Goal: Check status: Check status

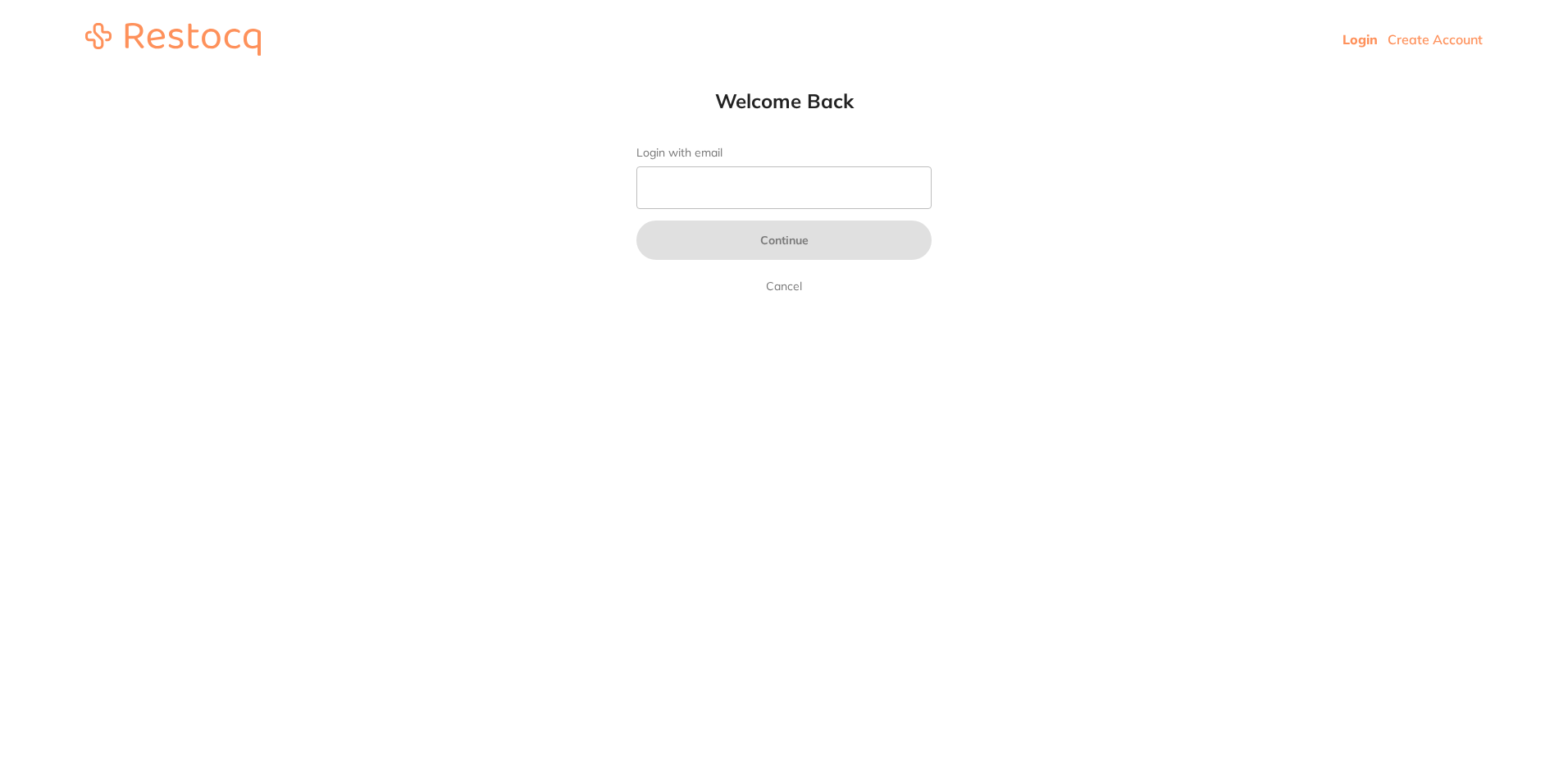
type input "[EMAIL_ADDRESS][DOMAIN_NAME]"
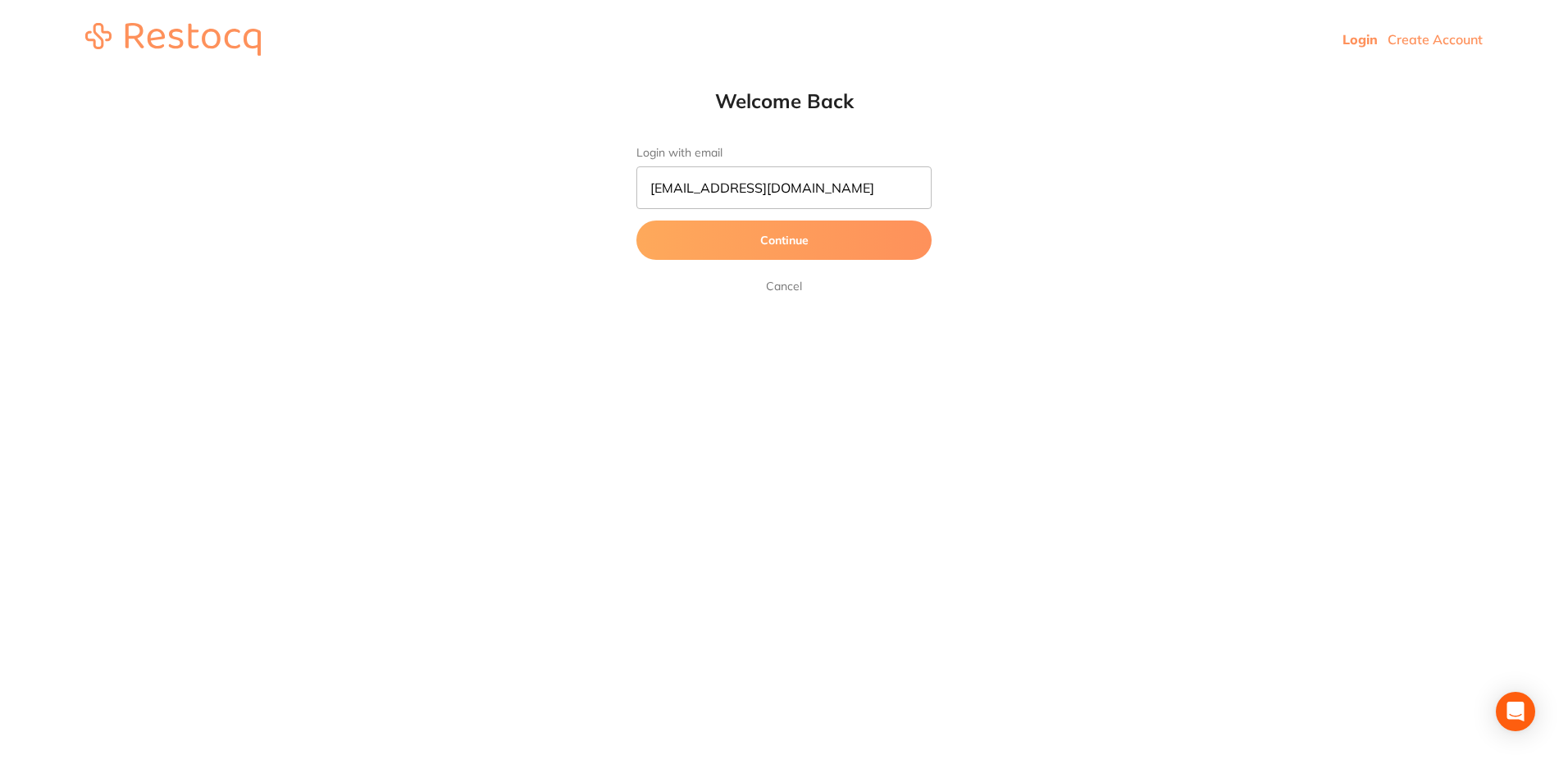
click at [763, 251] on button "Continue" at bounding box center [784, 239] width 295 height 39
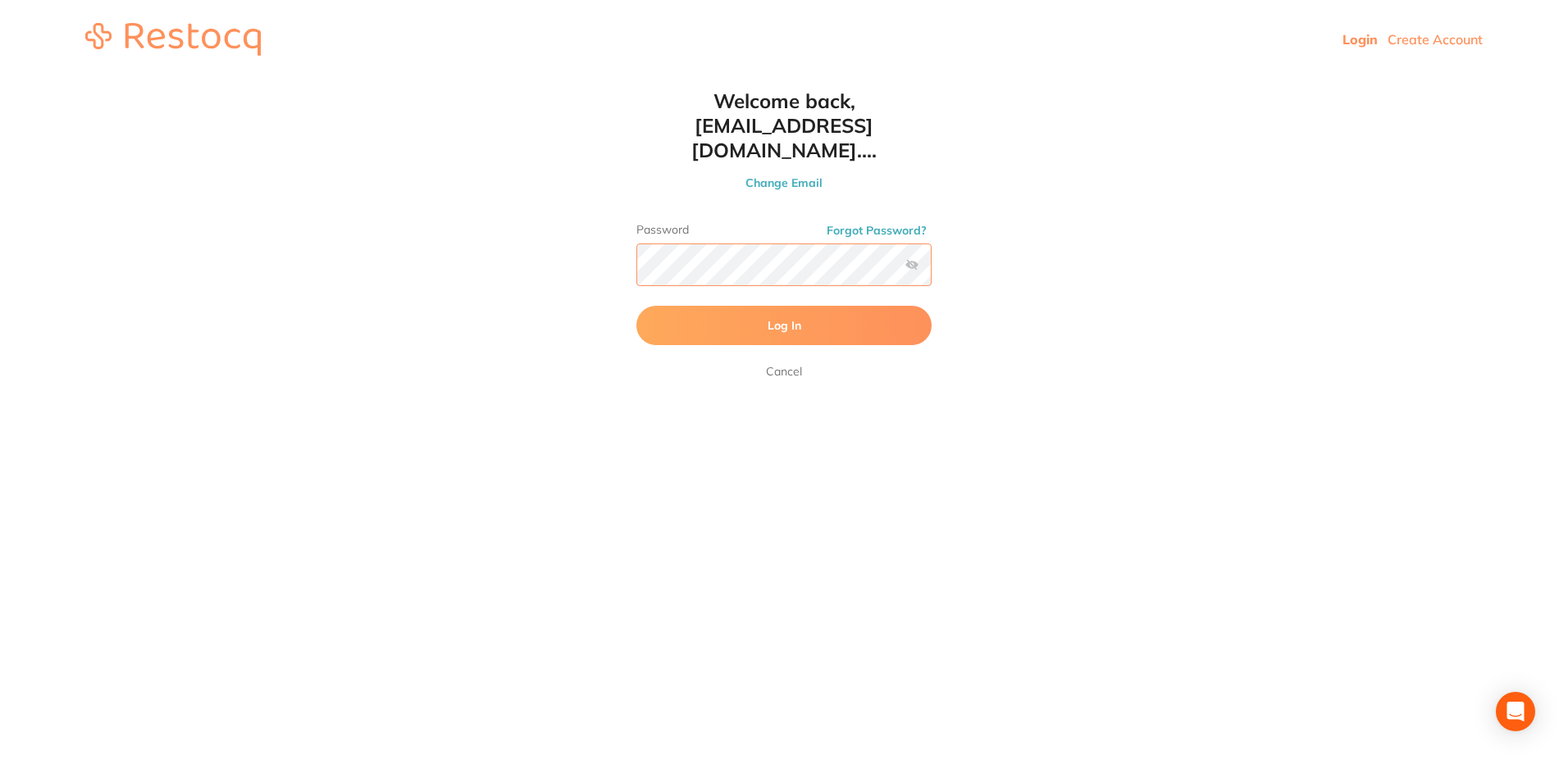
click at [636, 305] on button "Log In" at bounding box center [784, 324] width 295 height 39
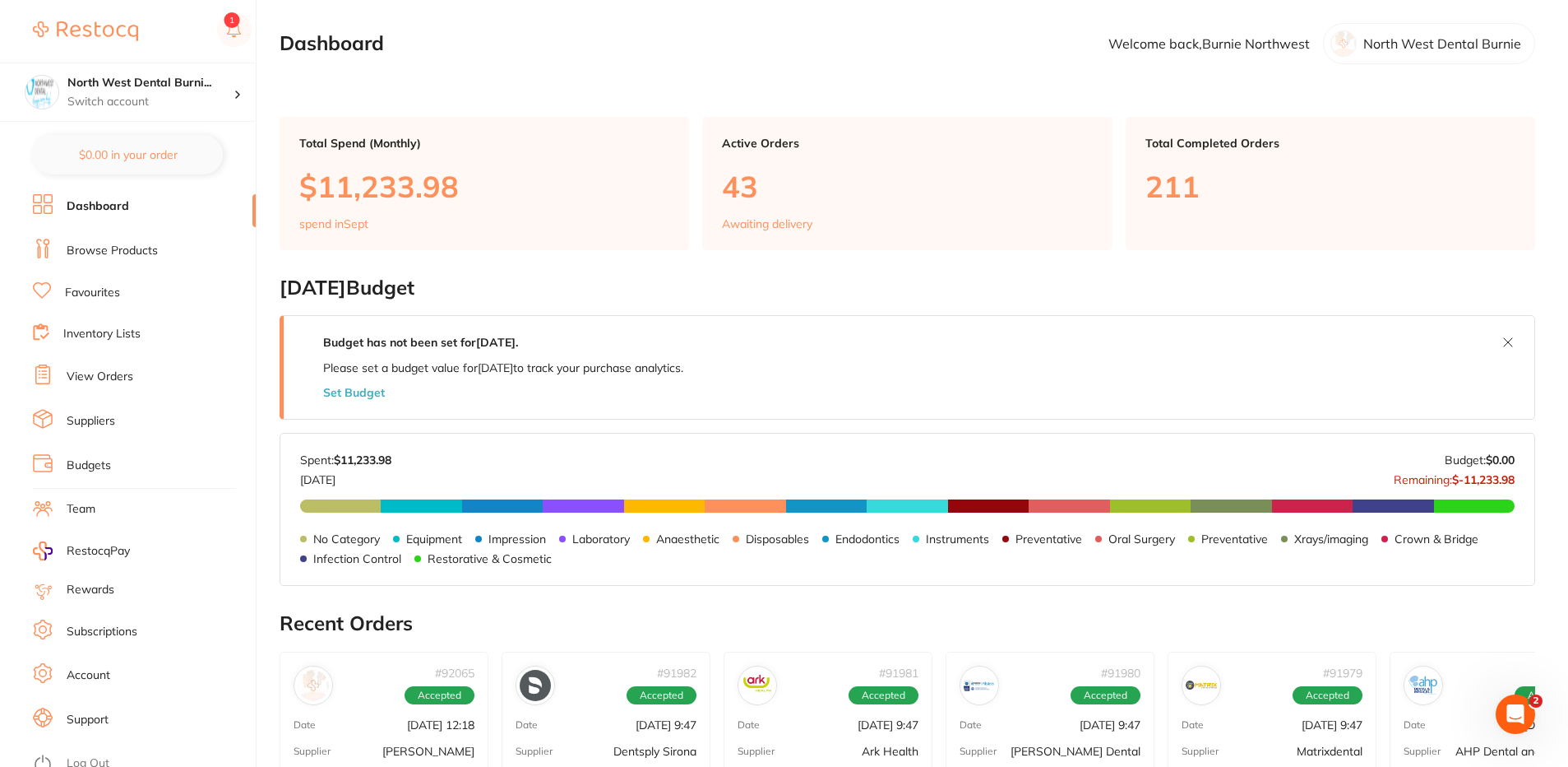
click at [154, 371] on li "View Orders" at bounding box center [144, 377] width 223 height 24
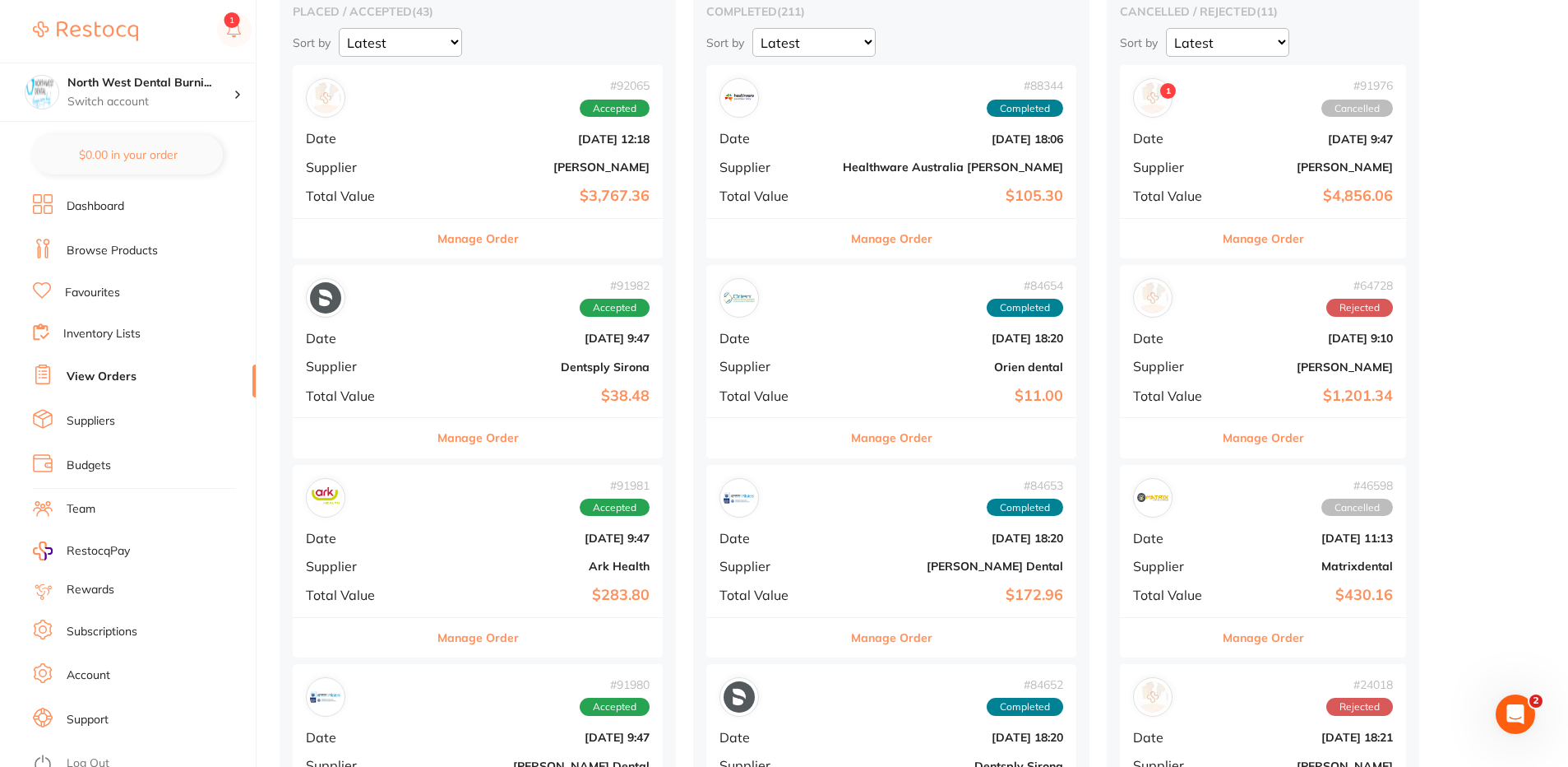
click at [455, 164] on b "[PERSON_NAME]" at bounding box center [539, 166] width 220 height 13
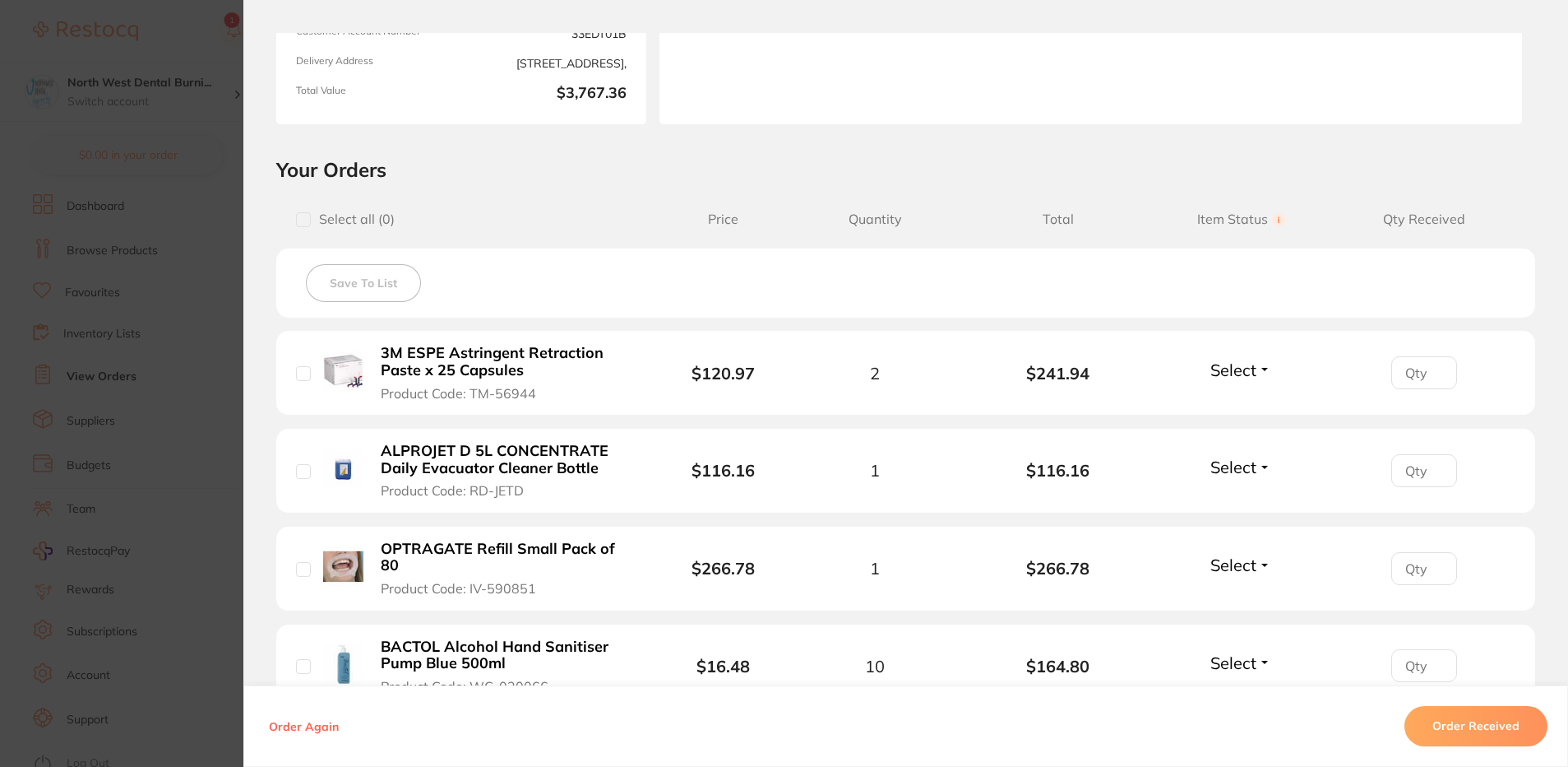
scroll to position [83, 0]
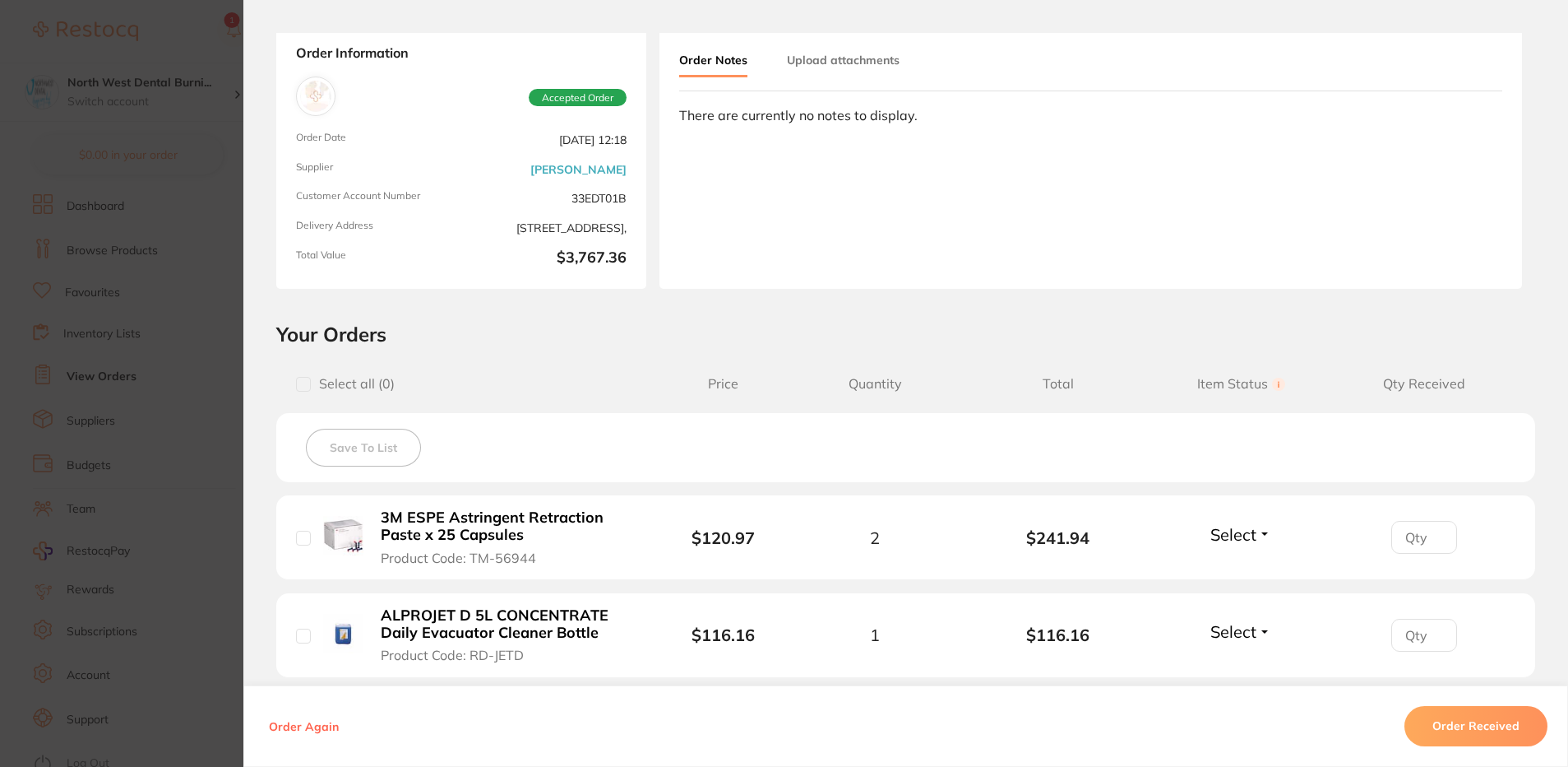
drag, startPoint x: 23, startPoint y: 294, endPoint x: 150, endPoint y: 151, distance: 191.3
click at [16, 286] on section "Order ID: Restocq- 92065 Order Information Accepted Order Order Date [DATE] 12:…" at bounding box center [784, 383] width 1568 height 767
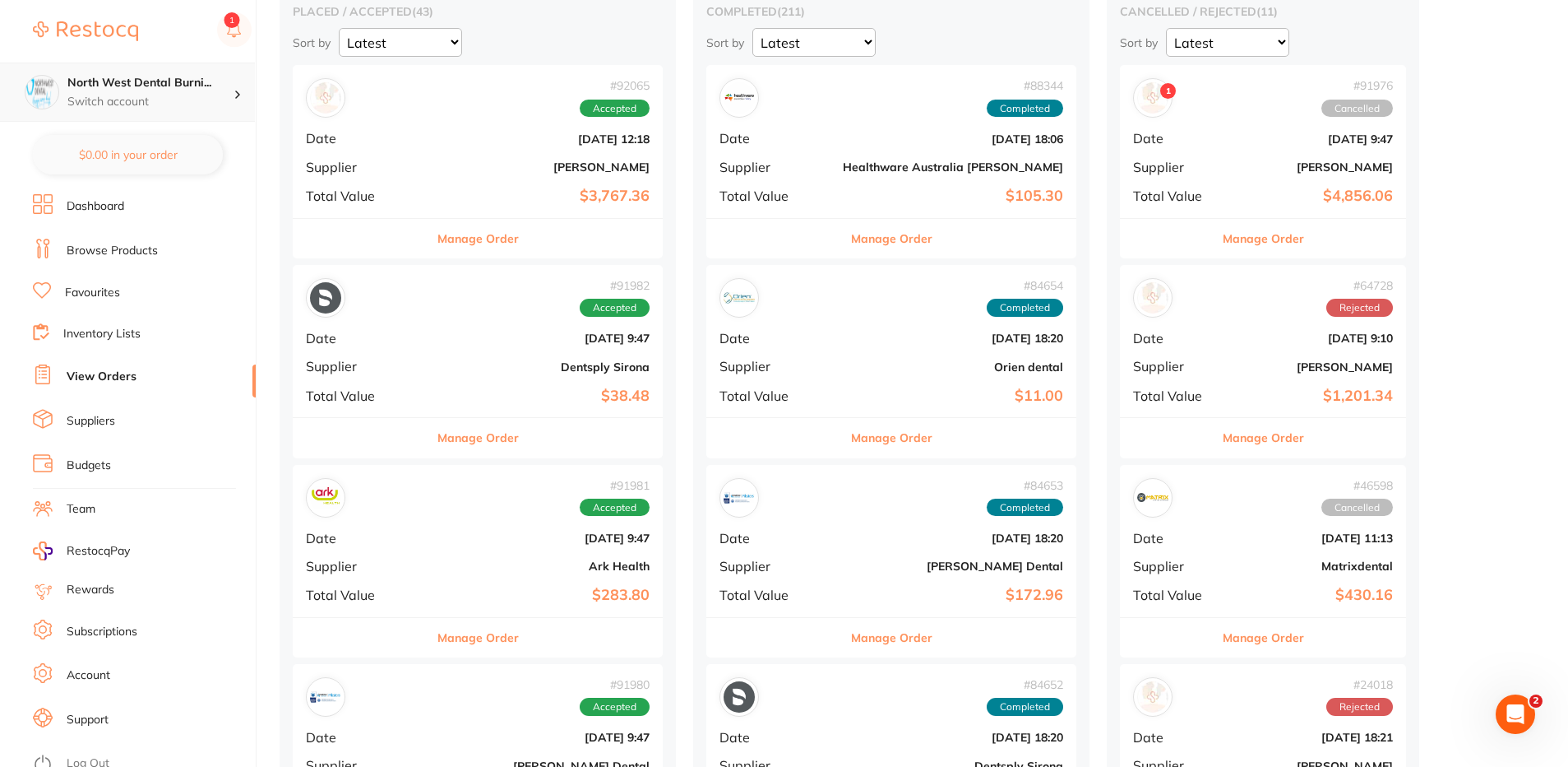
click at [156, 87] on h4 "North West Dental Burni..." at bounding box center [150, 83] width 166 height 17
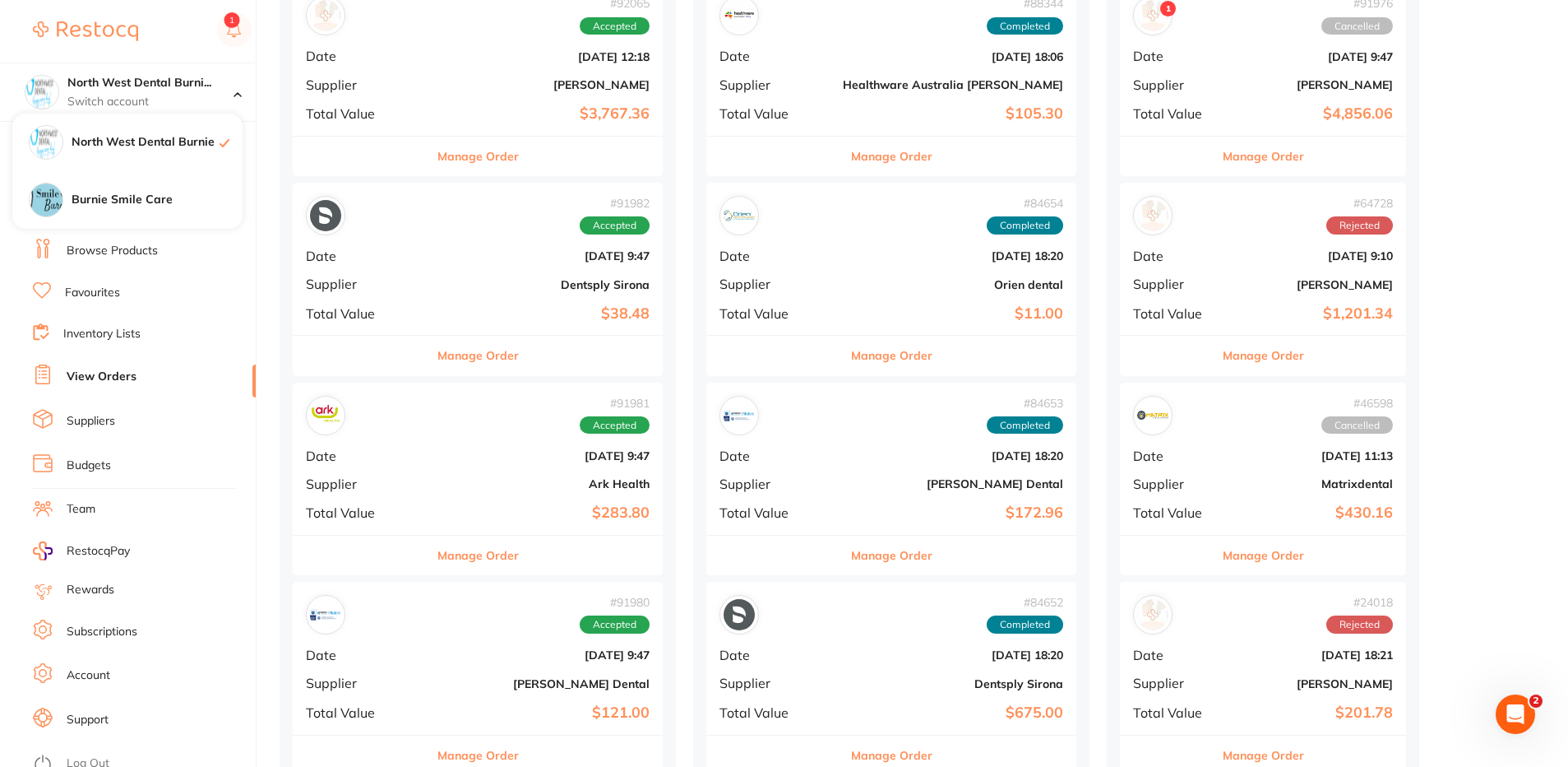
scroll to position [10, 0]
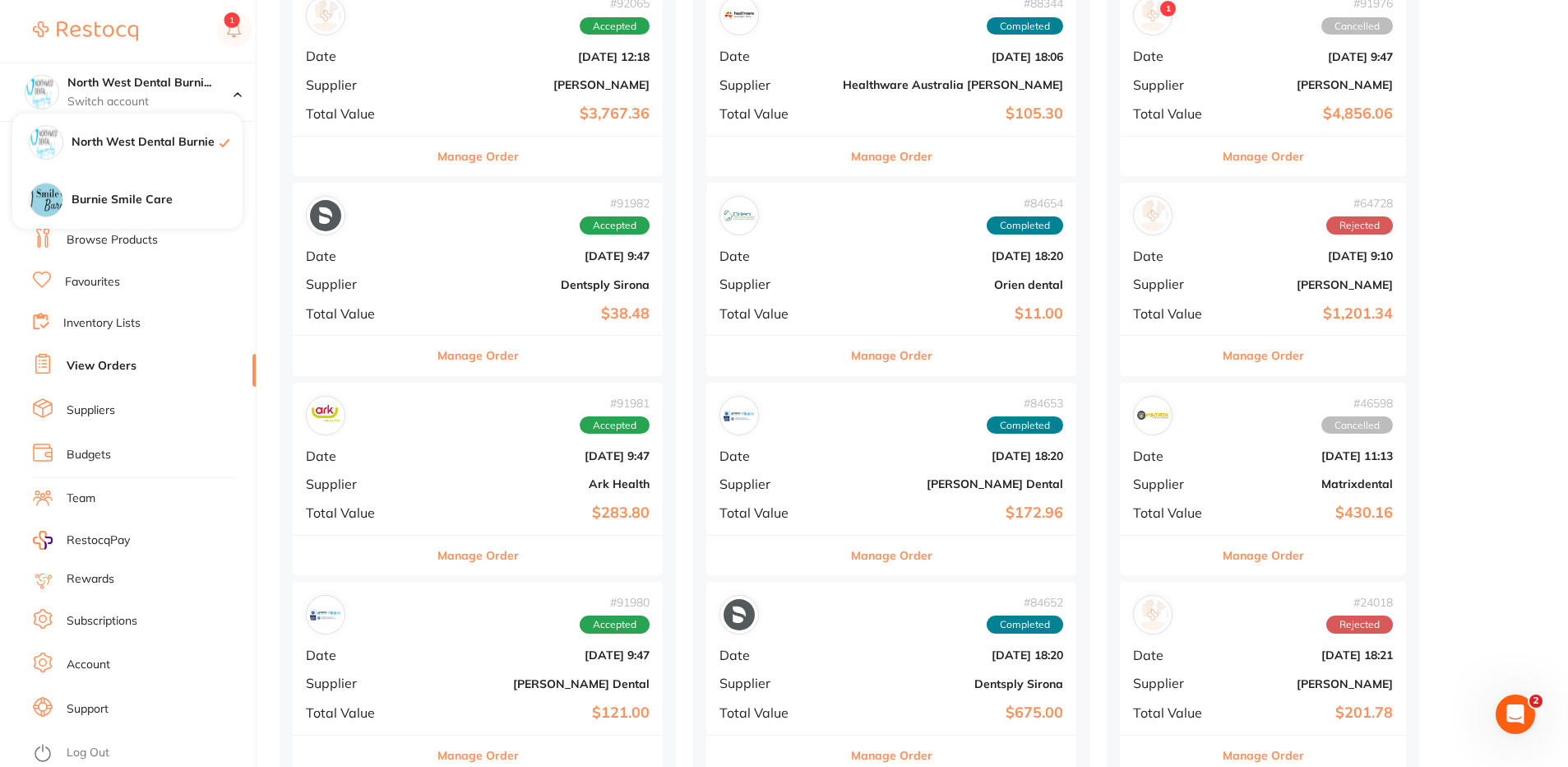
click at [101, 748] on link "Log Out" at bounding box center [88, 752] width 43 height 17
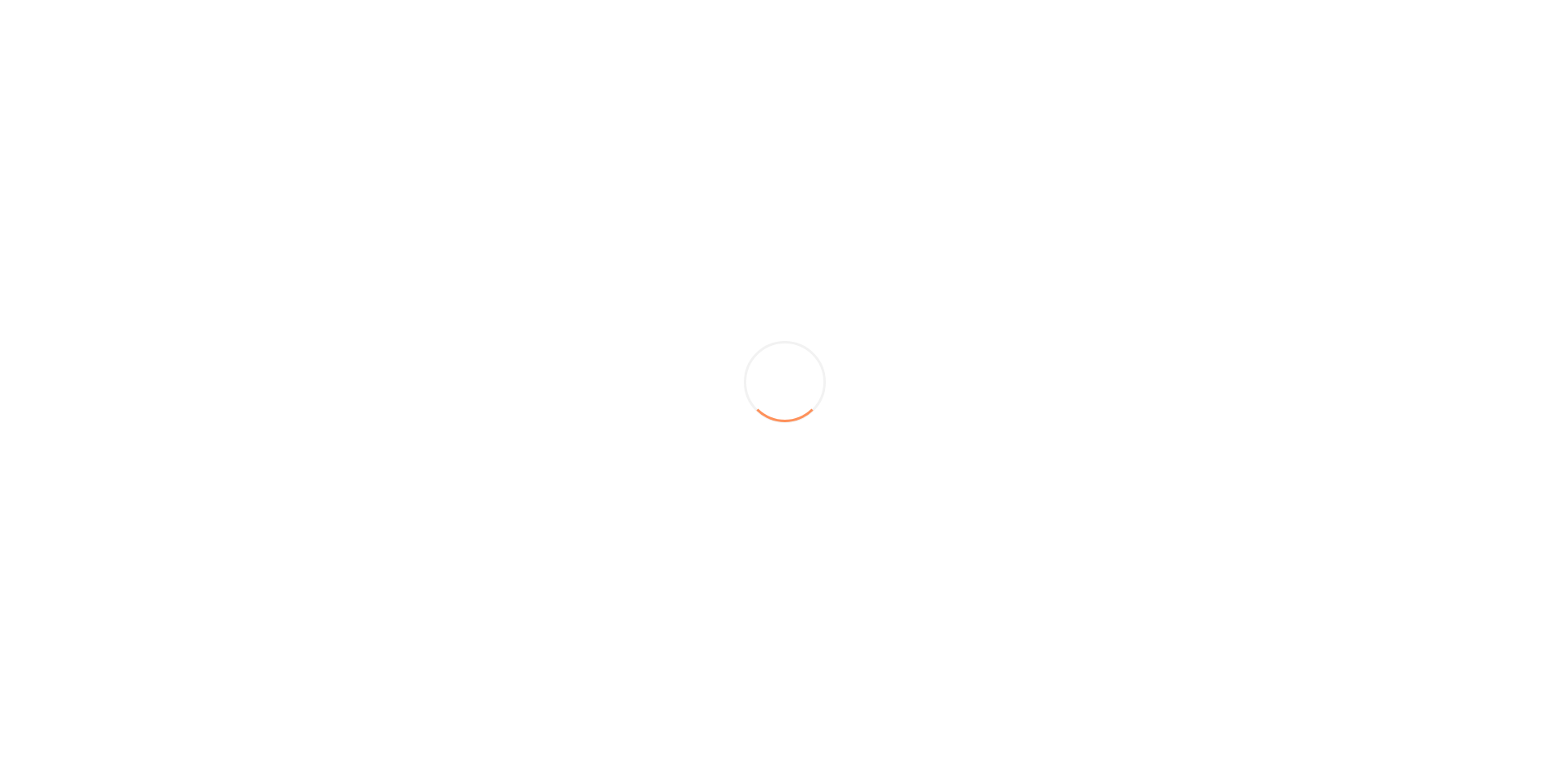
scroll to position [0, 0]
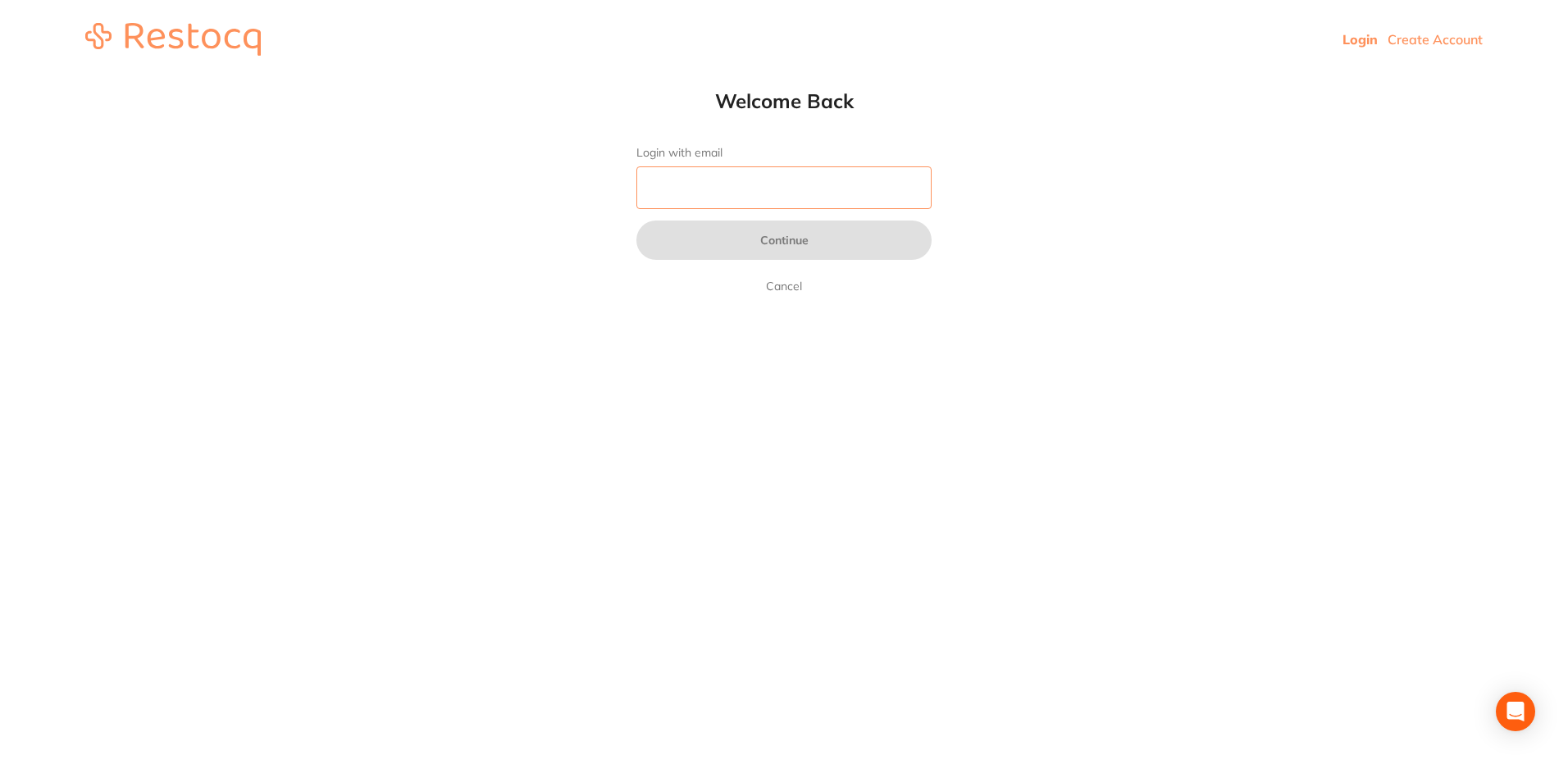
click at [747, 176] on input "Login with email" at bounding box center [784, 187] width 295 height 42
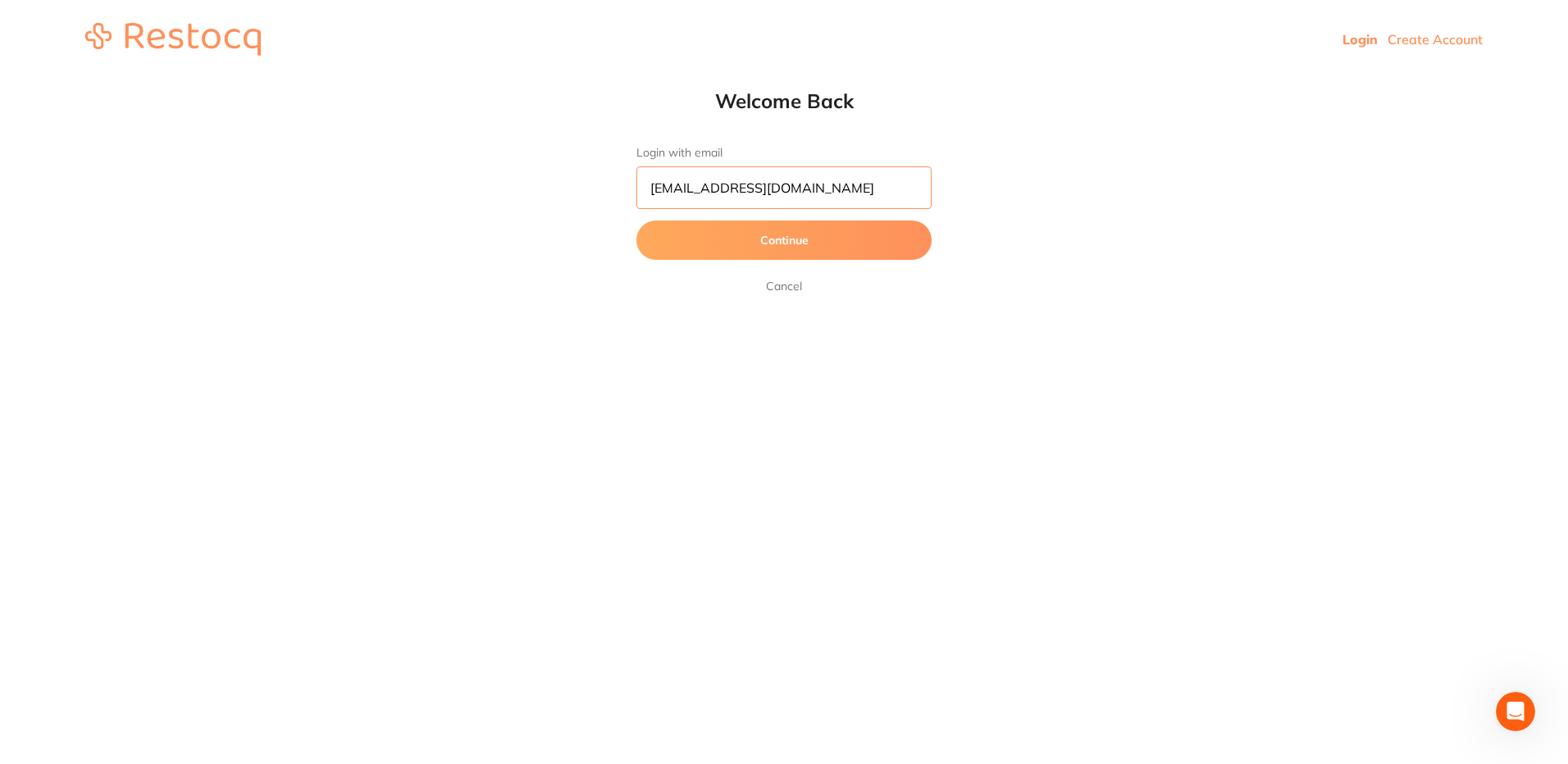
click at [636, 220] on button "Continue" at bounding box center [784, 239] width 295 height 39
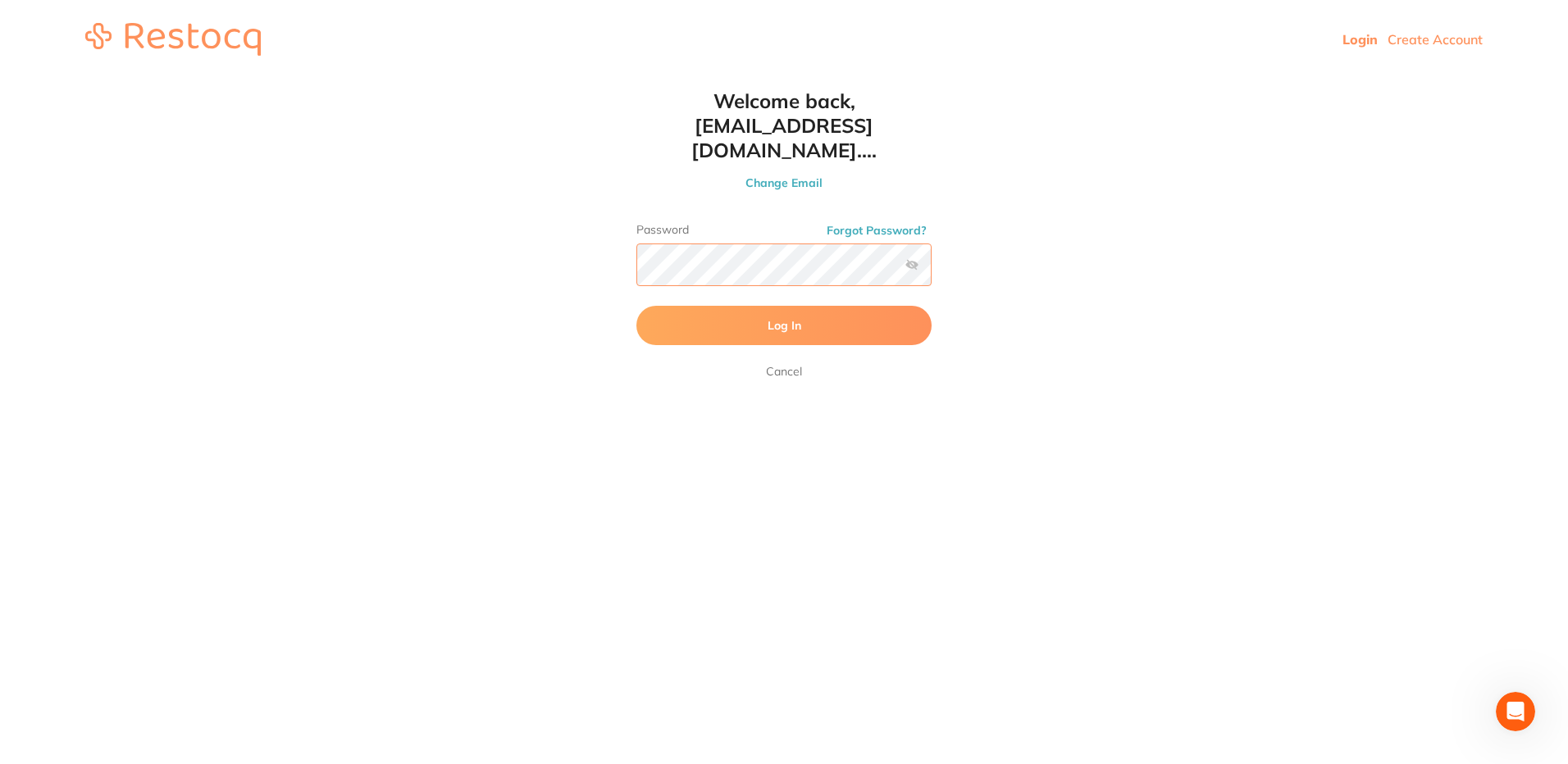
click at [636, 305] on button "Log In" at bounding box center [784, 324] width 295 height 39
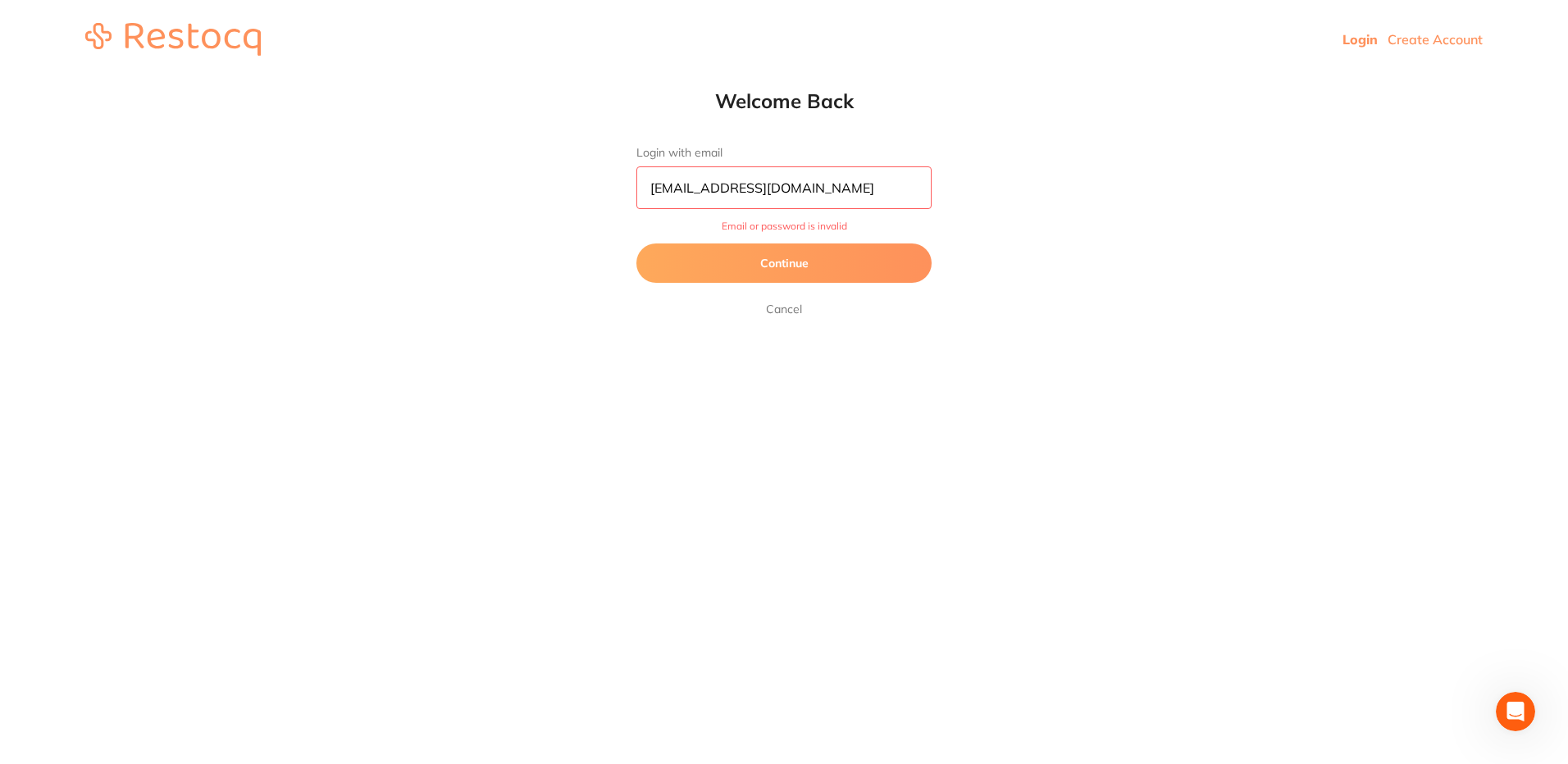
drag, startPoint x: 701, startPoint y: 186, endPoint x: 617, endPoint y: 186, distance: 84.0
click at [617, 186] on div "Welcome Back Login with email odontex.orders@experteeth.com.au Email or passwor…" at bounding box center [784, 204] width 361 height 231
type input "[EMAIL_ADDRESS][DOMAIN_NAME]"
click at [732, 271] on button "Continue" at bounding box center [784, 263] width 295 height 39
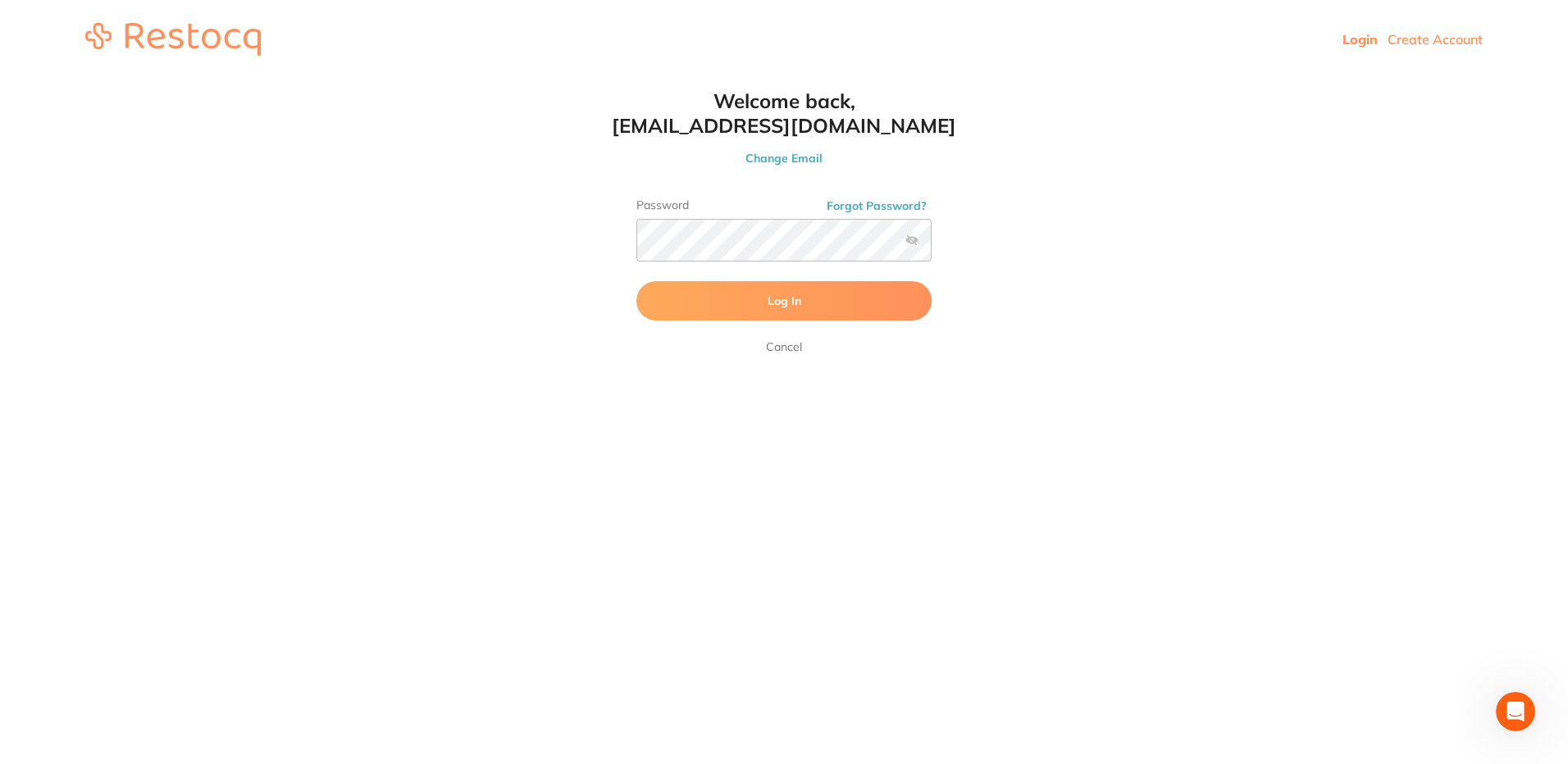
click at [911, 245] on label at bounding box center [911, 239] width 13 height 13
click at [932, 245] on input "checkbox" at bounding box center [932, 245] width 0 height 0
click at [636, 281] on button "Log In" at bounding box center [784, 300] width 295 height 39
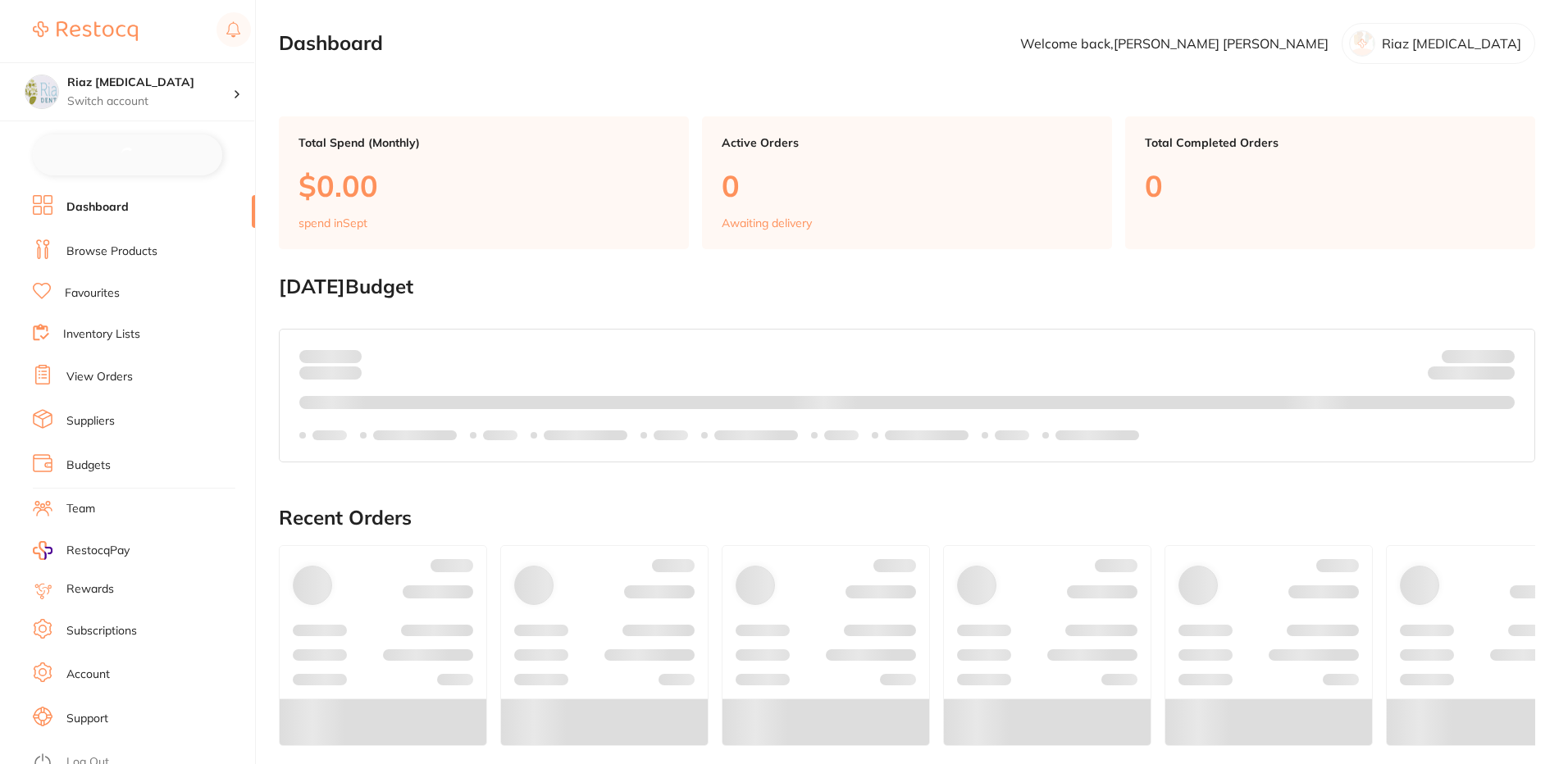
checkbox input "false"
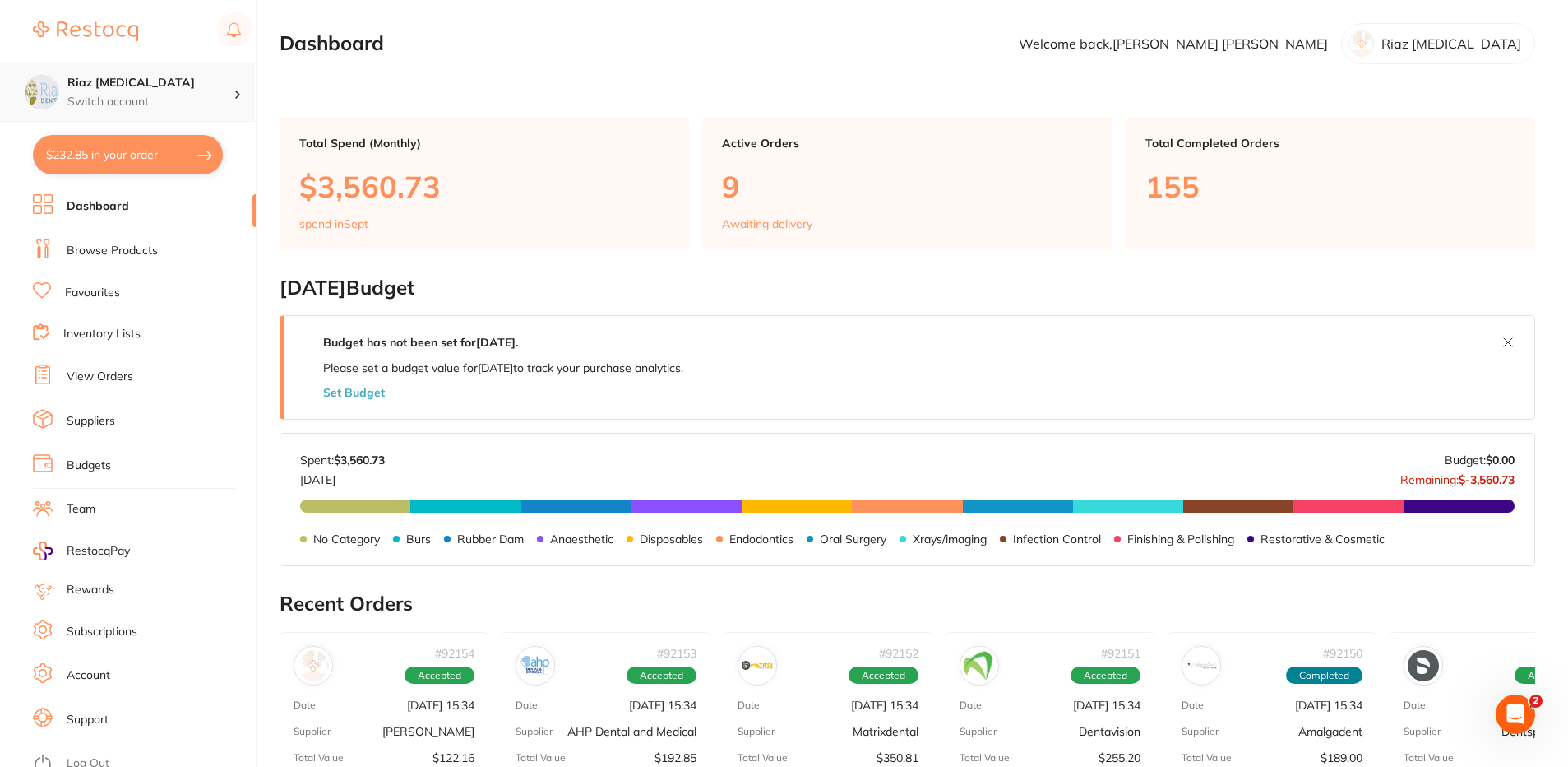
click at [121, 87] on h4 "Riaz [MEDICAL_DATA]" at bounding box center [150, 83] width 166 height 17
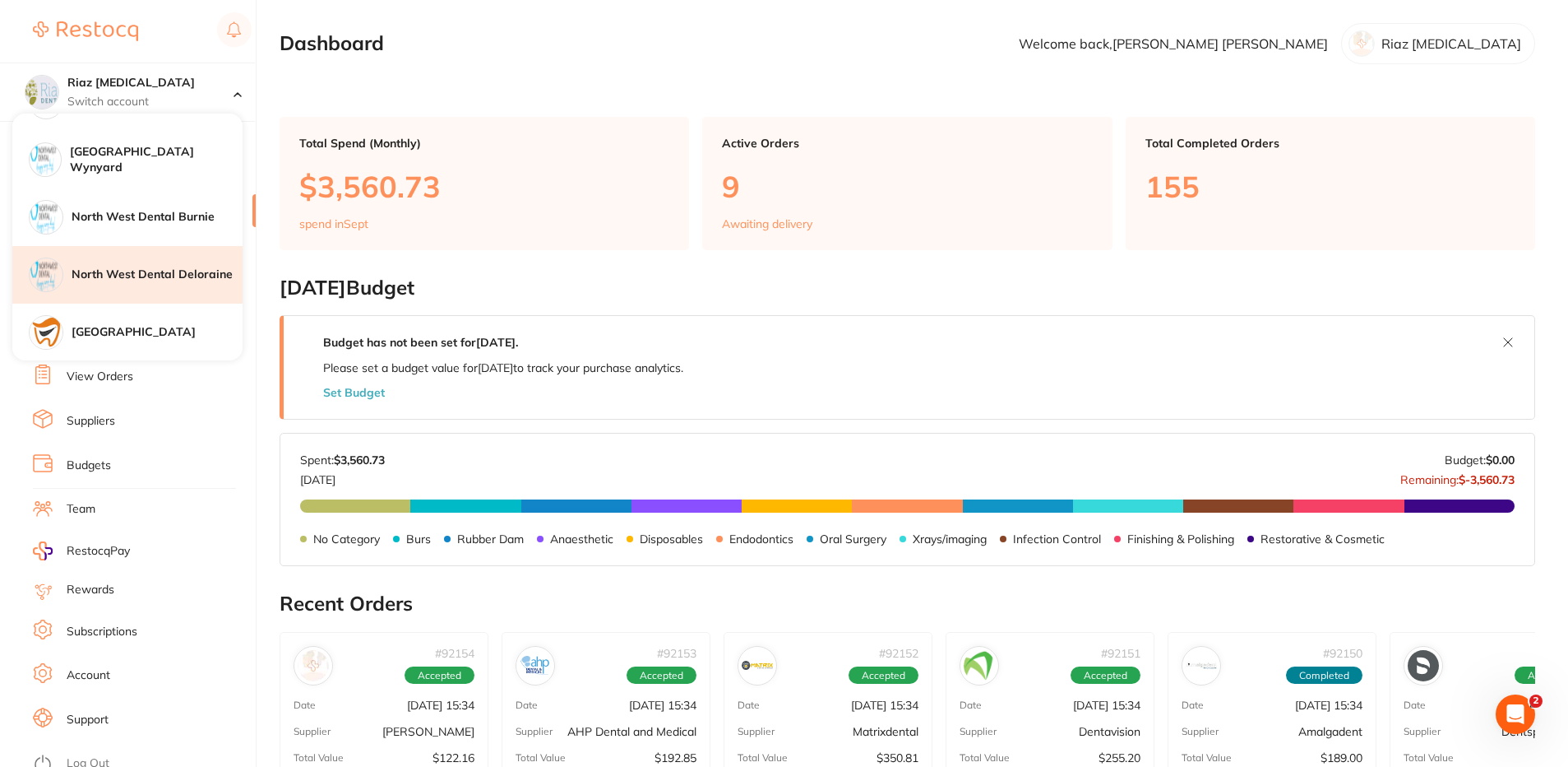
scroll to position [329, 0]
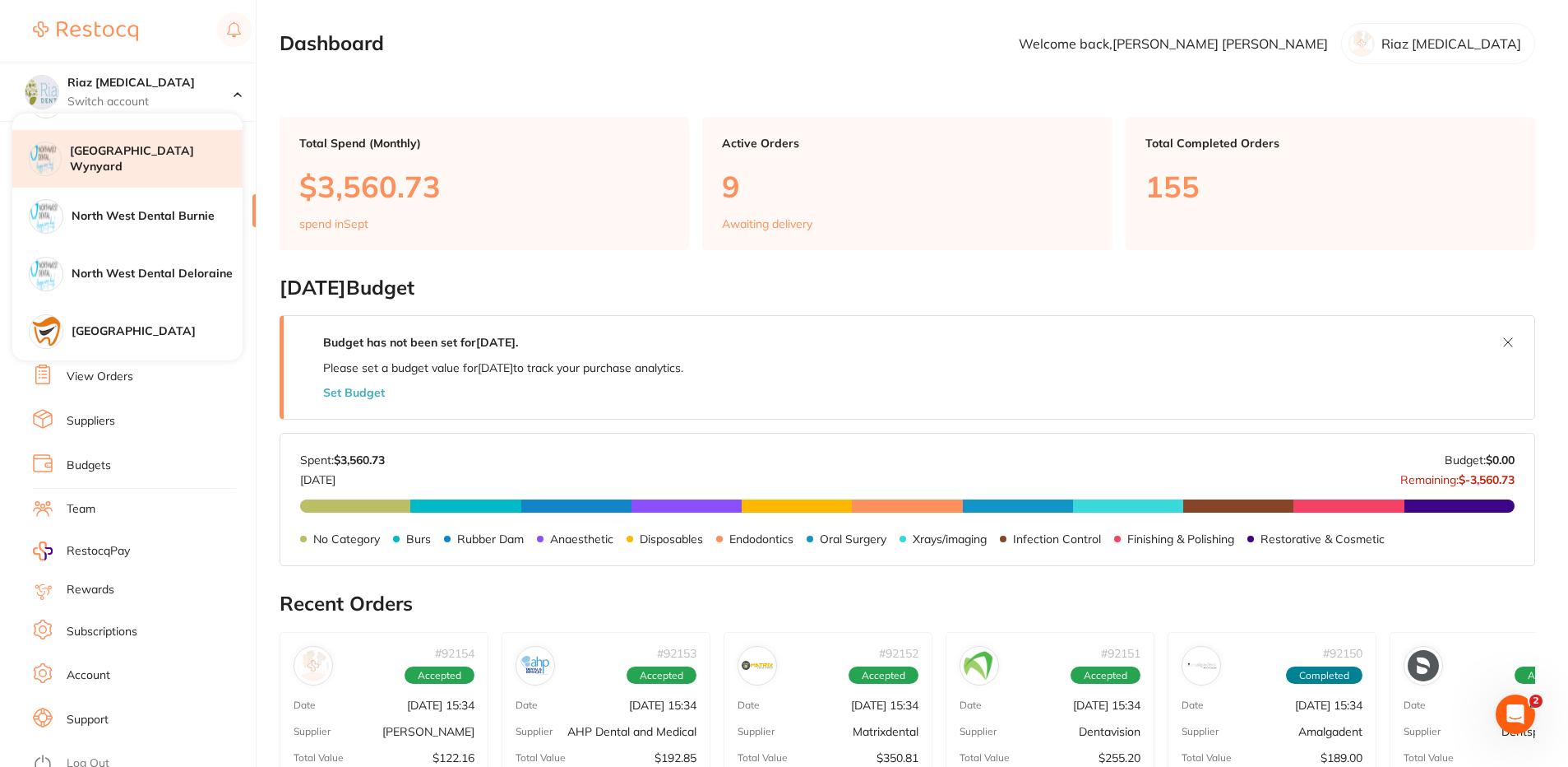
click at [178, 151] on h4 "[GEOGRAPHIC_DATA] Wynyard" at bounding box center [156, 158] width 172 height 32
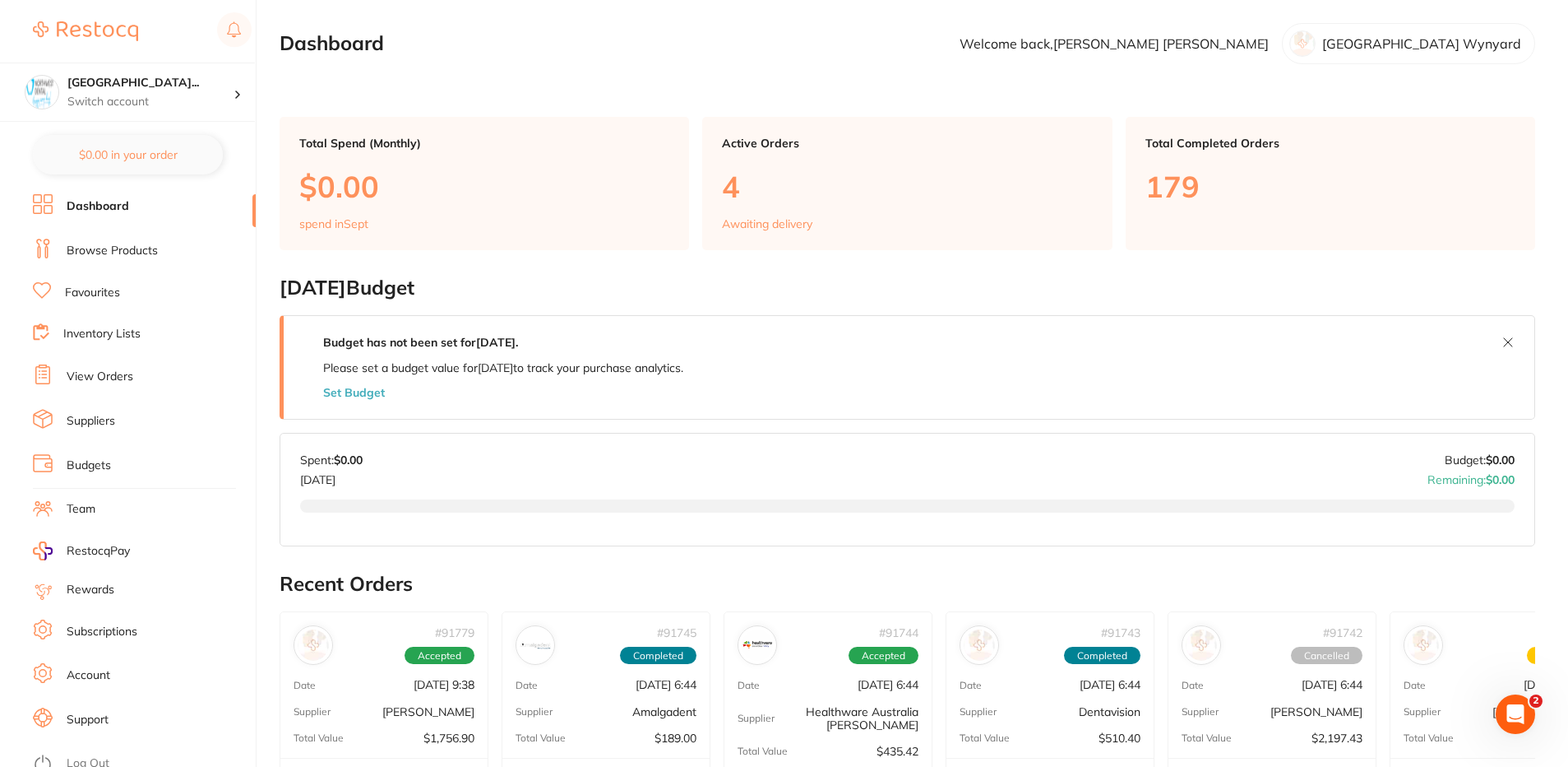
click at [128, 375] on link "View Orders" at bounding box center [100, 376] width 67 height 17
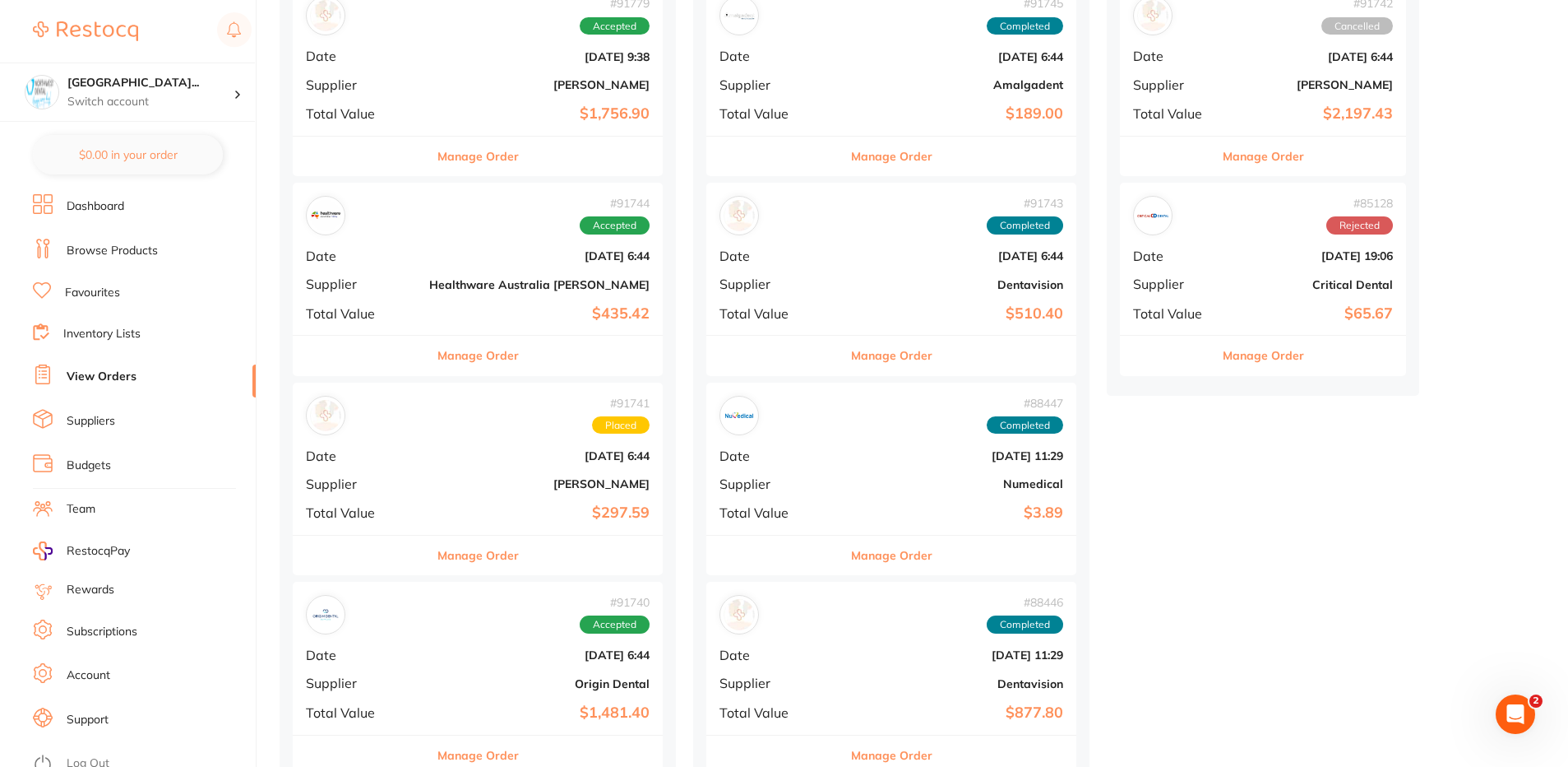
click at [429, 107] on b "$1,756.90" at bounding box center [539, 114] width 220 height 17
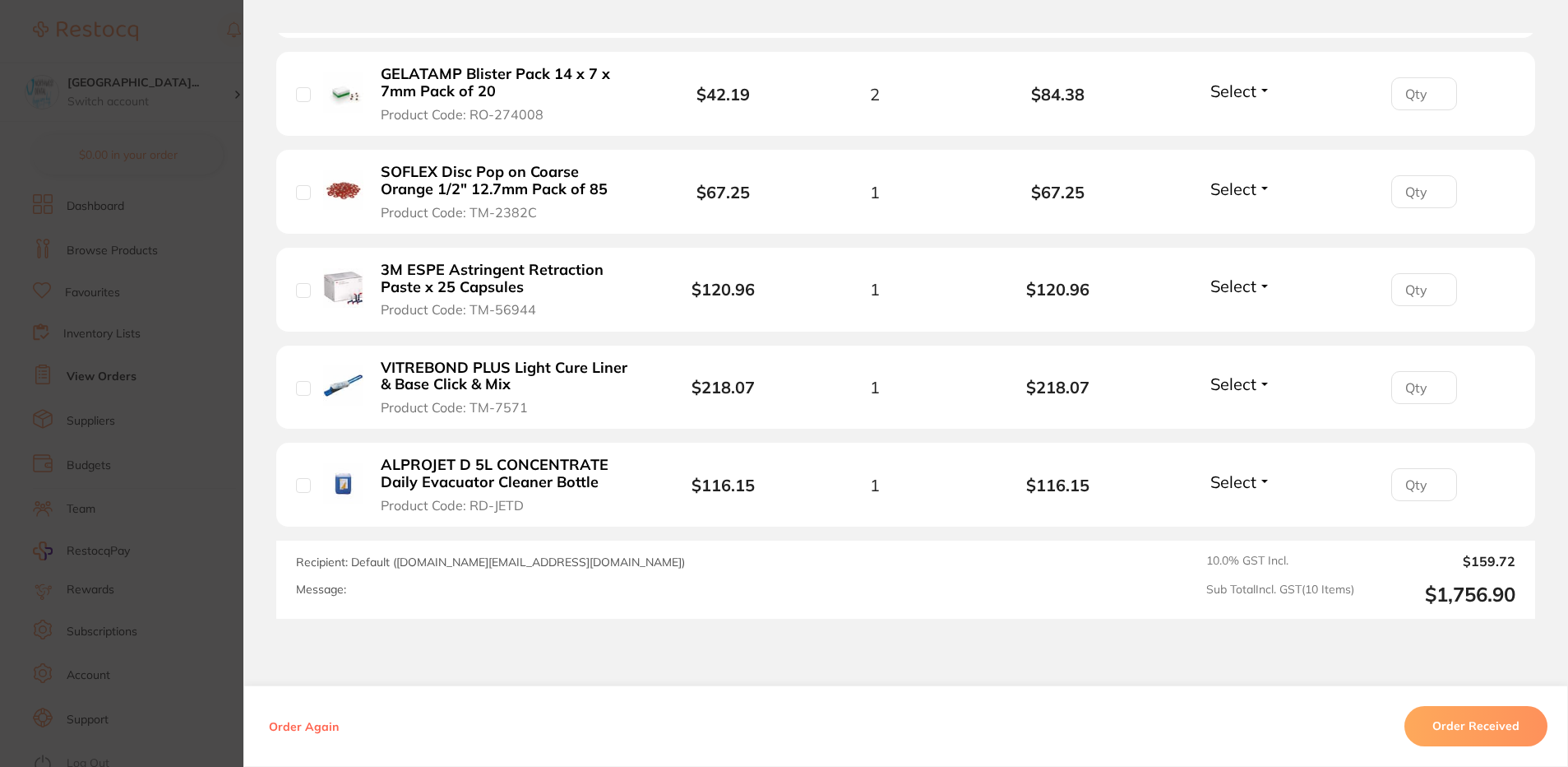
scroll to position [1112, 0]
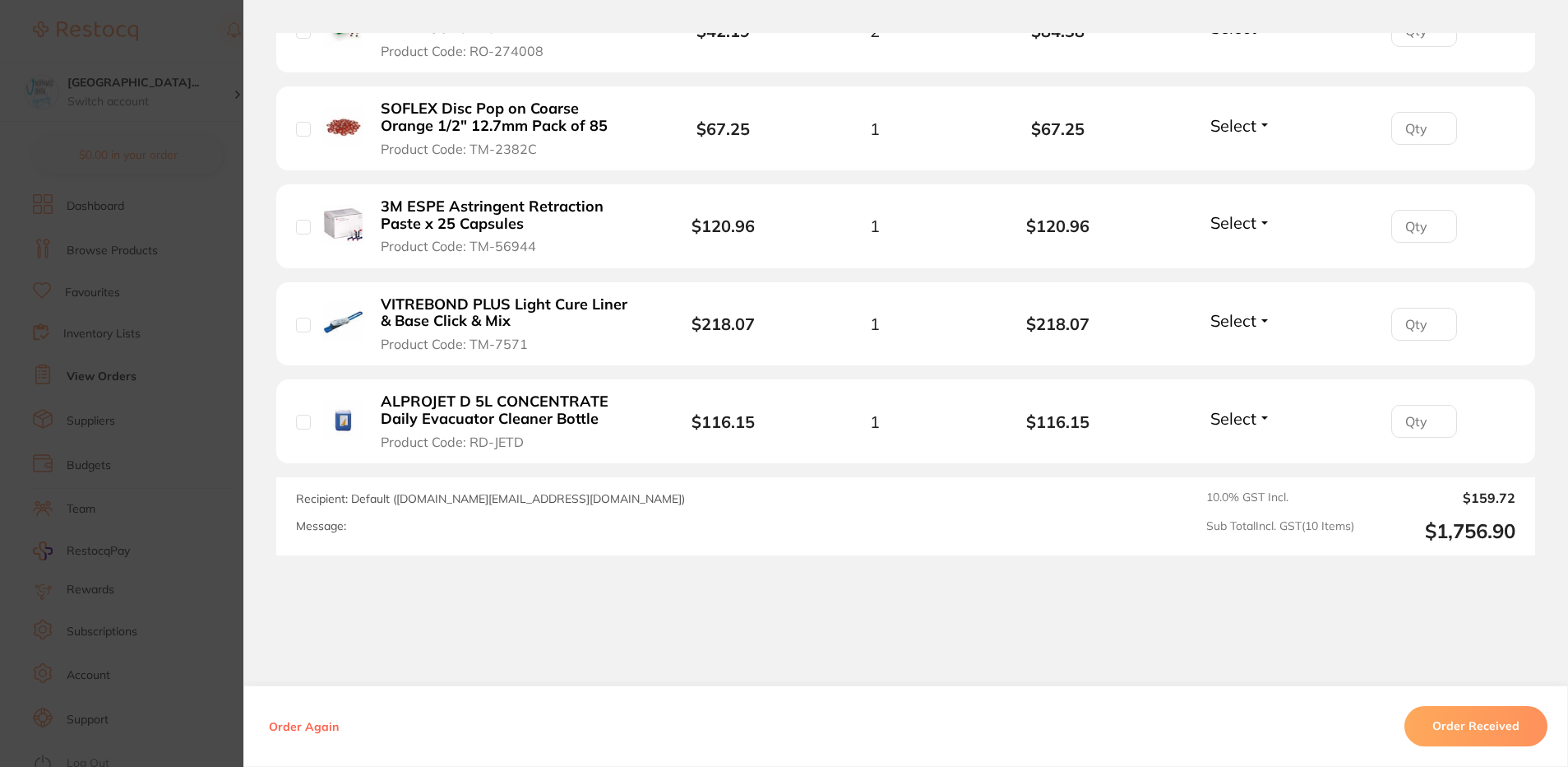
click at [216, 286] on section "Order ID: Restocq- 91779 Order Information Accepted Order Order Date Aug 29 202…" at bounding box center [784, 383] width 1568 height 767
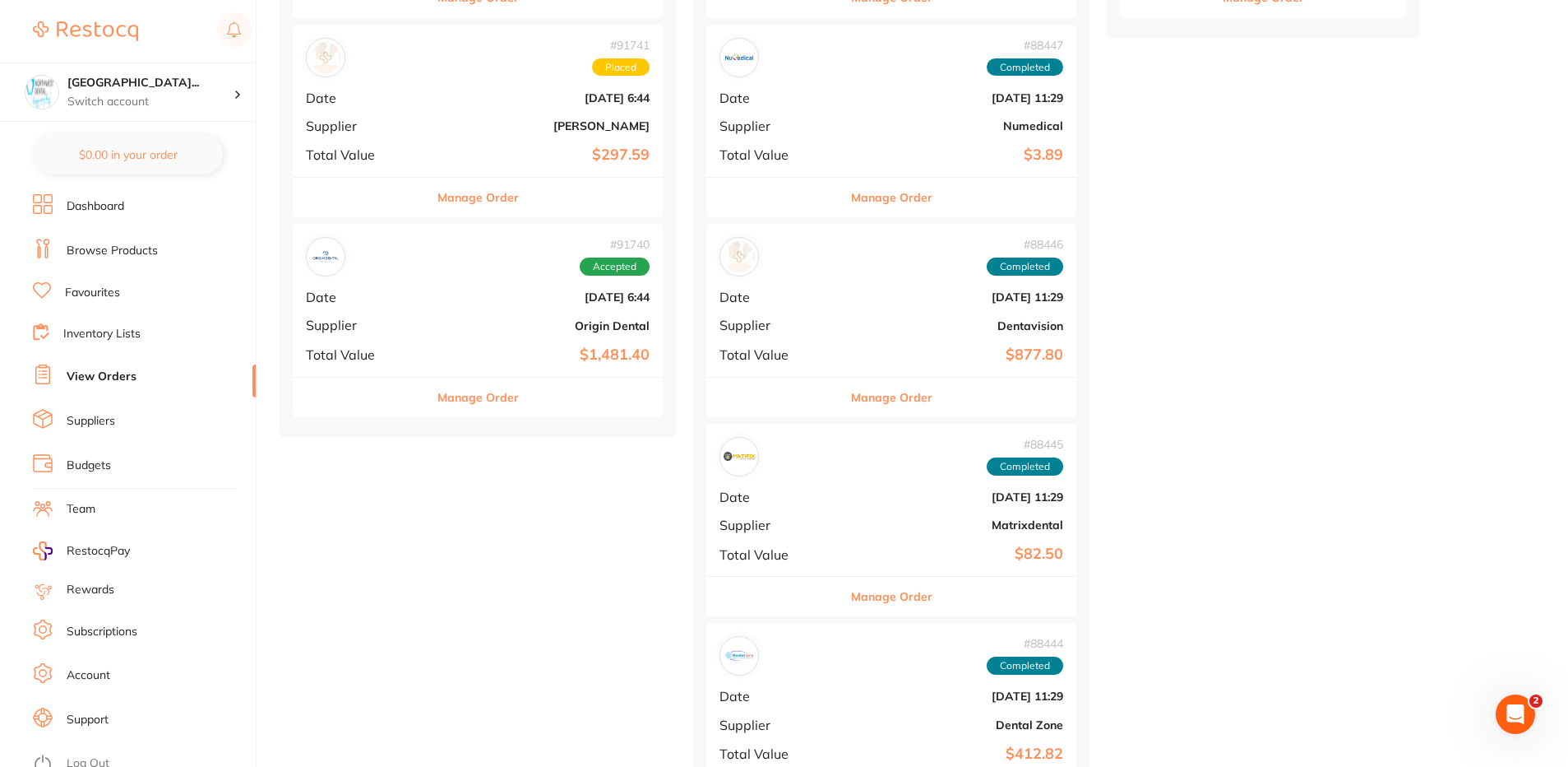
scroll to position [576, 0]
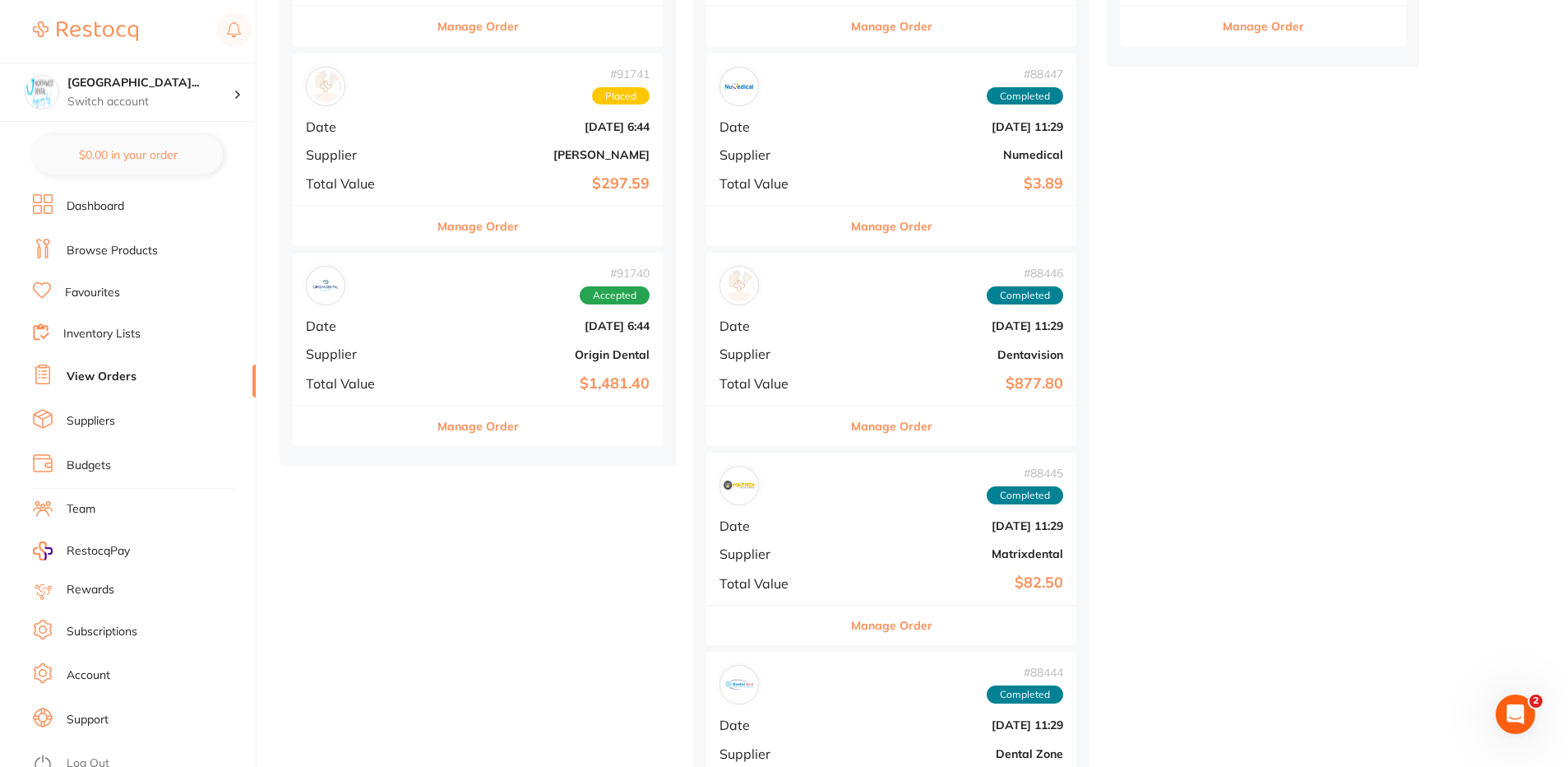
click at [428, 307] on div "# 91740 Accepted Date Aug 29 2025, 6:44 Supplier Origin Dental Total Value $1,4…" at bounding box center [477, 328] width 370 height 152
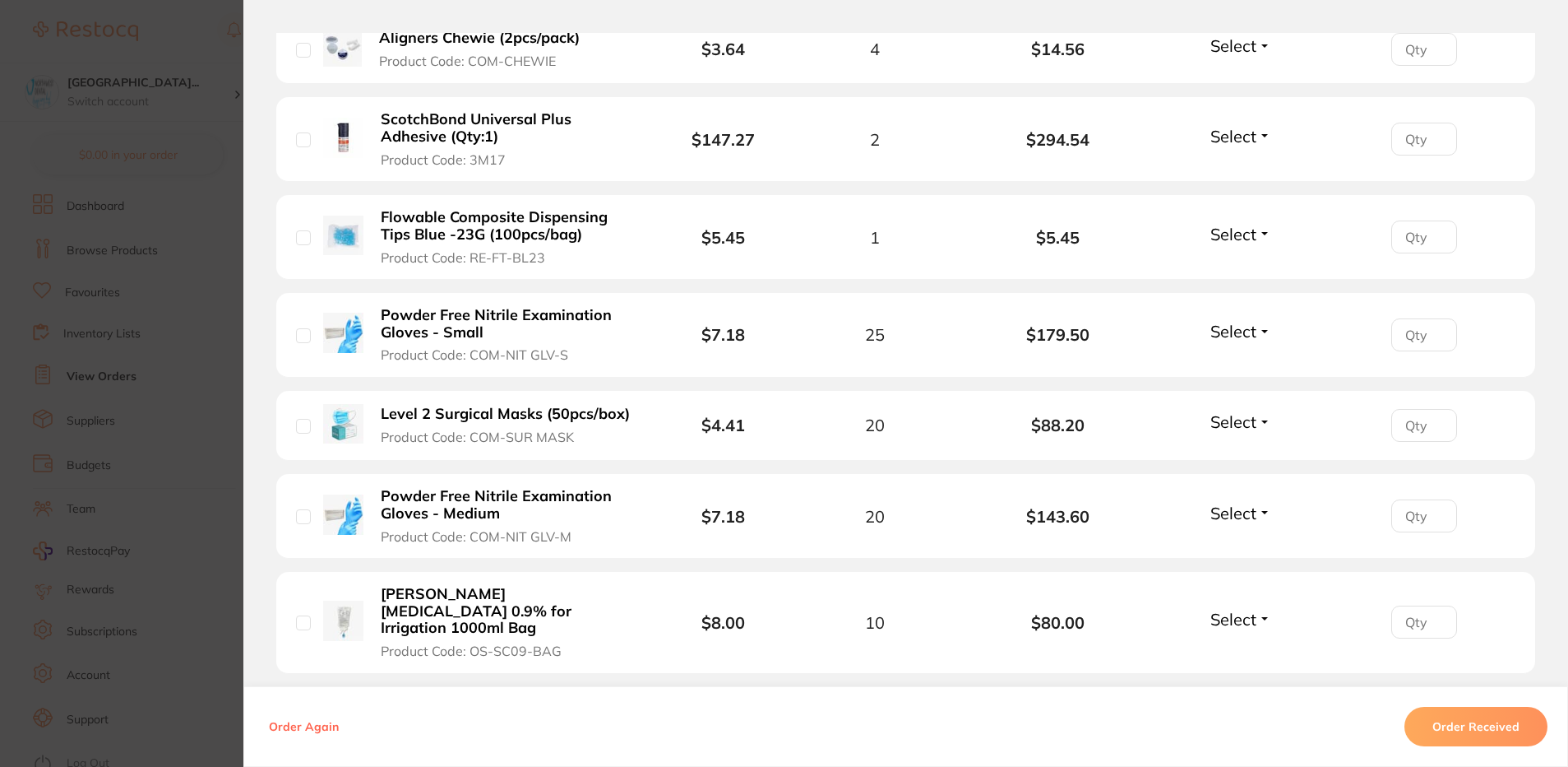
scroll to position [1316, 0]
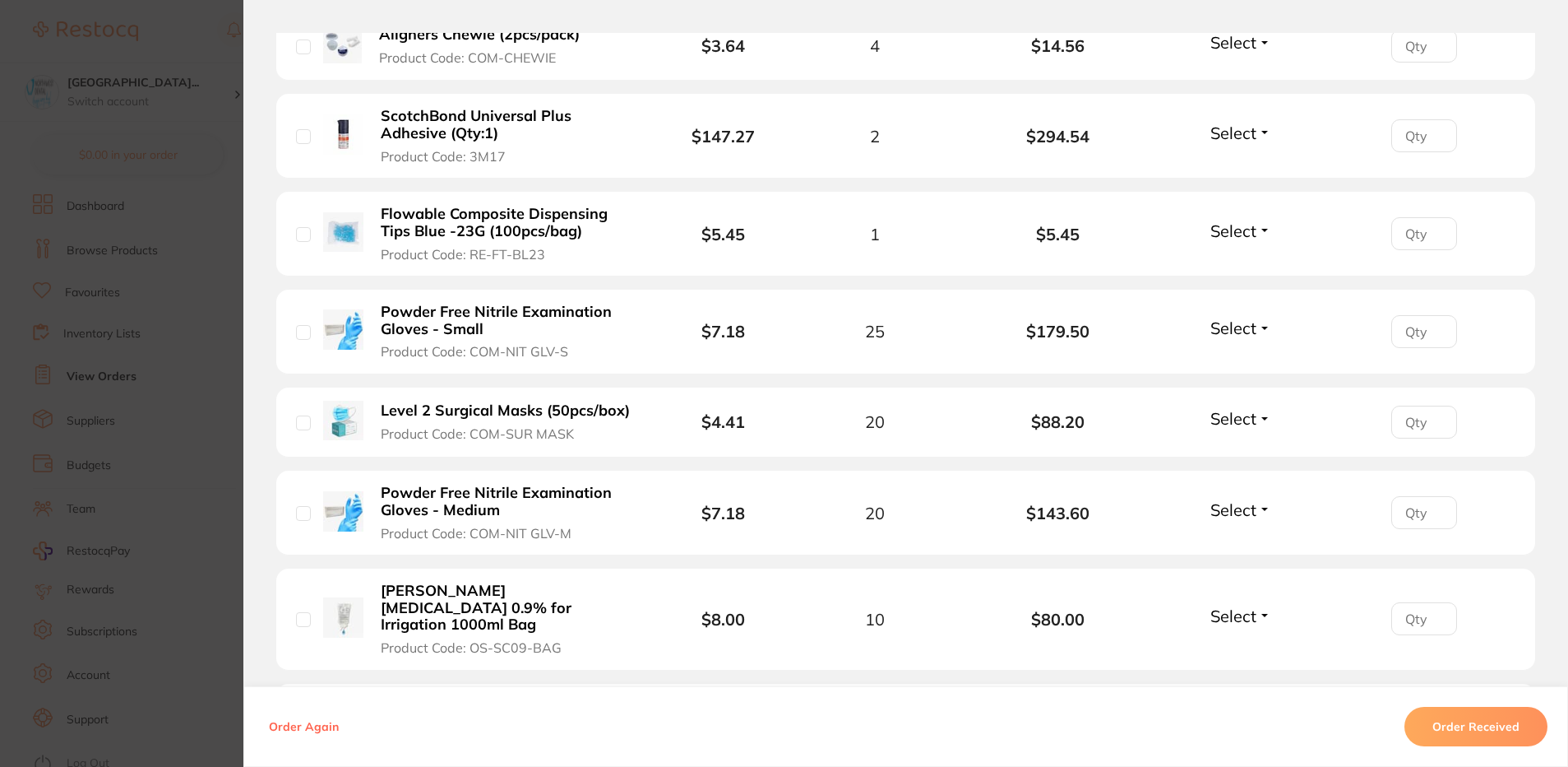
click at [217, 338] on section "Order ID: Restocq- 91740 Order Information Accepted Order Order Date Aug 29 202…" at bounding box center [784, 383] width 1568 height 767
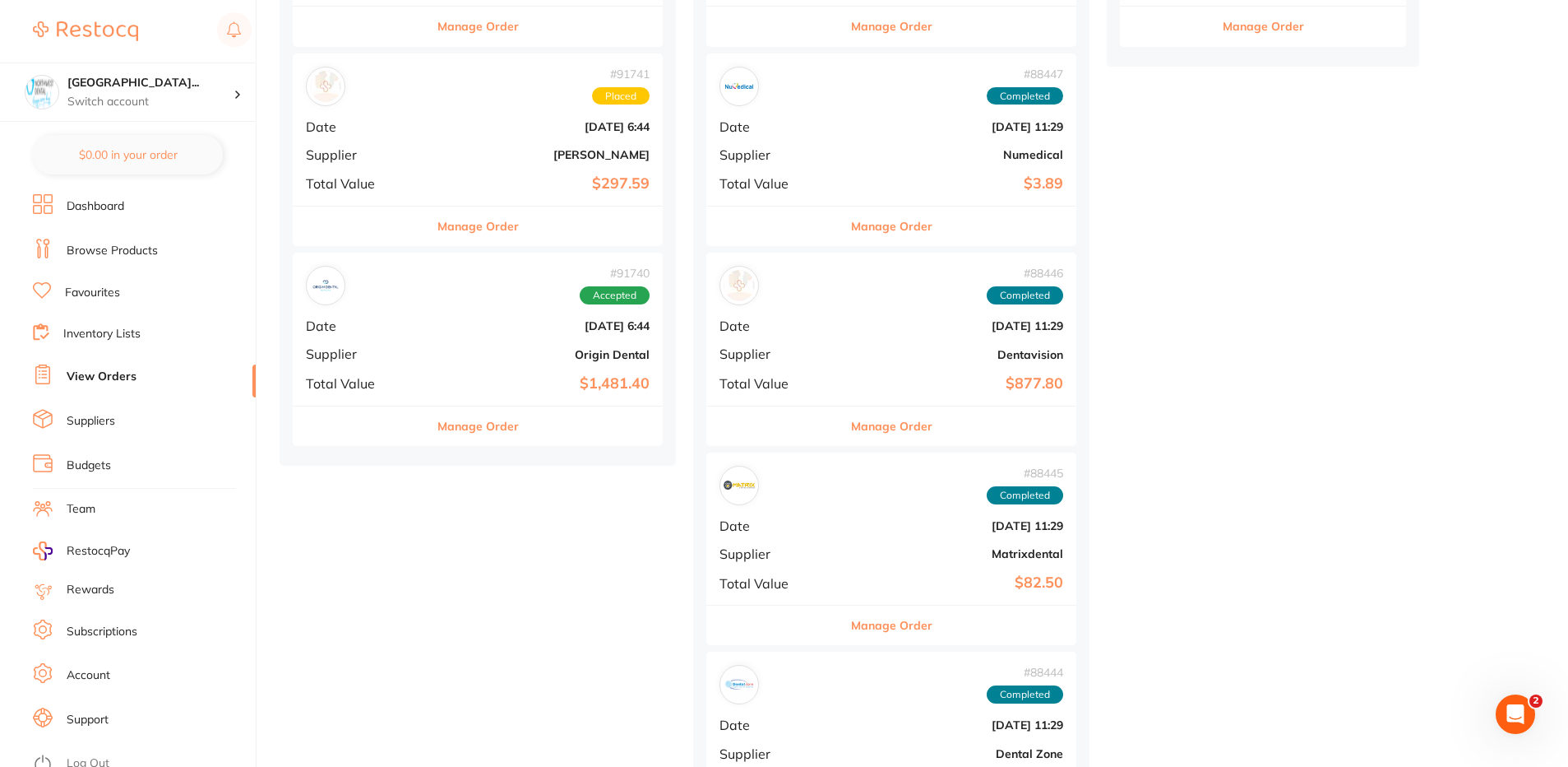
click at [426, 139] on div "# 91741 Placed Date Aug 29 2025, 6:44 Supplier Adam Dental Total Value $297.59" at bounding box center [477, 129] width 370 height 152
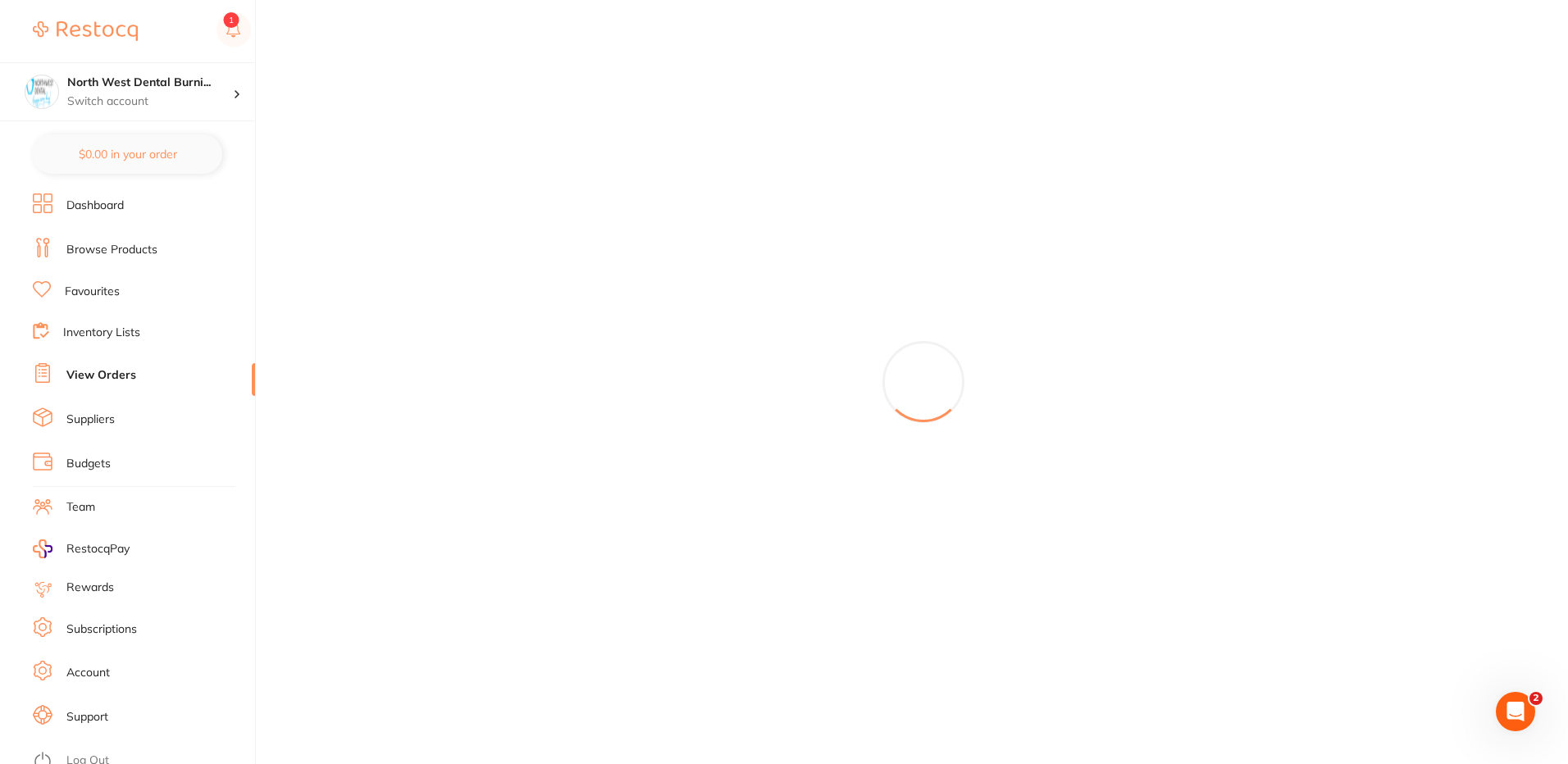
click at [83, 336] on link "Inventory Lists" at bounding box center [102, 332] width 77 height 16
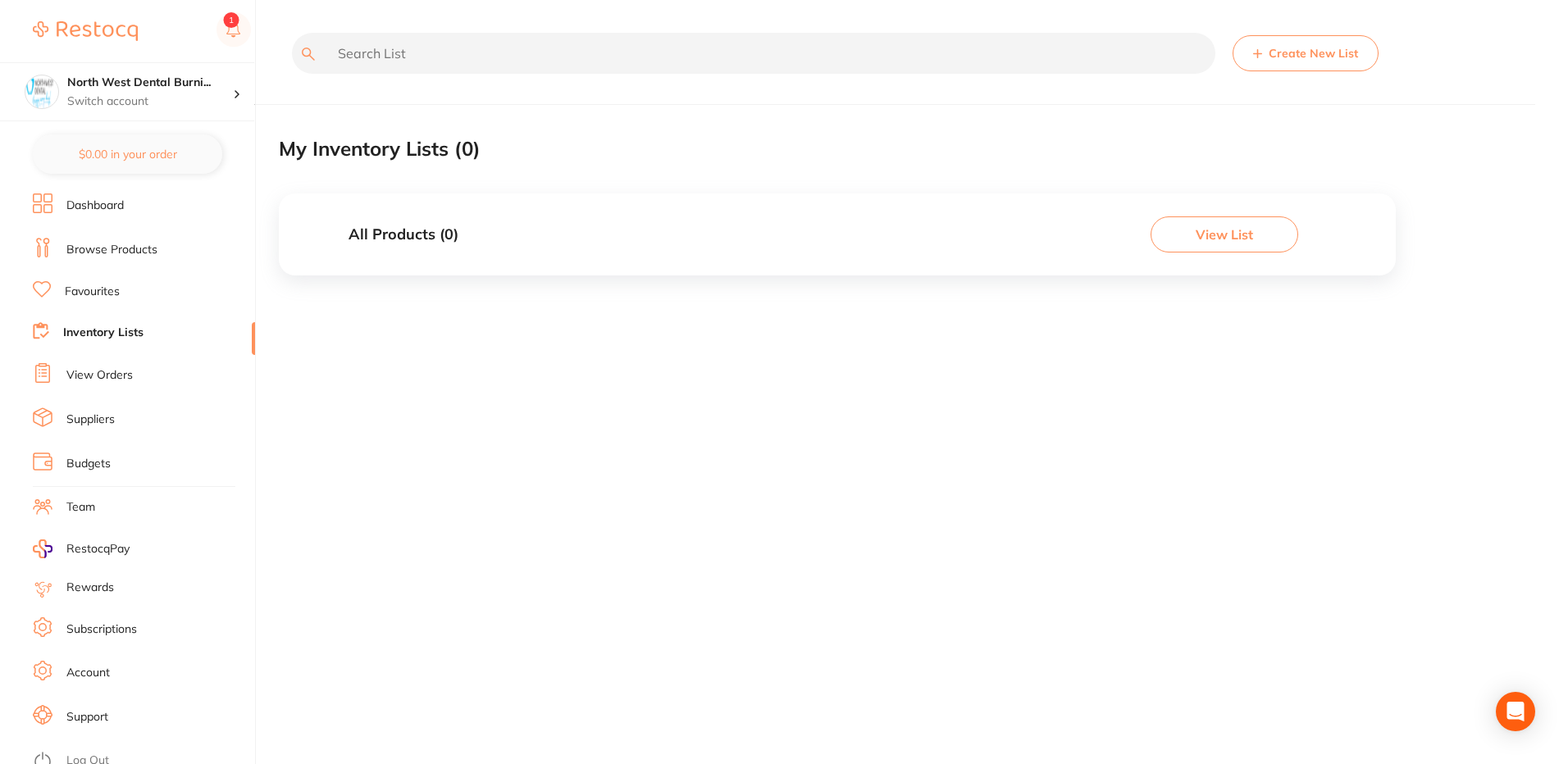
click at [128, 375] on link "View Orders" at bounding box center [100, 375] width 67 height 16
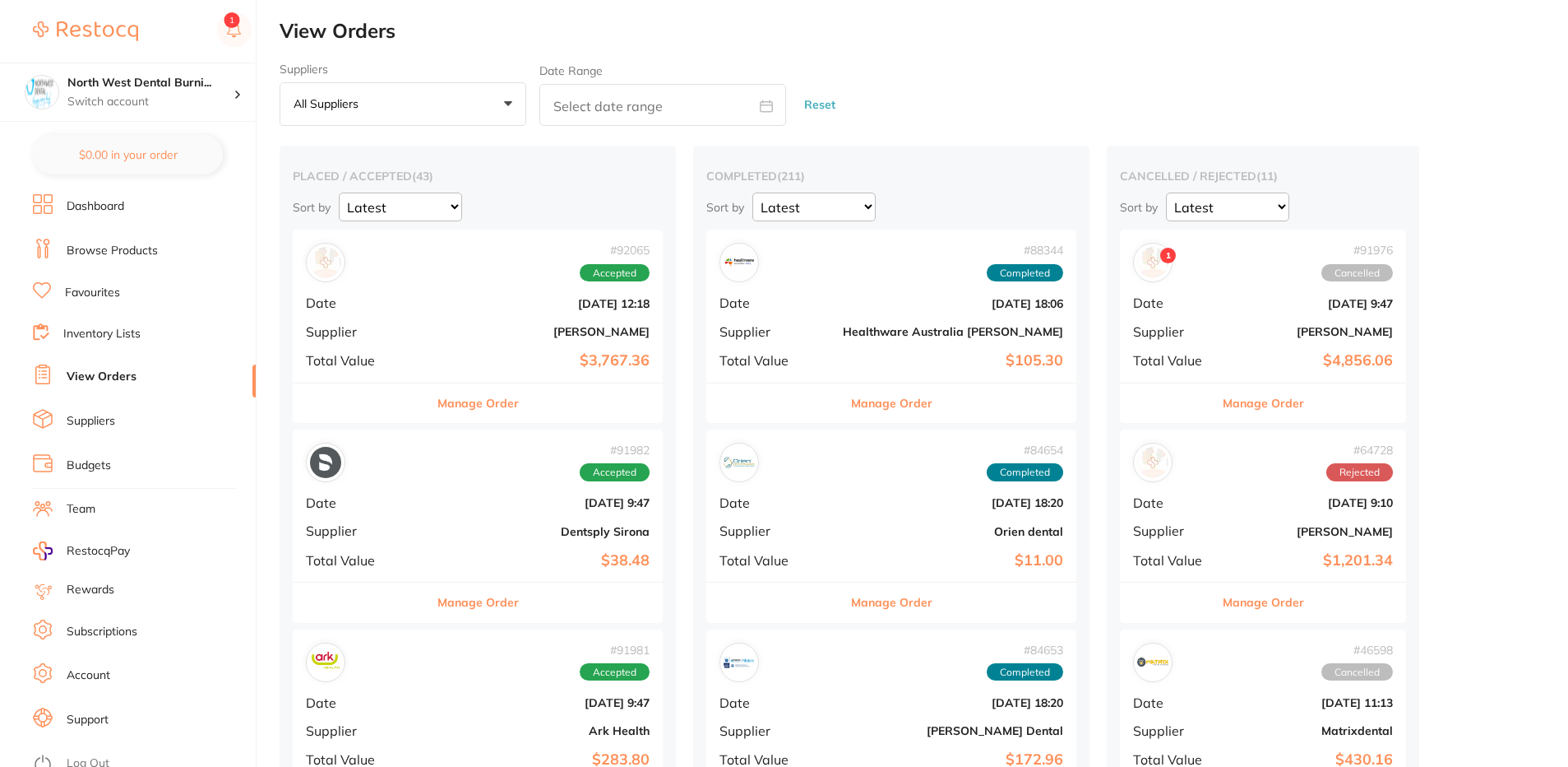
click at [480, 291] on div "# 92065 Accepted Date [DATE] 12:18 Supplier [PERSON_NAME] Total Value $3,767.36" at bounding box center [477, 306] width 370 height 152
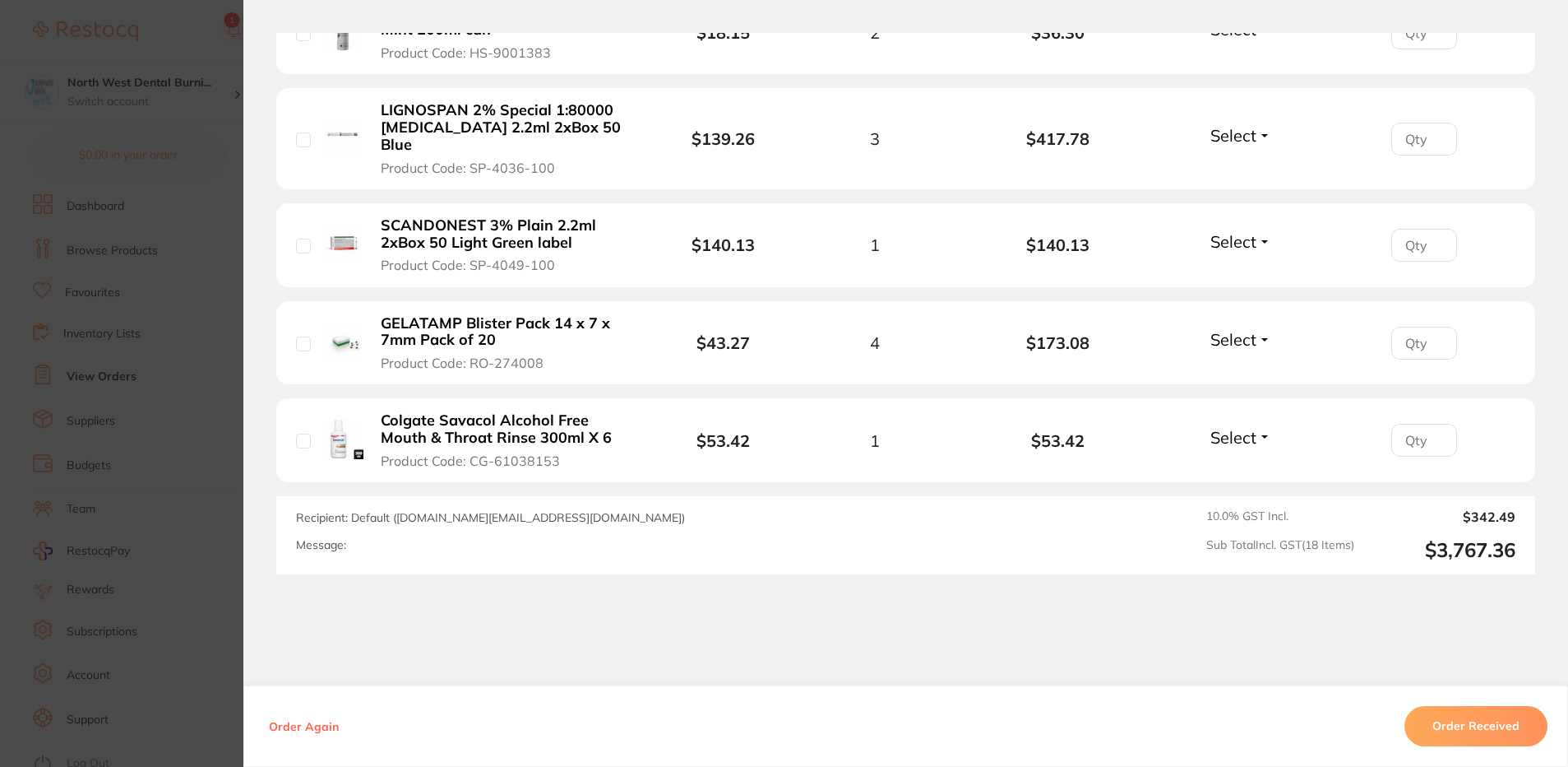
scroll to position [1879, 0]
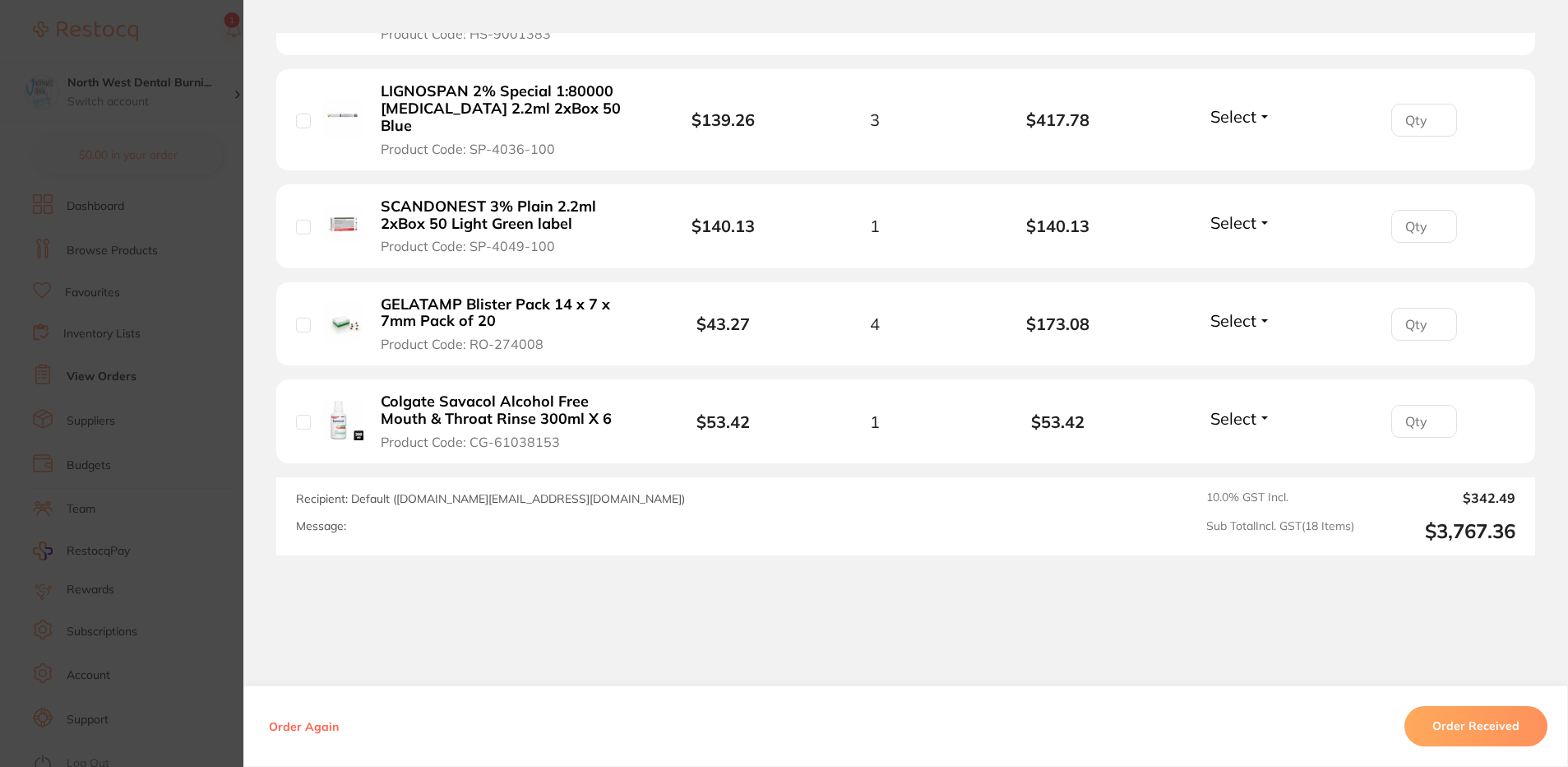
click at [74, 412] on section "Order ID: Restocq- 92065 Order Information Accepted Order Order Date [DATE] 12:…" at bounding box center [784, 383] width 1568 height 767
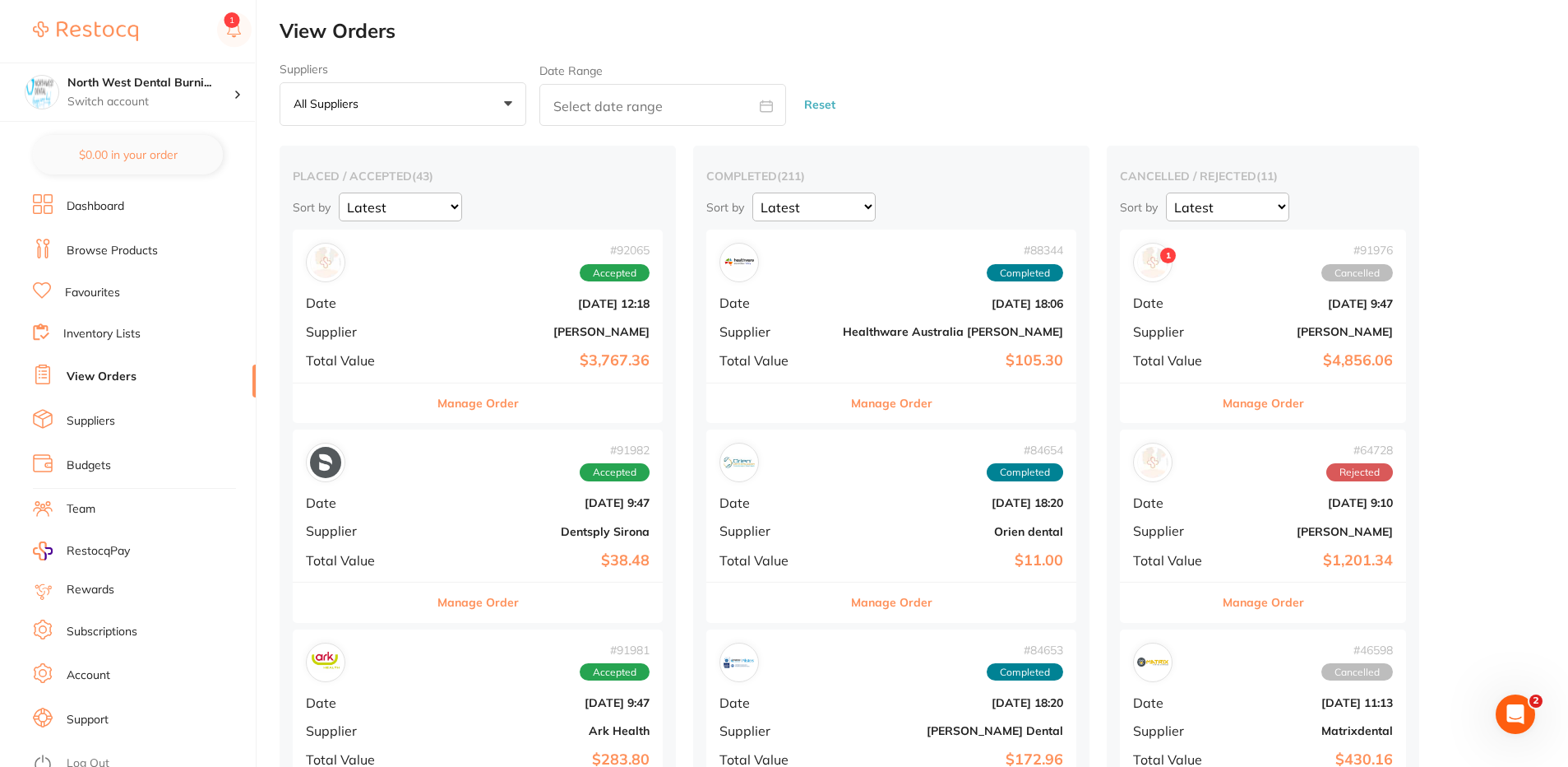
scroll to position [165, 0]
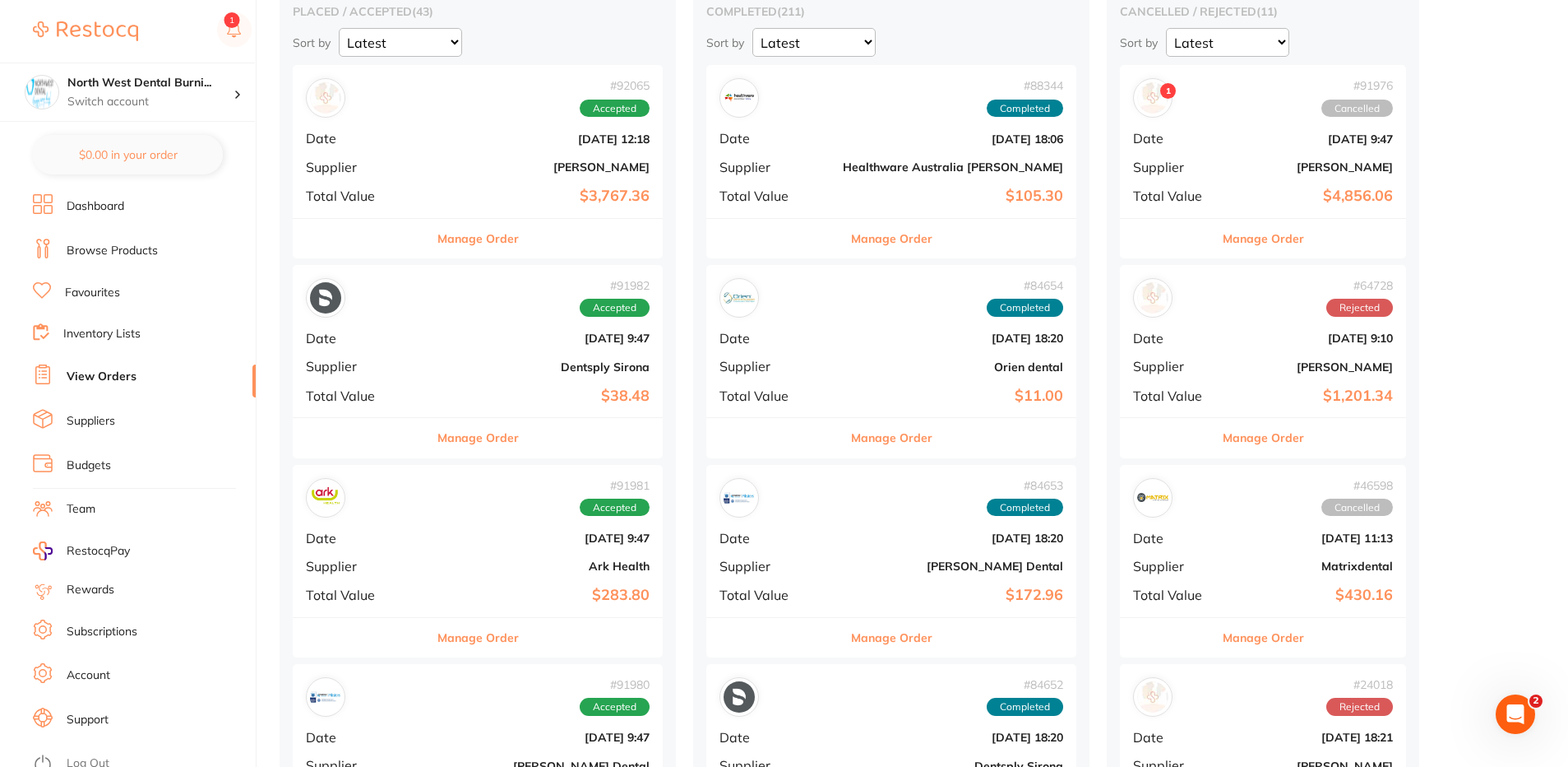
click at [438, 367] on b "Dentsply Sirona" at bounding box center [539, 367] width 220 height 13
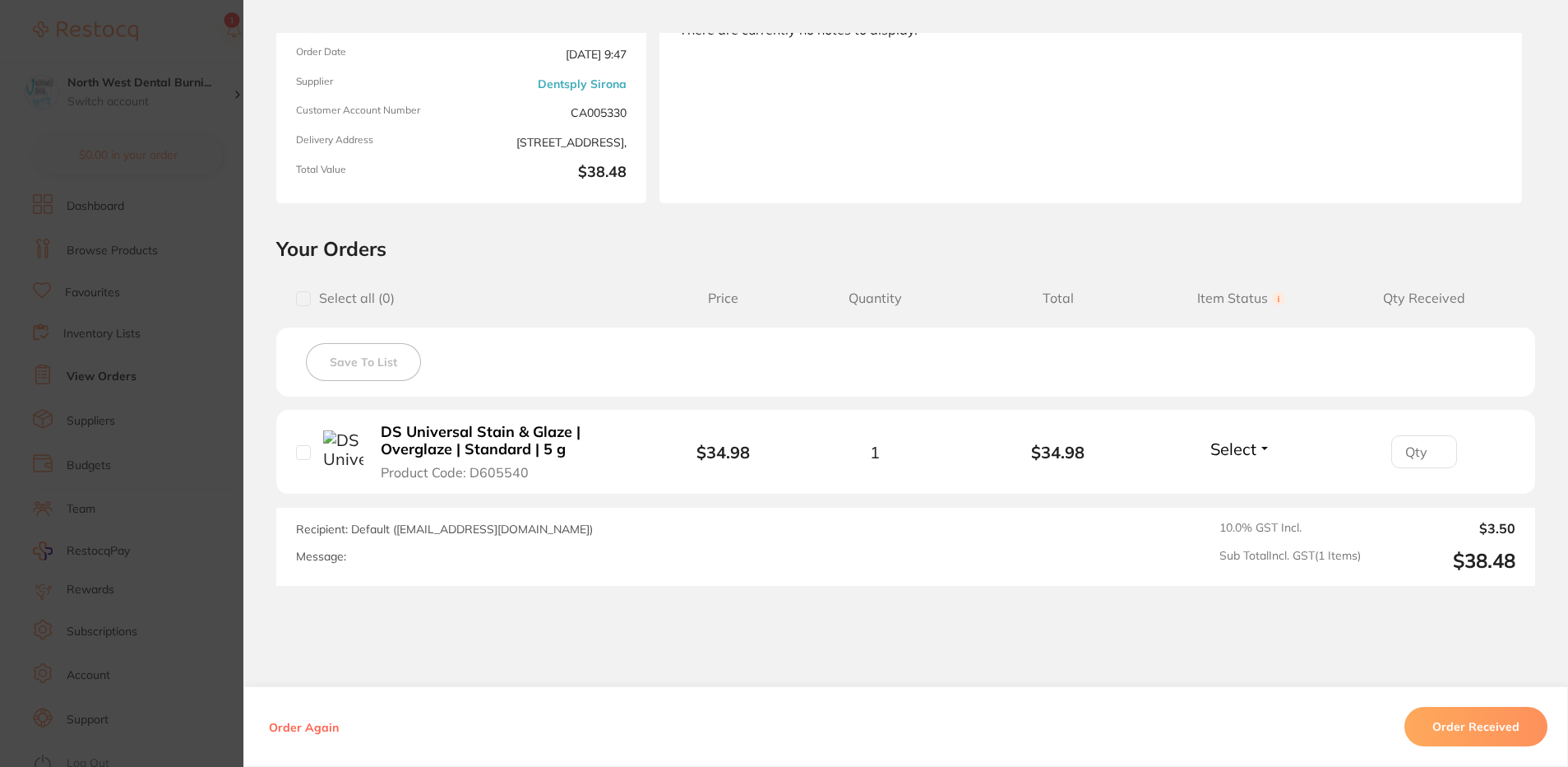
scroll to position [67, 0]
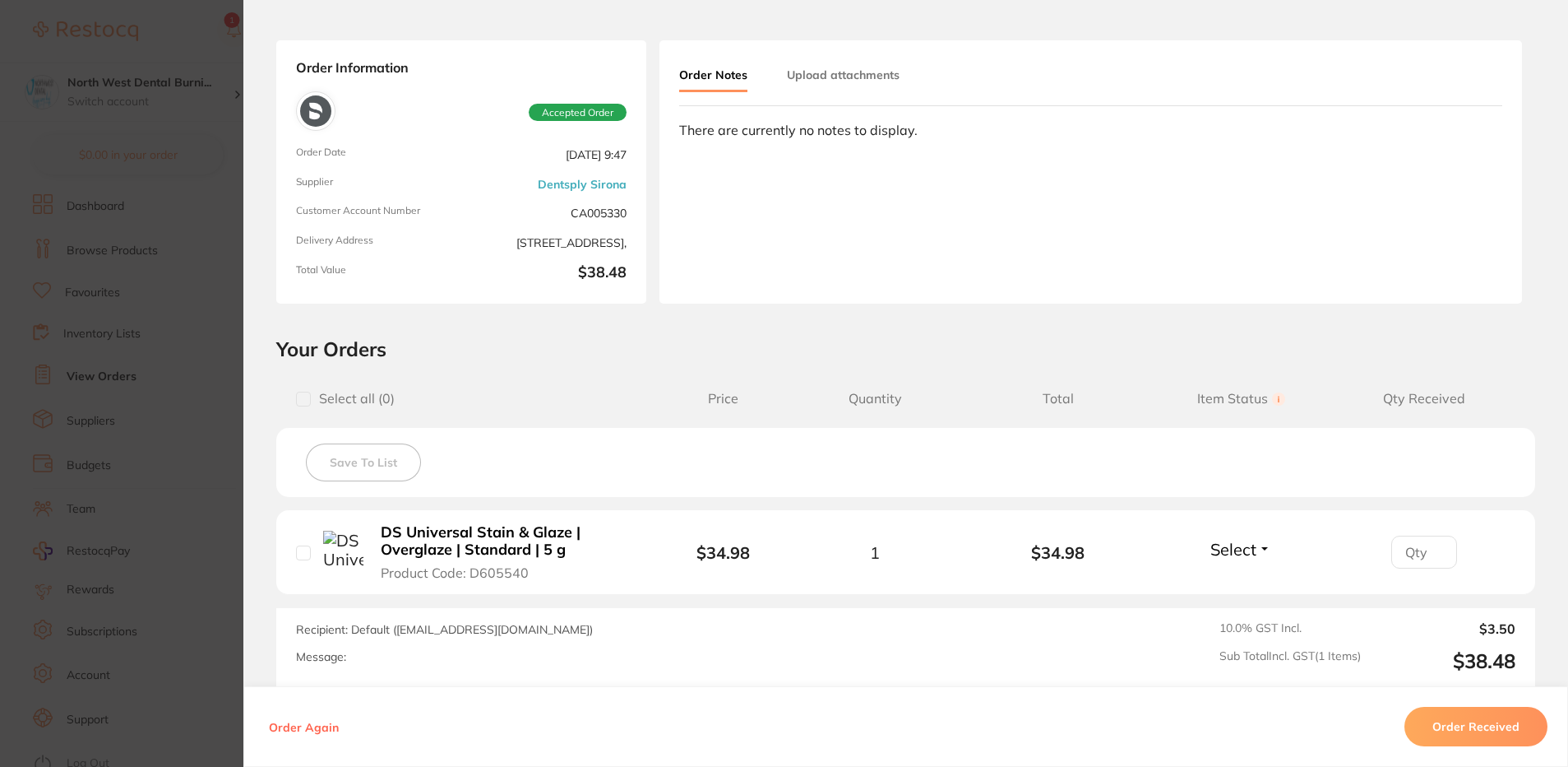
click at [142, 384] on section "Order ID: Restocq- 91982 Order Information Accepted Order Order Date [DATE] 9:4…" at bounding box center [784, 383] width 1568 height 767
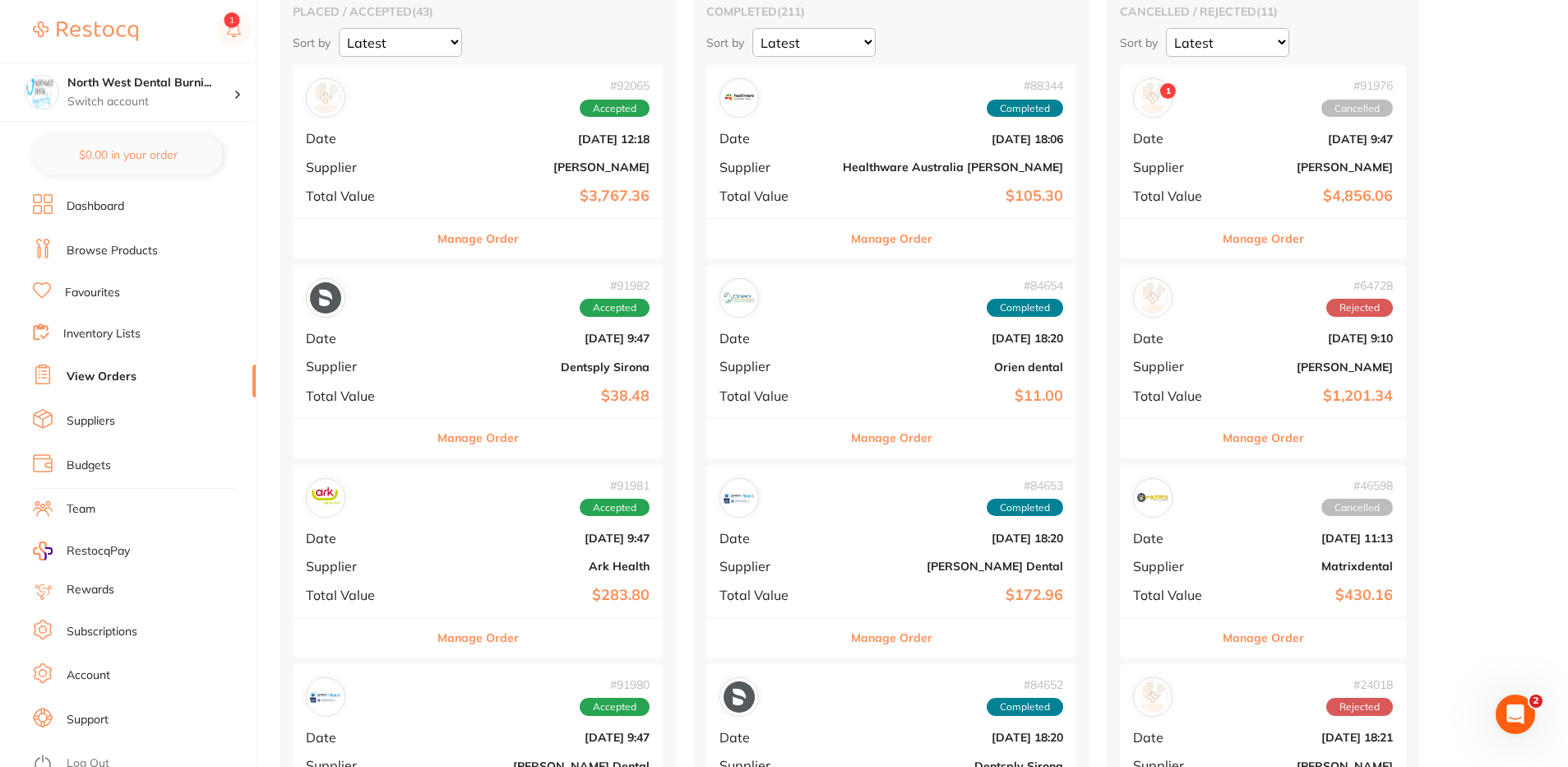
scroll to position [329, 0]
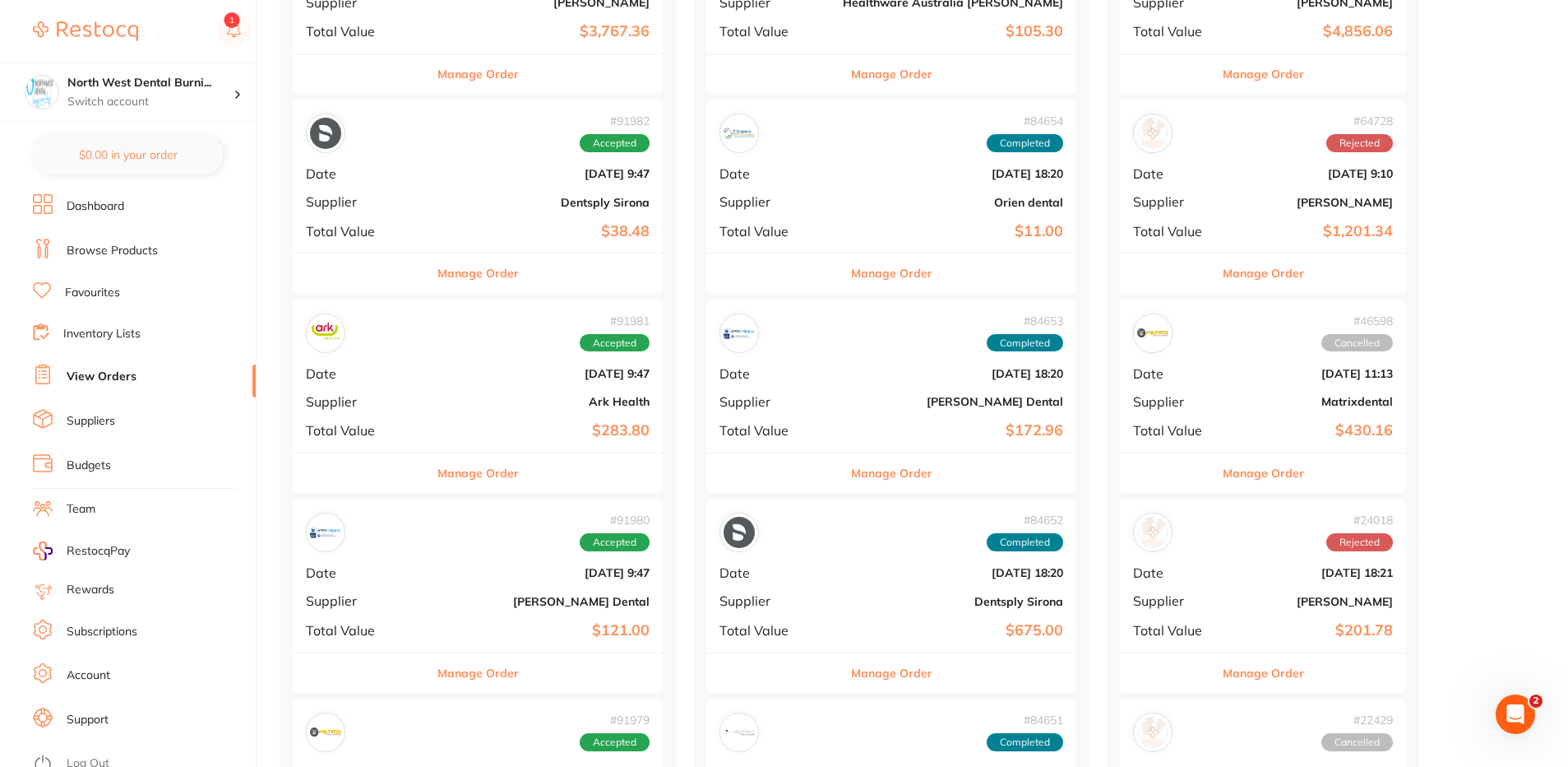
click at [476, 374] on b "[DATE] 9:47" at bounding box center [539, 373] width 220 height 13
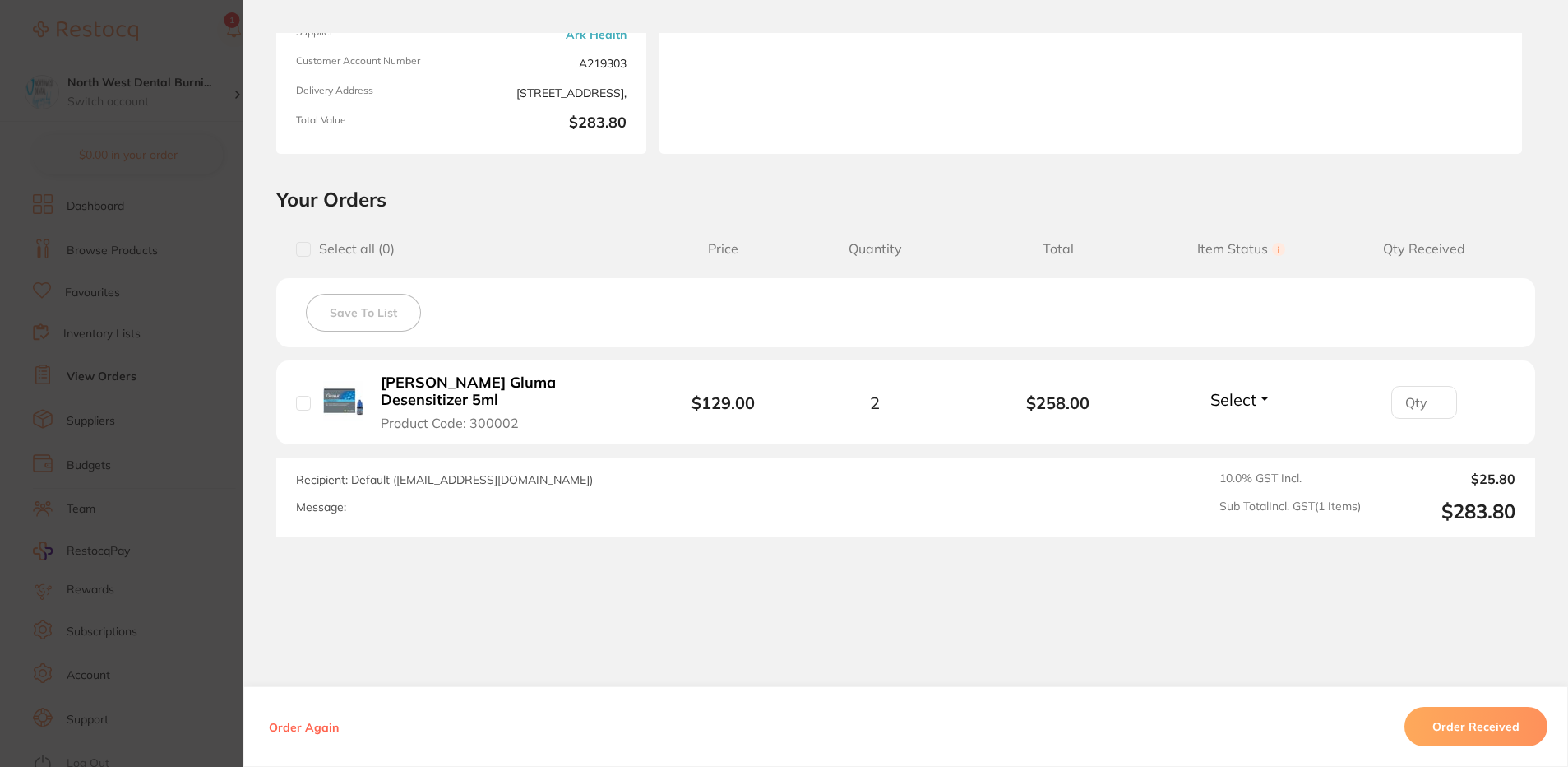
scroll to position [135, 0]
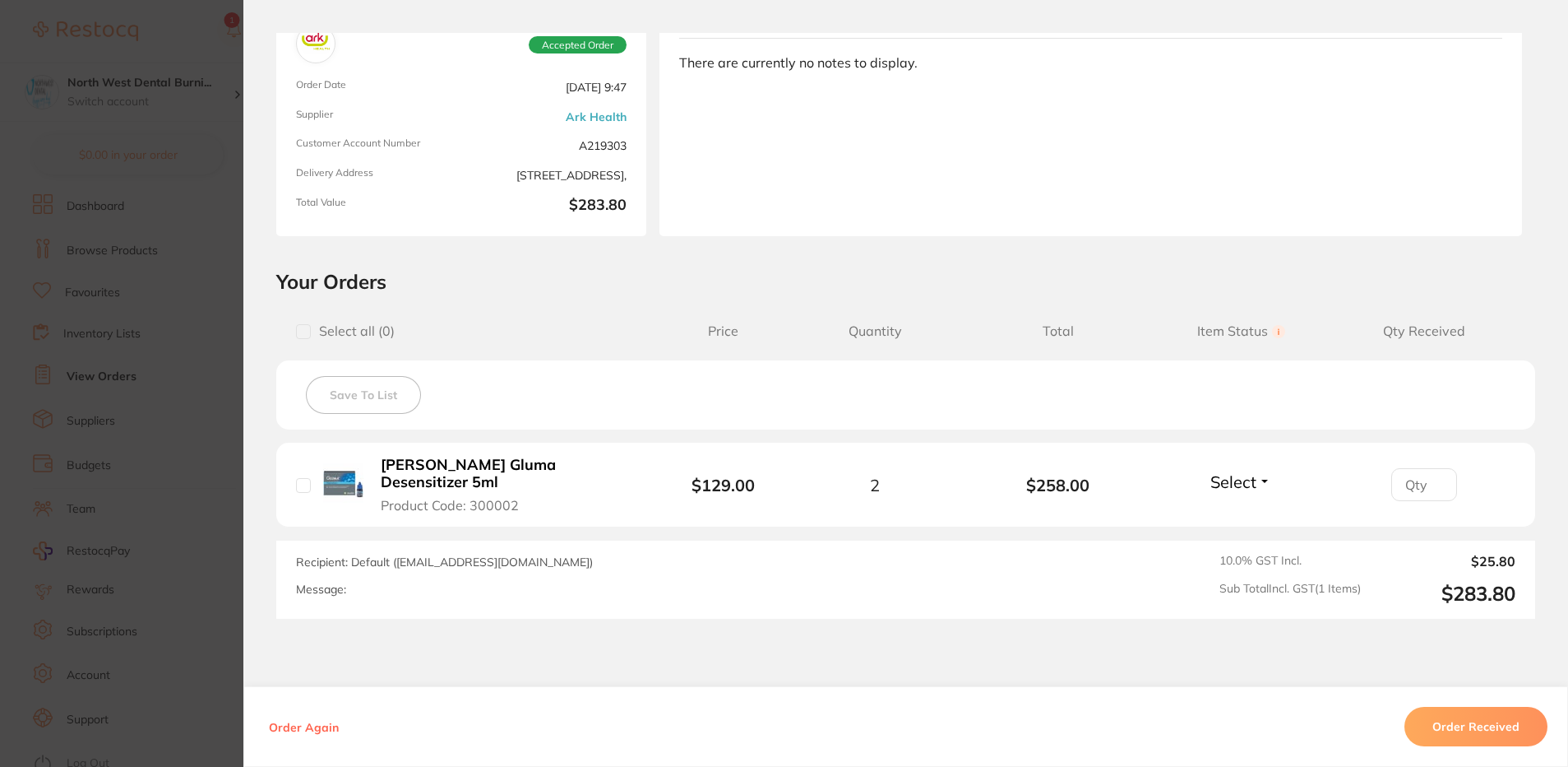
click at [163, 331] on section "Order ID: Restocq- 91981 Order Information Accepted Order Order Date [DATE] 9:4…" at bounding box center [784, 383] width 1568 height 767
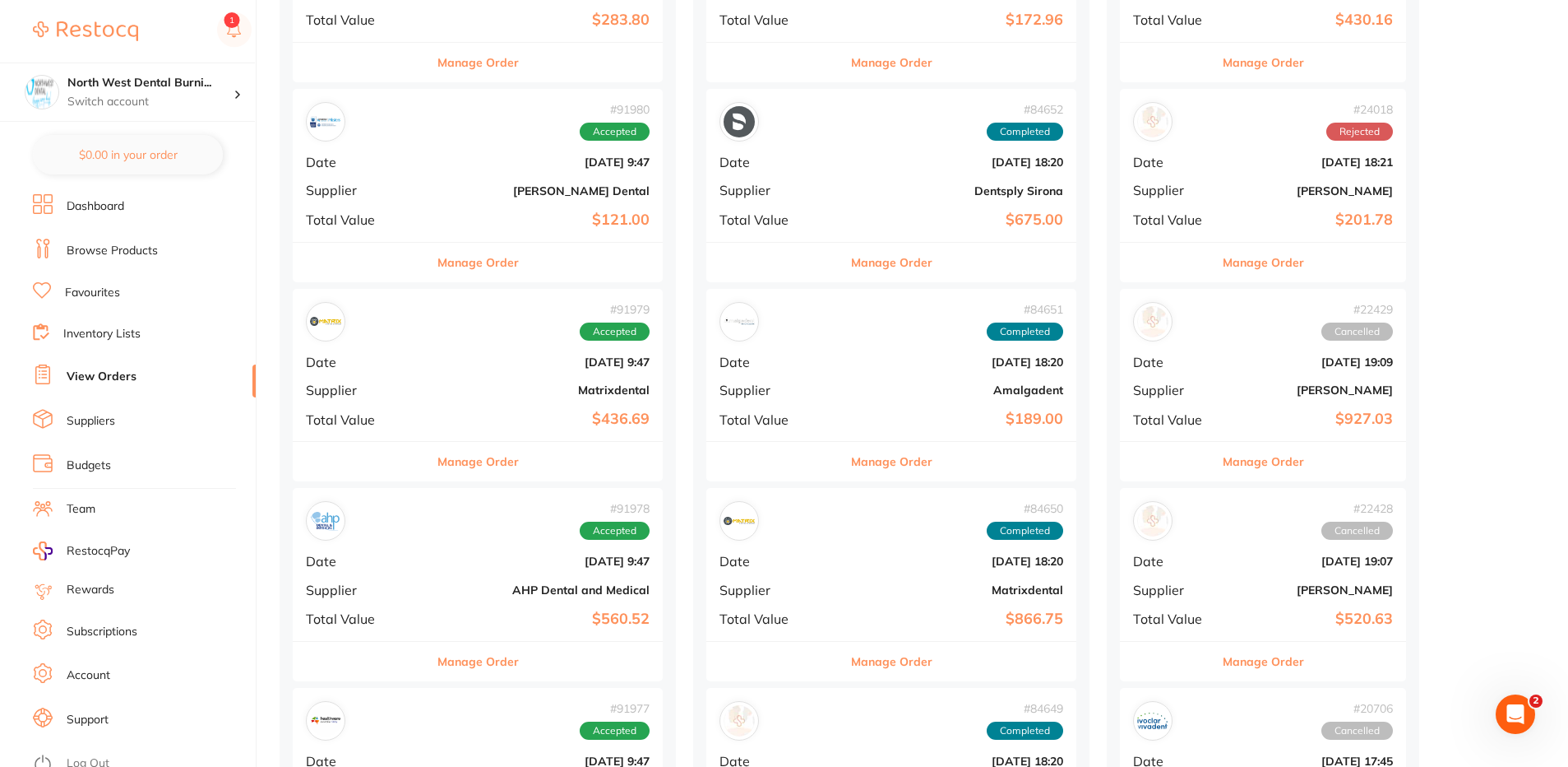
scroll to position [741, 0]
click at [446, 156] on b "[DATE] 9:47" at bounding box center [539, 161] width 220 height 13
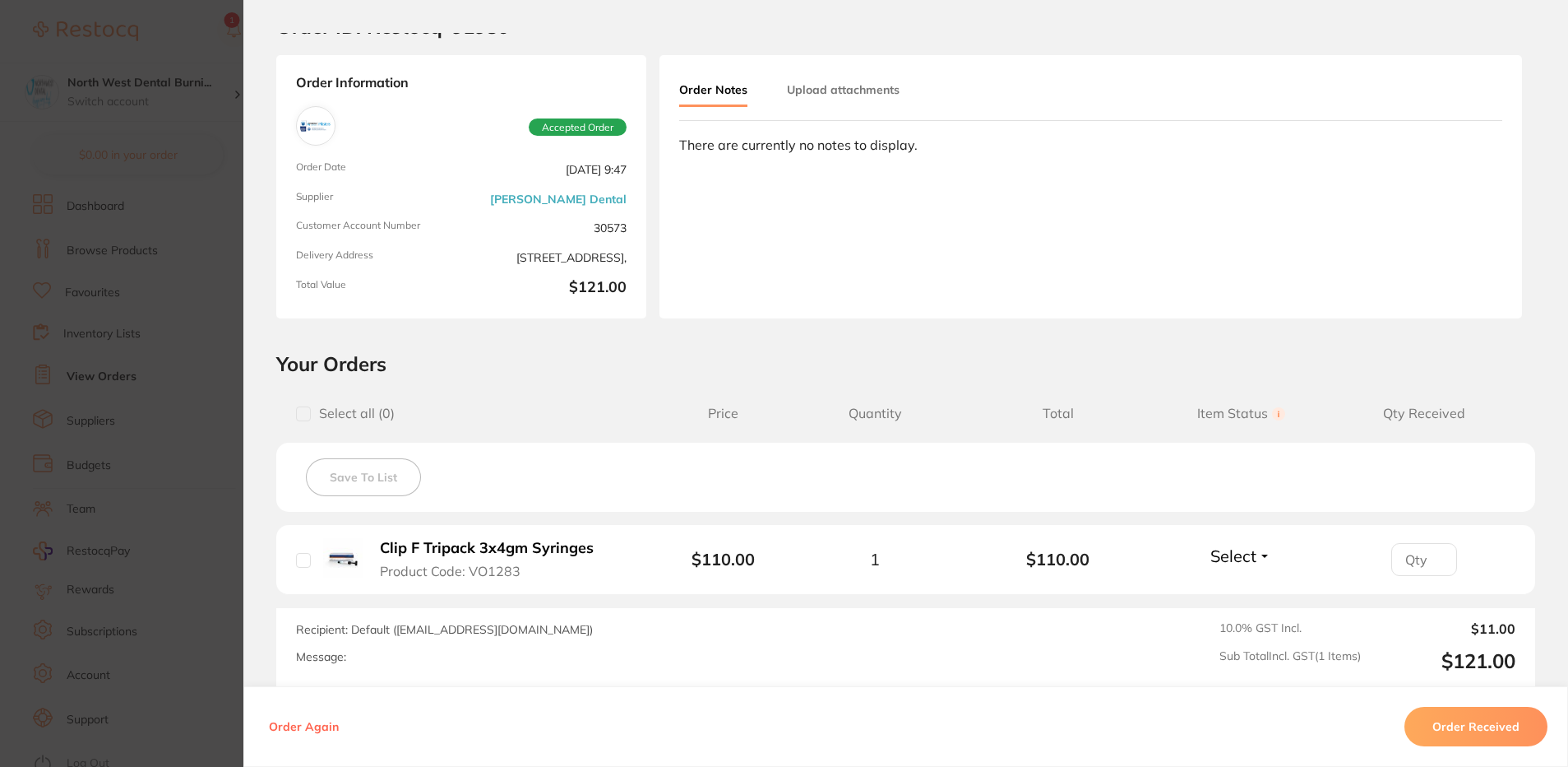
click at [124, 368] on section "Order ID: Restocq- 91980 Order Information Accepted Order Order Date [DATE] 9:4…" at bounding box center [784, 383] width 1568 height 767
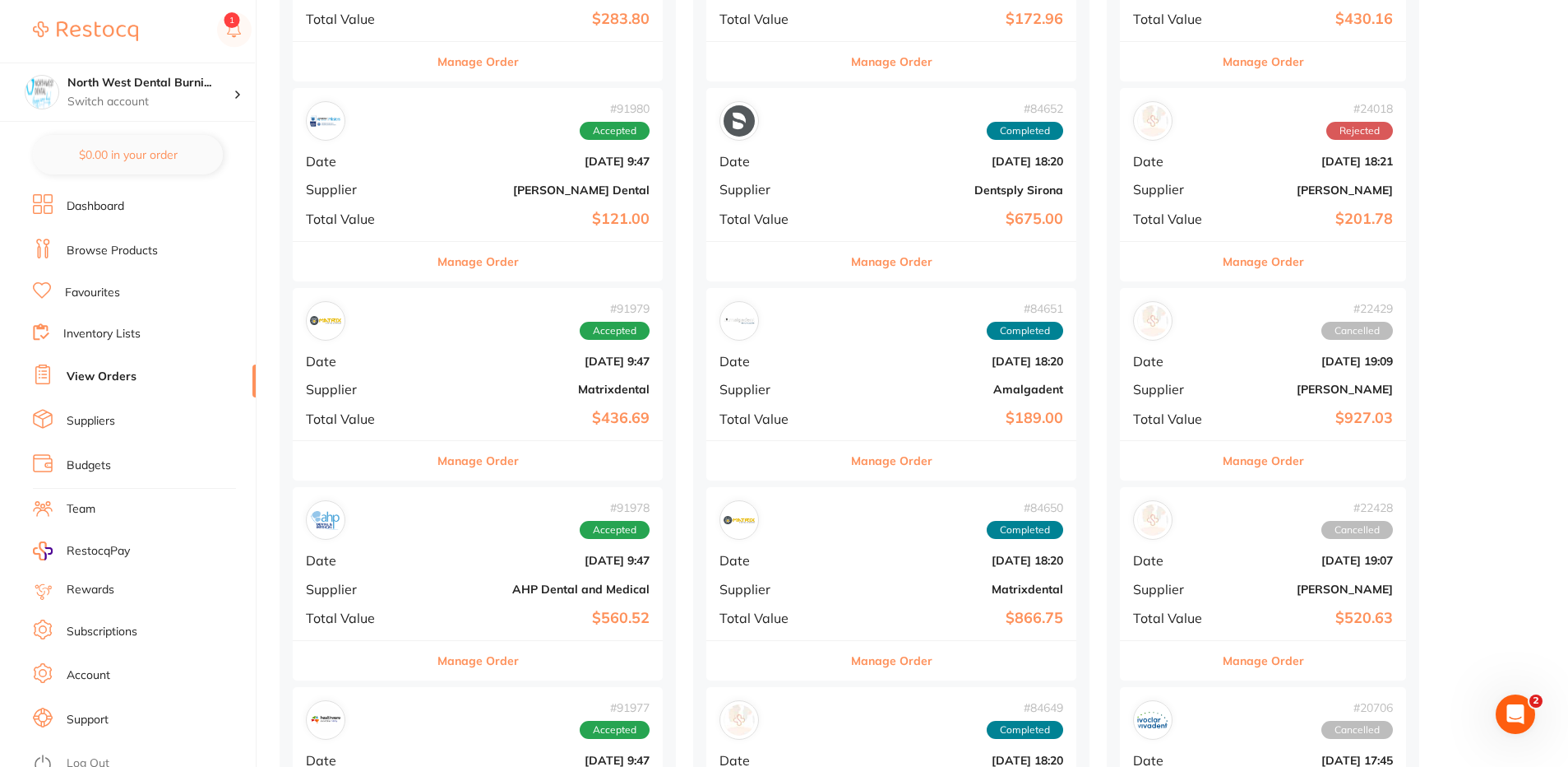
click at [483, 371] on div "# 91979 Accepted Date [DATE] 9:47 Supplier Matrixdental Total Value $436.69" at bounding box center [477, 364] width 370 height 152
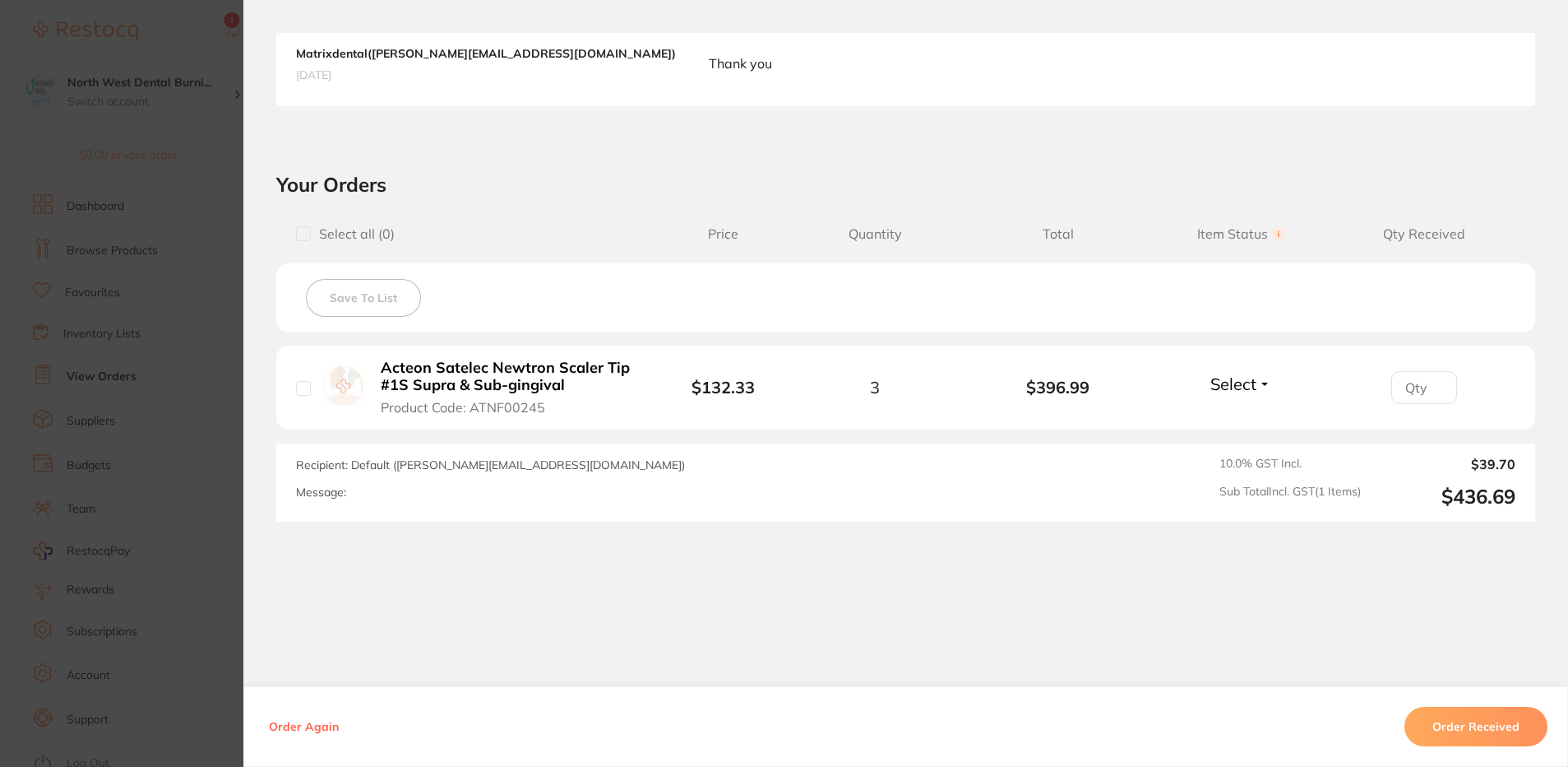
scroll to position [987, 0]
click at [149, 340] on section "Order ID: Restocq- 91979 Order Information Accepted Order Order Date [DATE] 9:4…" at bounding box center [784, 383] width 1568 height 767
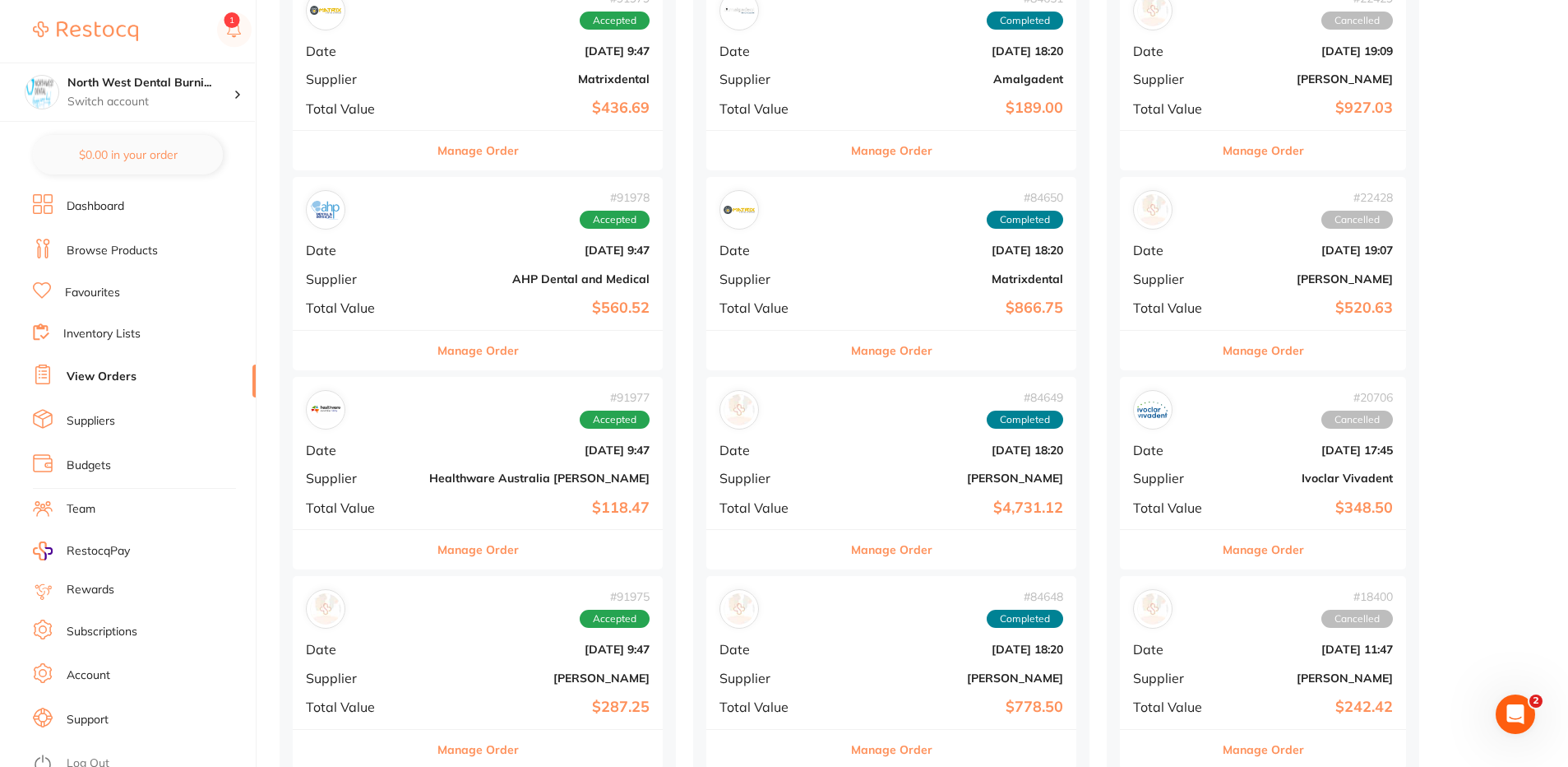
scroll to position [1070, 0]
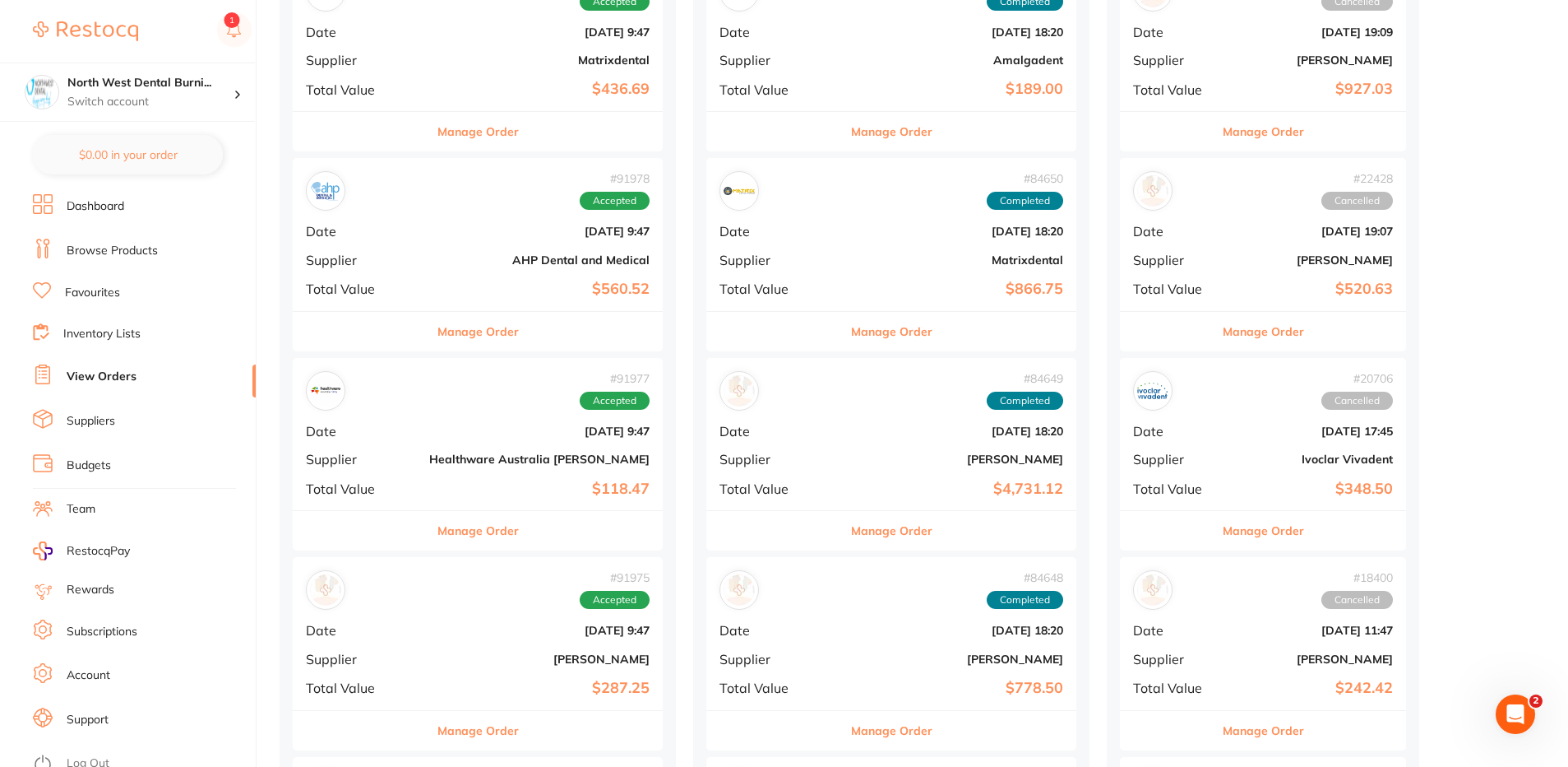
click at [456, 217] on div "# 91978 Accepted Date [DATE] 9:47 Supplier AHP Dental and Medical Total Value $…" at bounding box center [477, 233] width 370 height 152
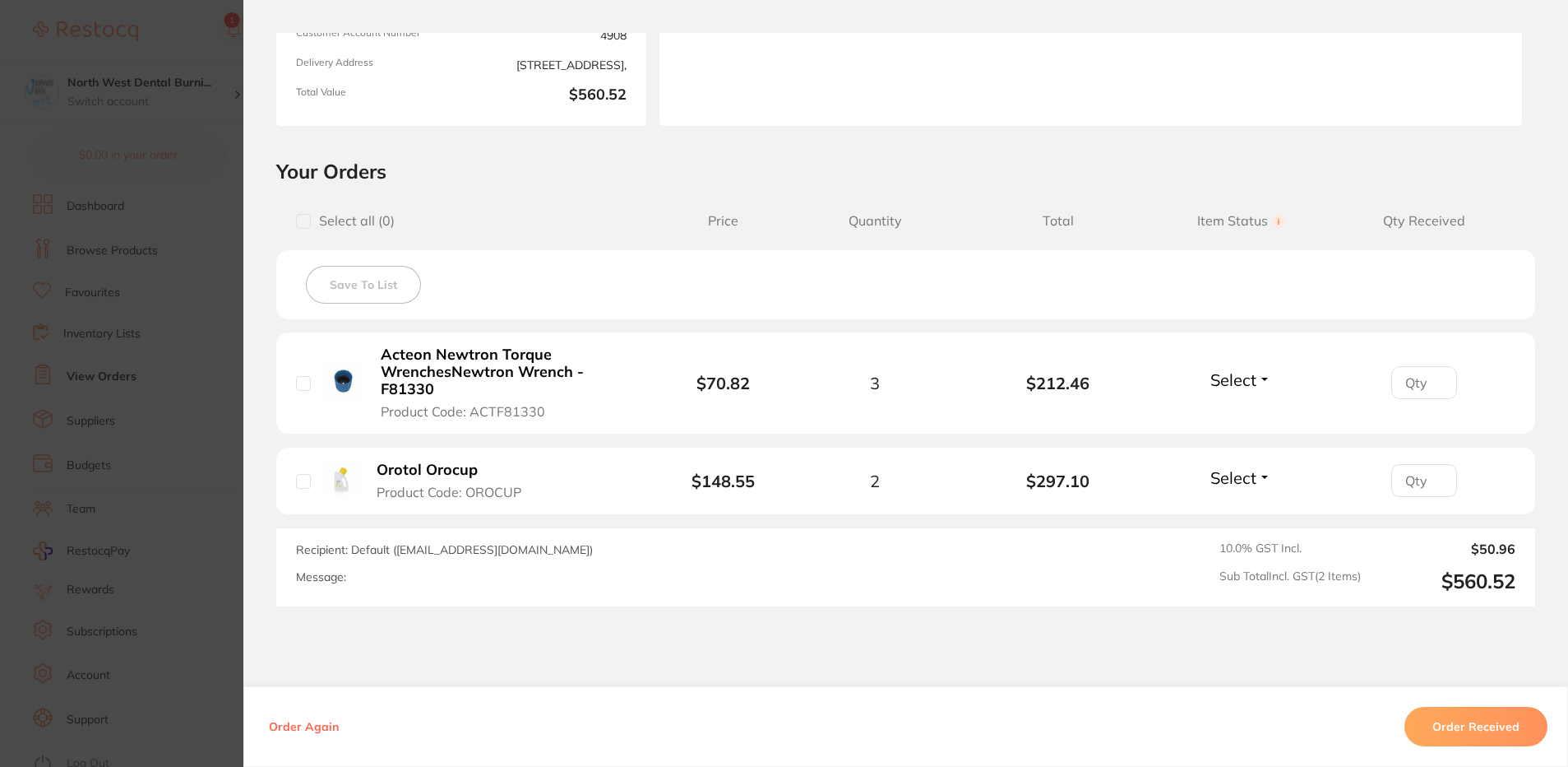
scroll to position [165, 0]
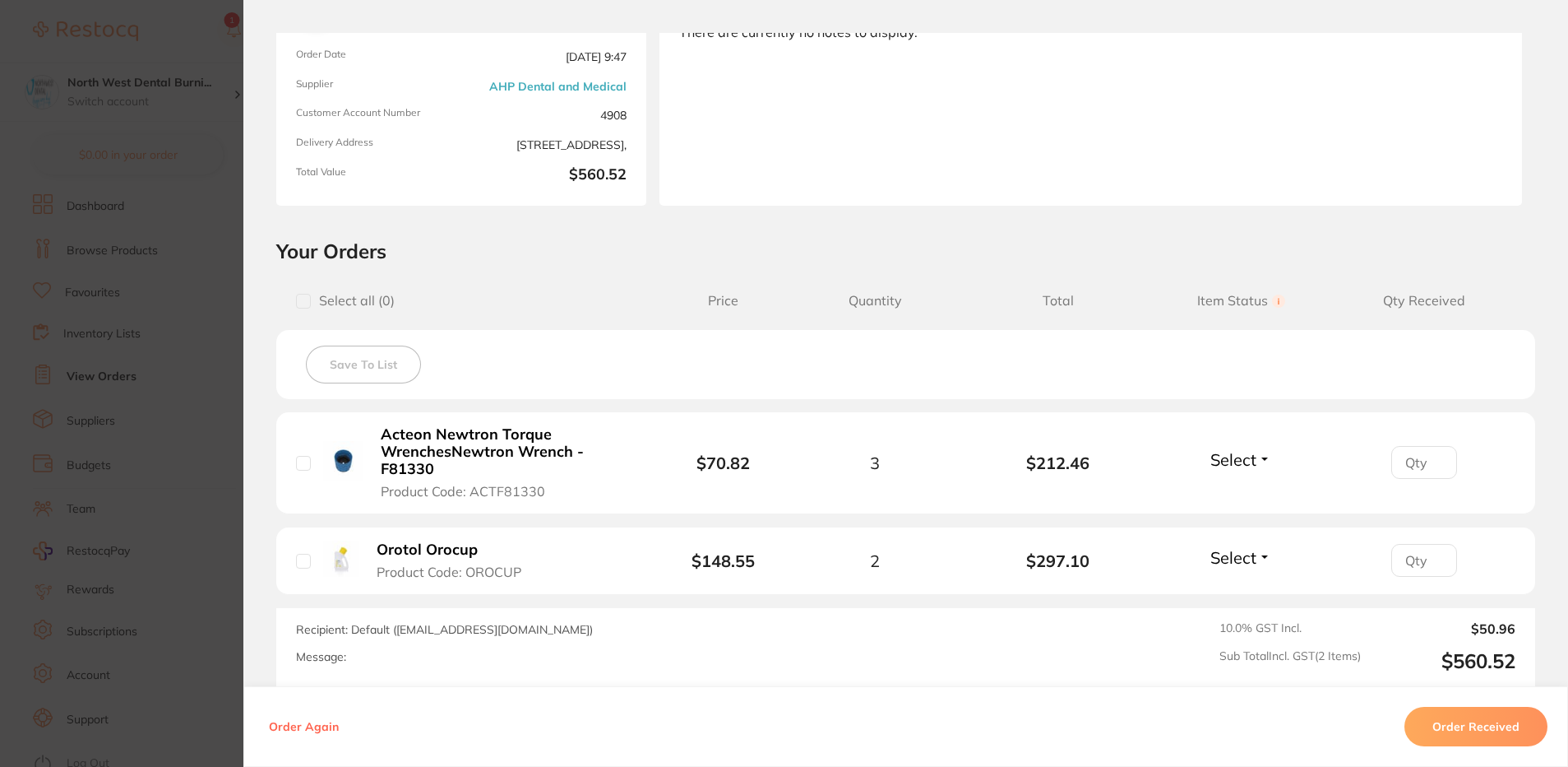
click at [139, 396] on section "Order ID: Restocq- 91978 Order Information Accepted Order Order Date [DATE] 9:4…" at bounding box center [784, 383] width 1568 height 767
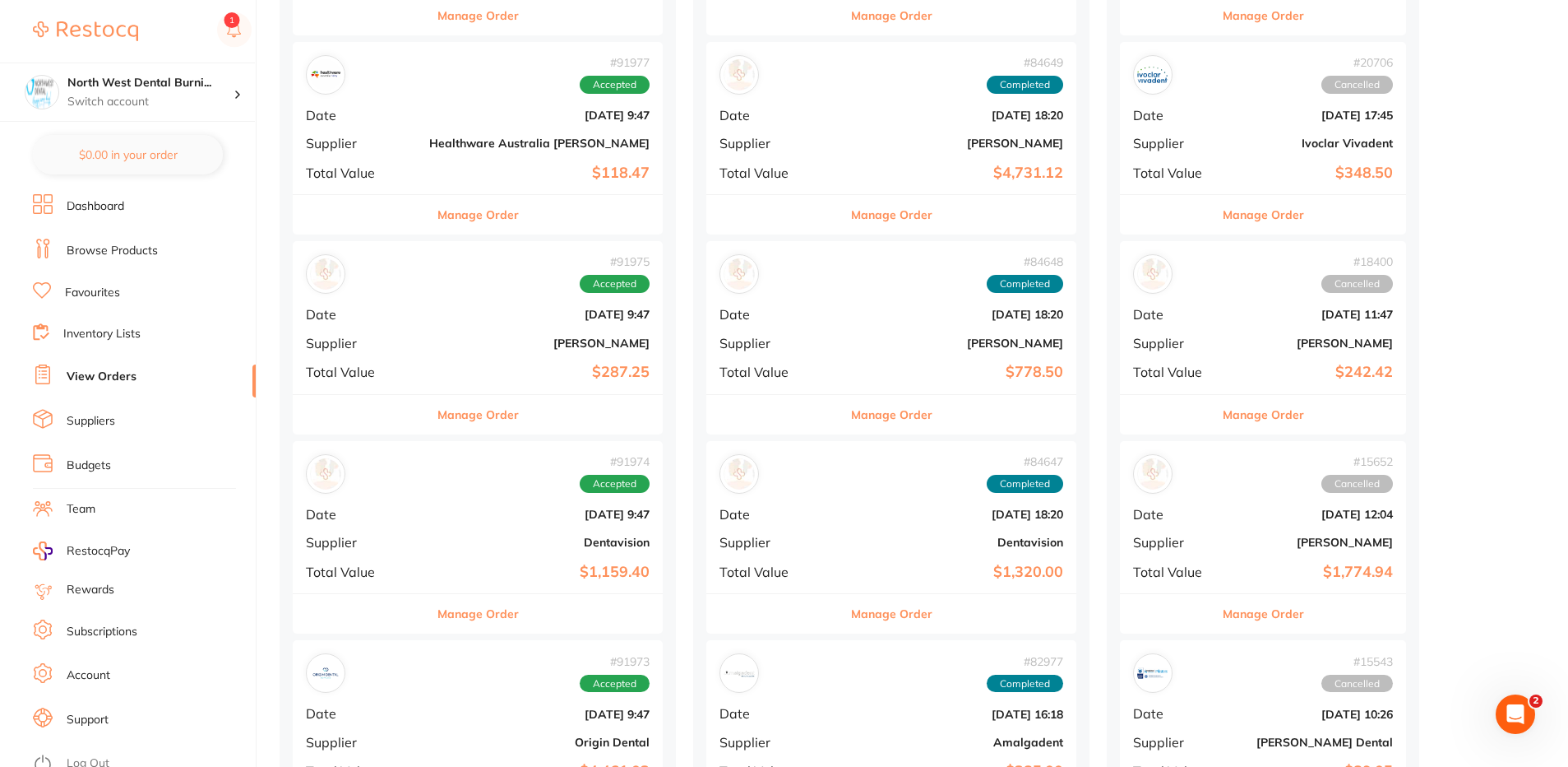
scroll to position [1399, 0]
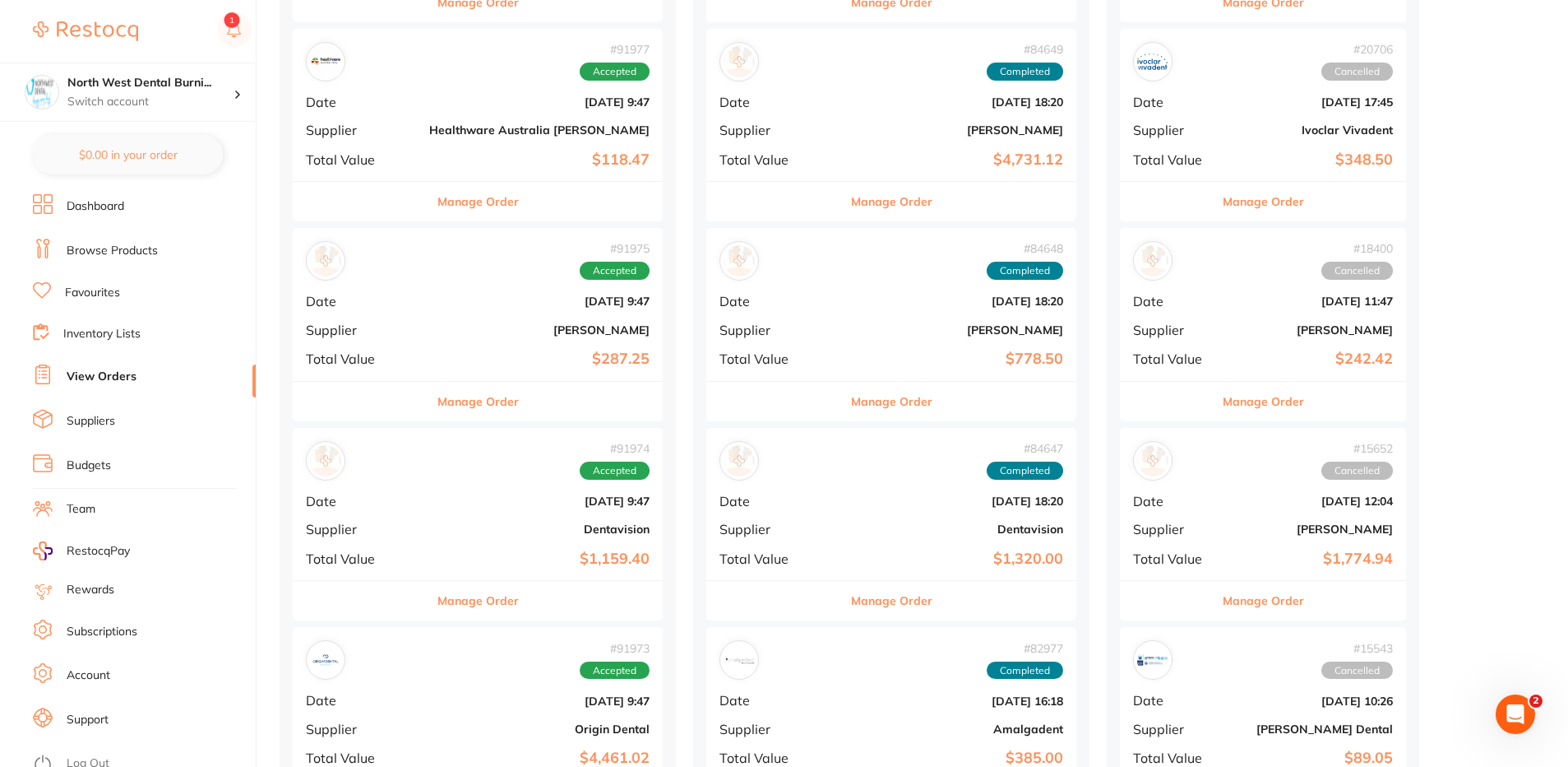
click at [456, 113] on div "# 91977 Accepted Date [DATE] 9:47 Supplier Healthware [GEOGRAPHIC_DATA] [PERSON…" at bounding box center [477, 104] width 370 height 152
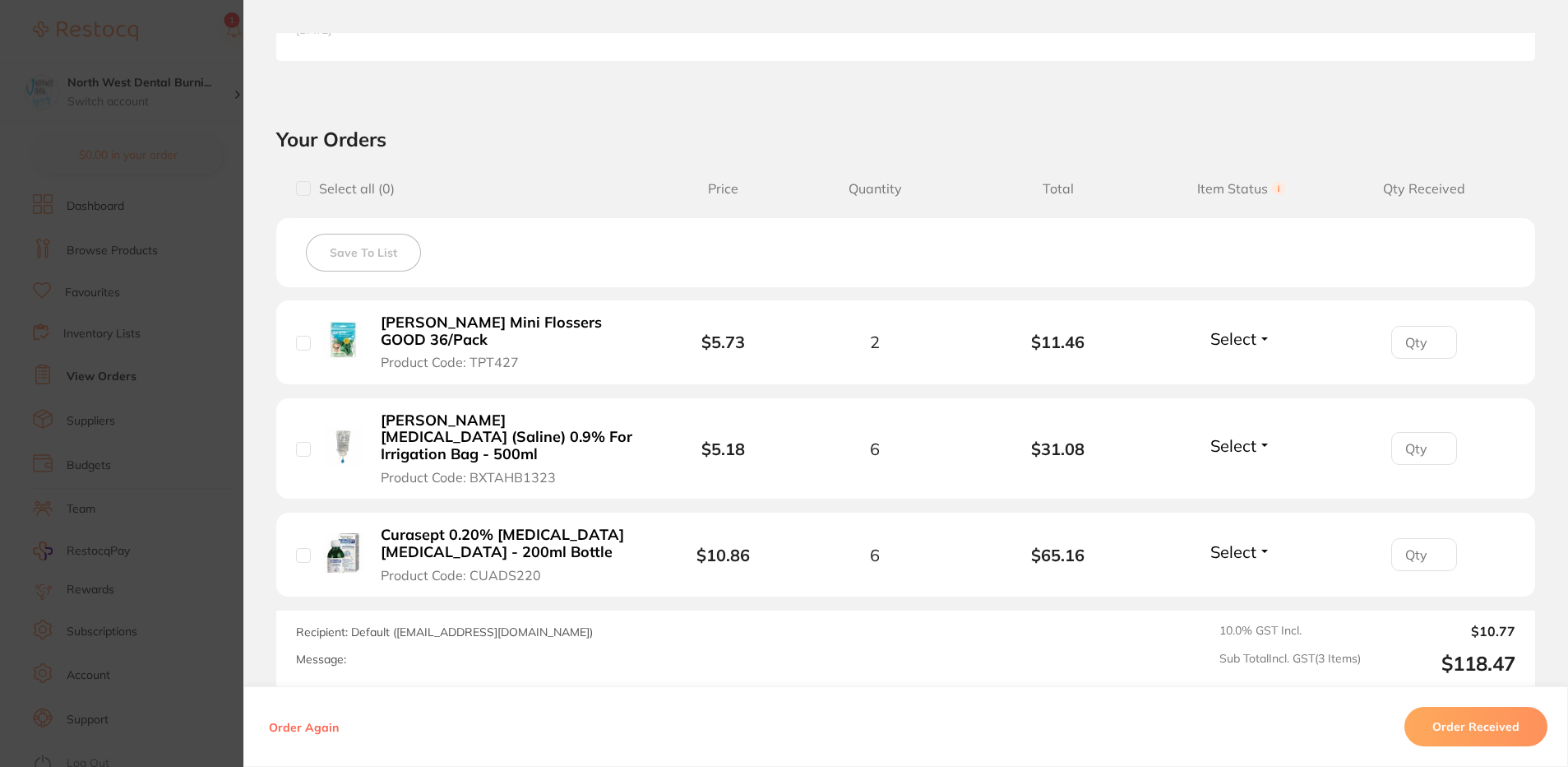
scroll to position [576, 0]
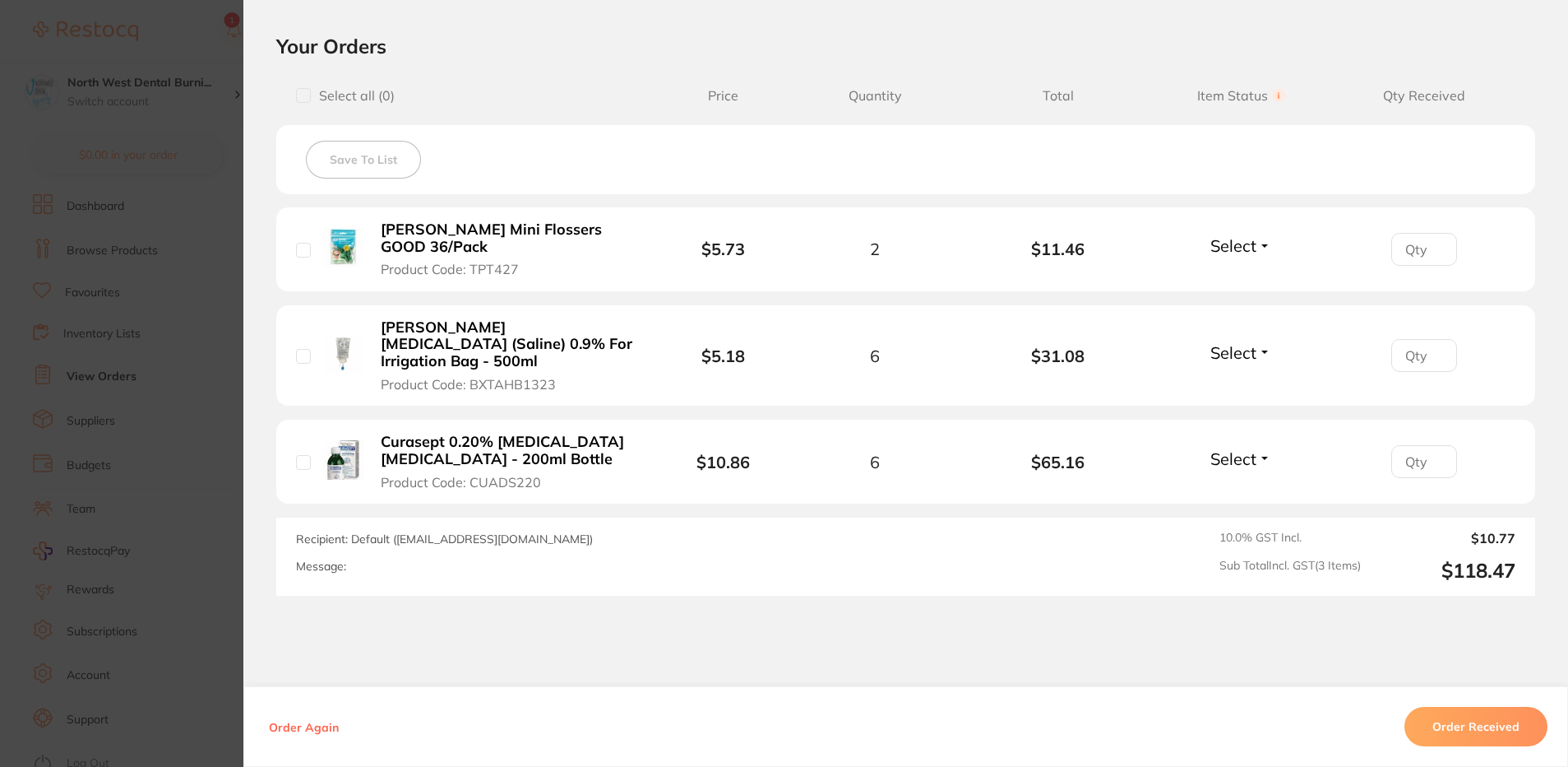
click at [148, 437] on section "Order ID: Restocq- 91977 Order Information Accepted Order Order Date [DATE] 9:4…" at bounding box center [784, 383] width 1568 height 767
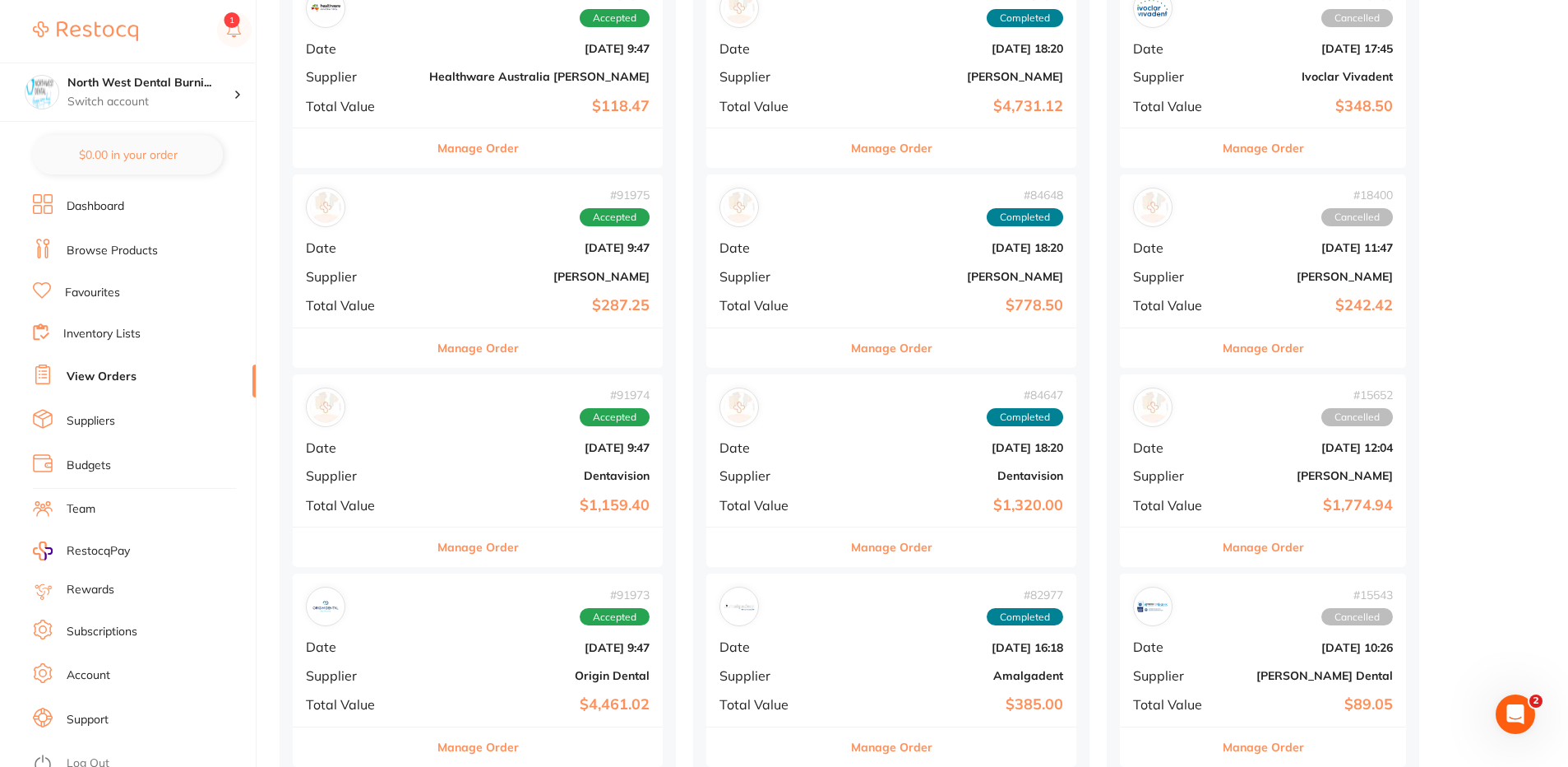
scroll to position [1481, 0]
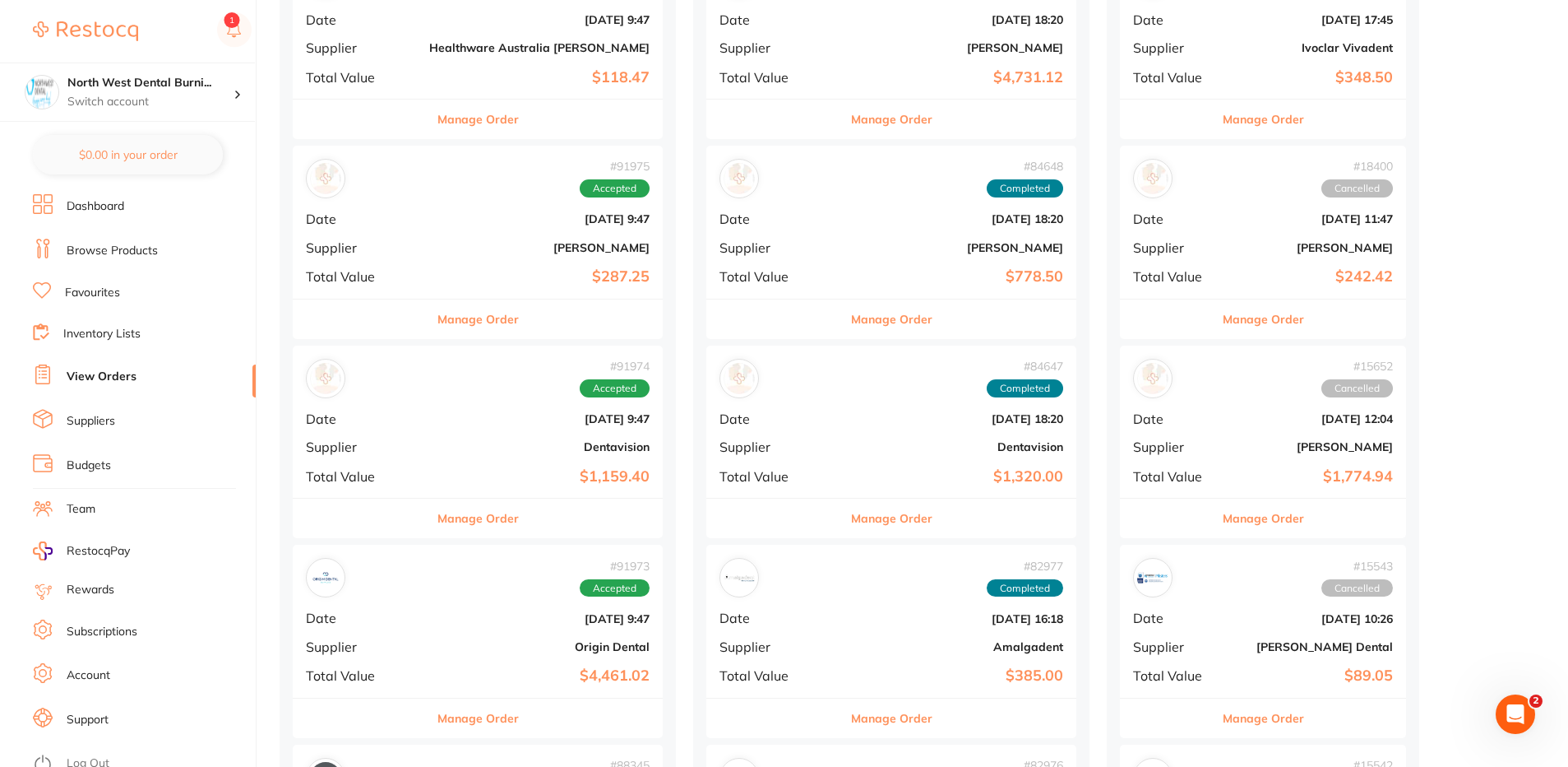
click at [450, 204] on div "# 91975 Accepted Date [DATE] 9:47 Supplier [PERSON_NAME] Total Value $287.25" at bounding box center [477, 221] width 370 height 152
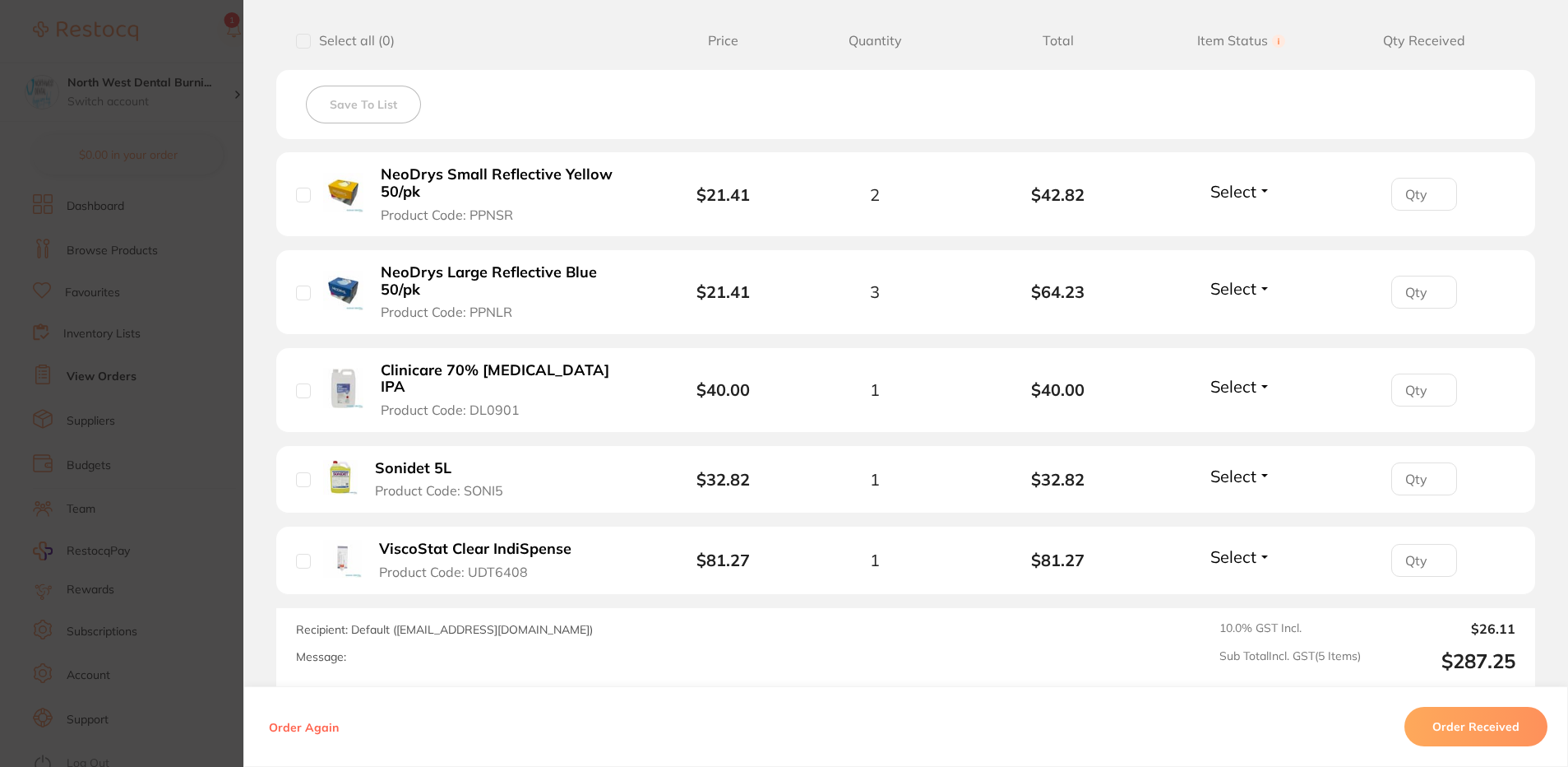
scroll to position [575, 0]
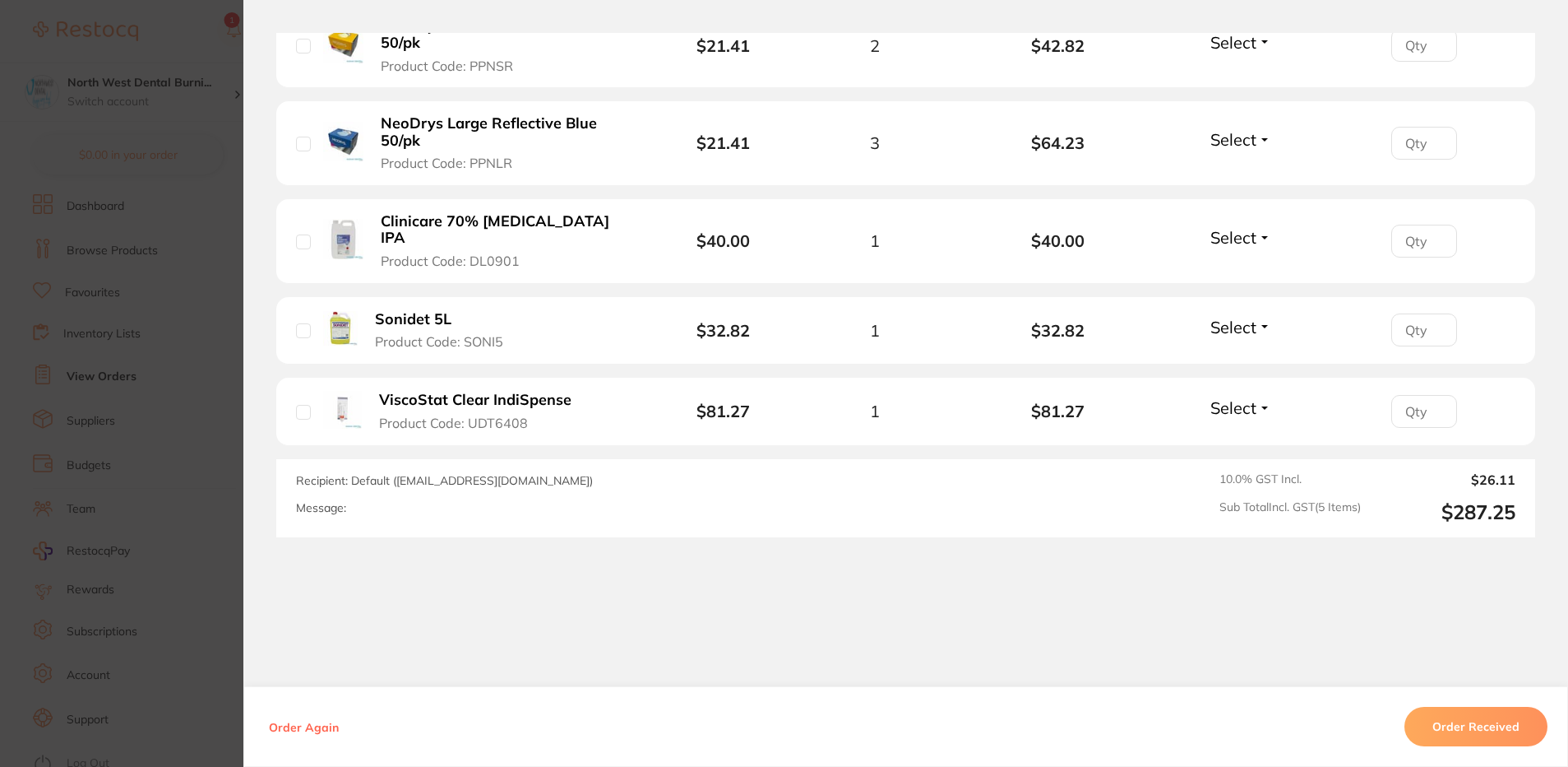
click at [67, 362] on section "Order ID: Restocq- 91975 Order Information Accepted Order Order Date [DATE] 9:4…" at bounding box center [784, 383] width 1568 height 767
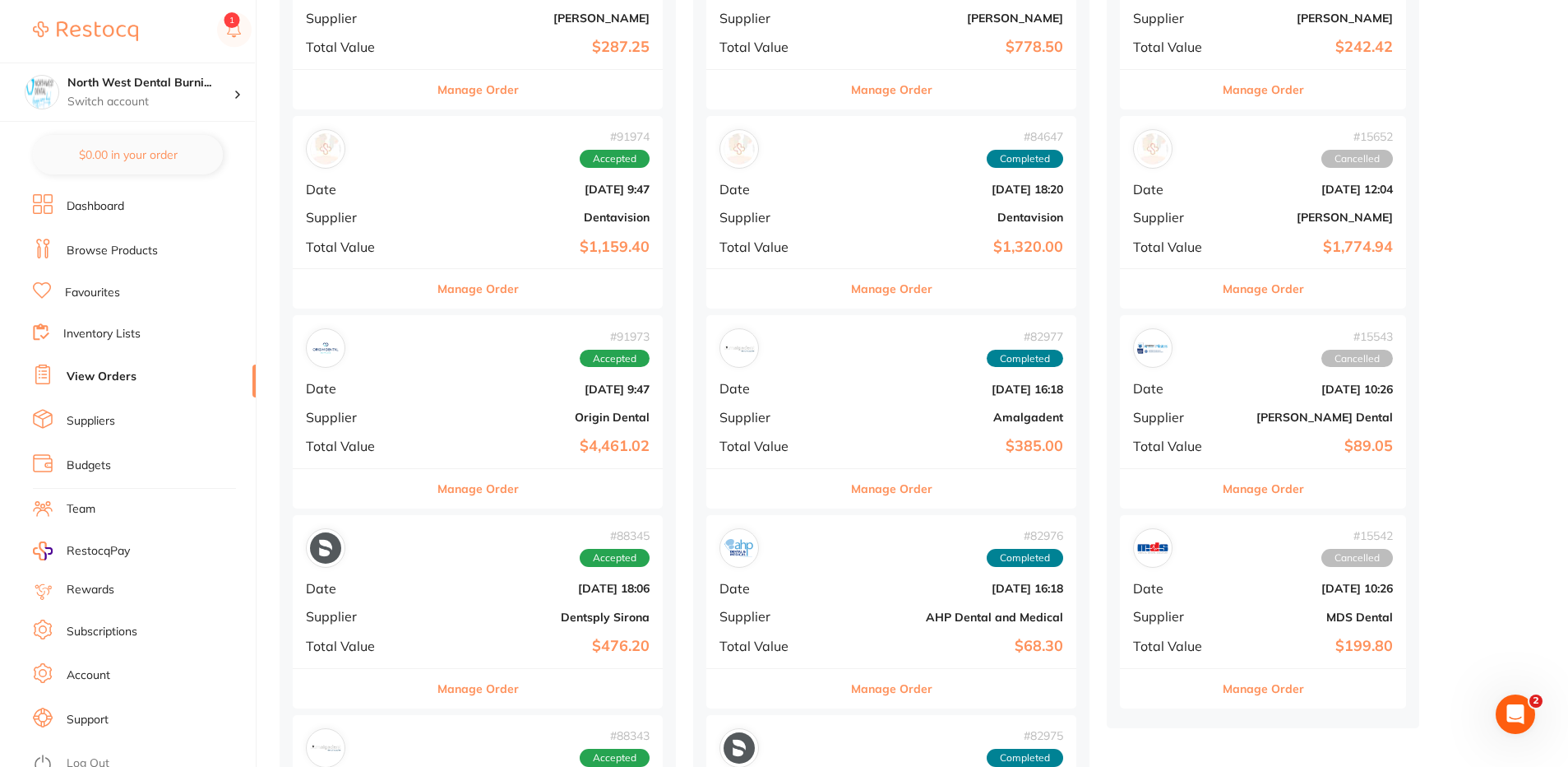
scroll to position [1728, 0]
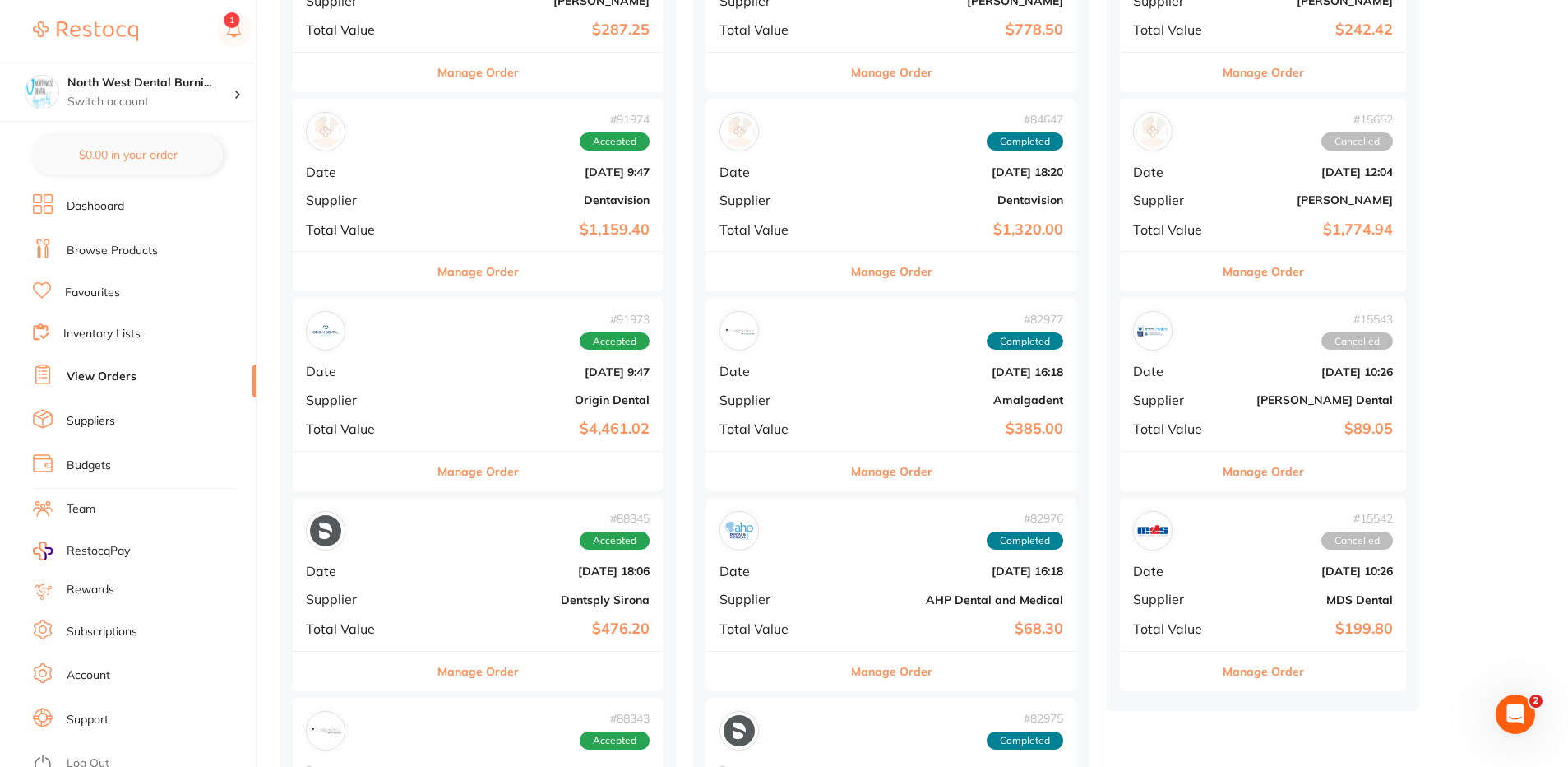
click at [474, 201] on b "Dentavision" at bounding box center [539, 199] width 220 height 13
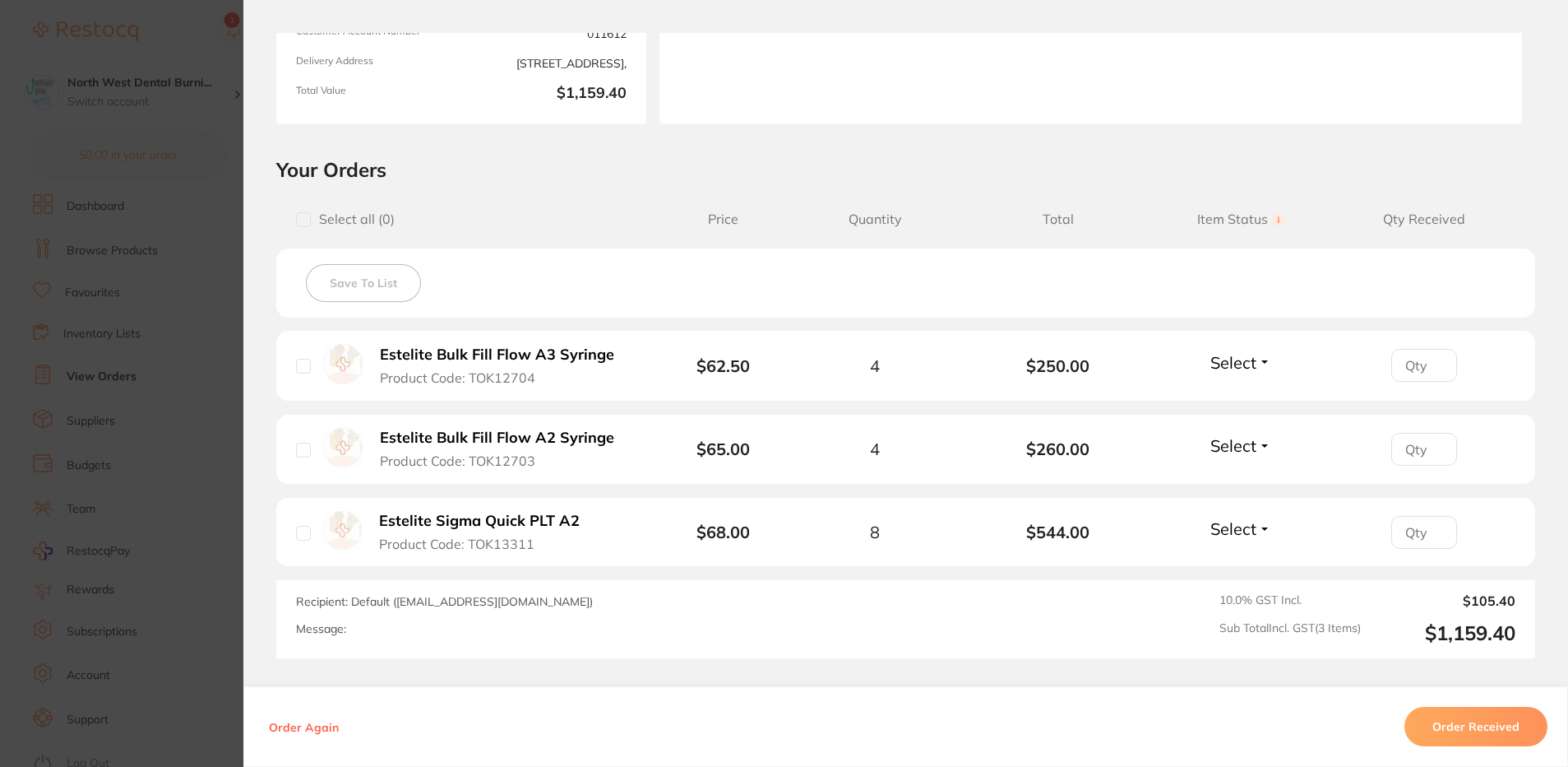
scroll to position [329, 0]
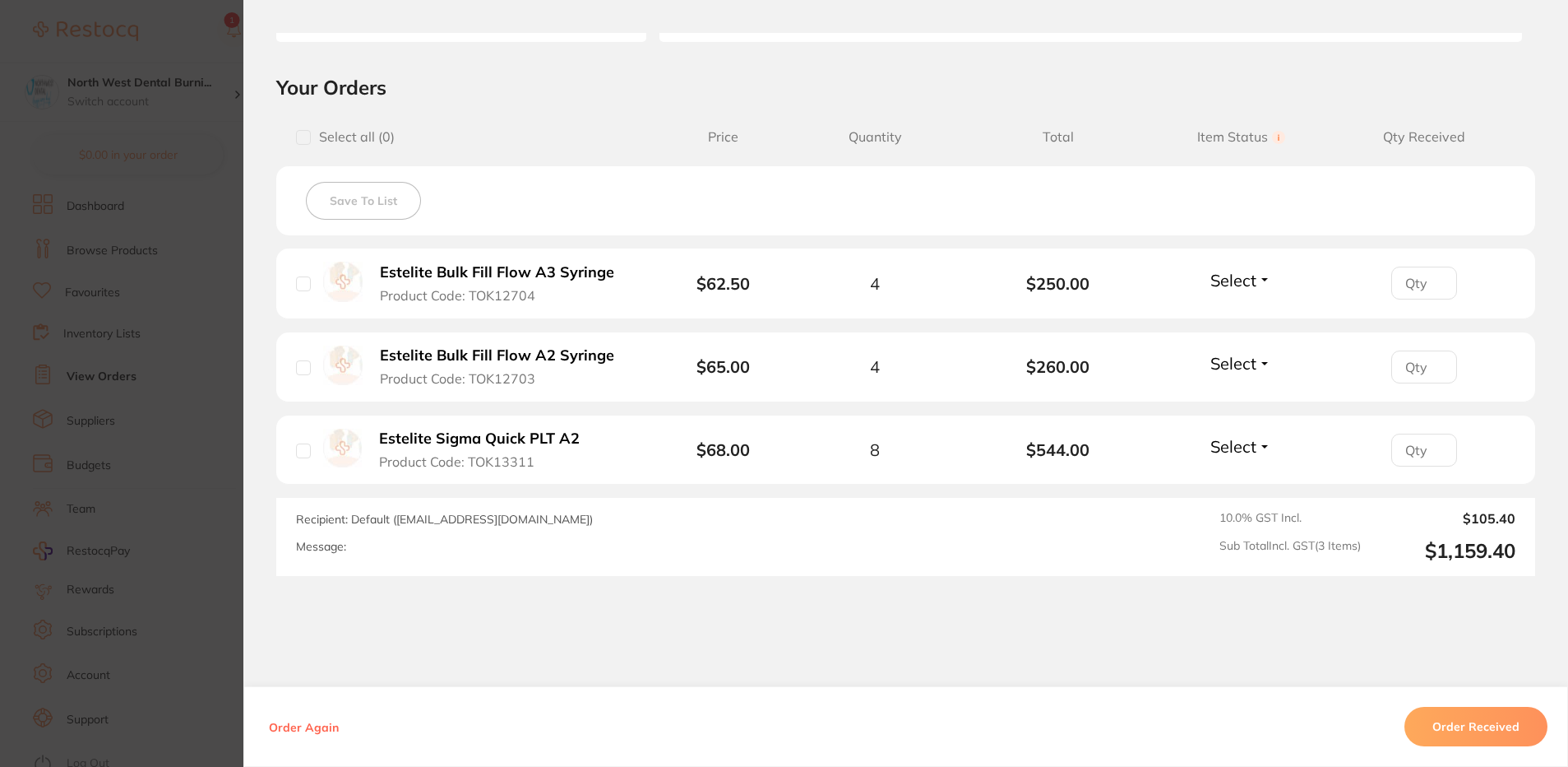
click at [67, 367] on section "Order ID: Restocq- 91974 Order Information Accepted Order Order Date [DATE] 9:4…" at bounding box center [784, 383] width 1568 height 767
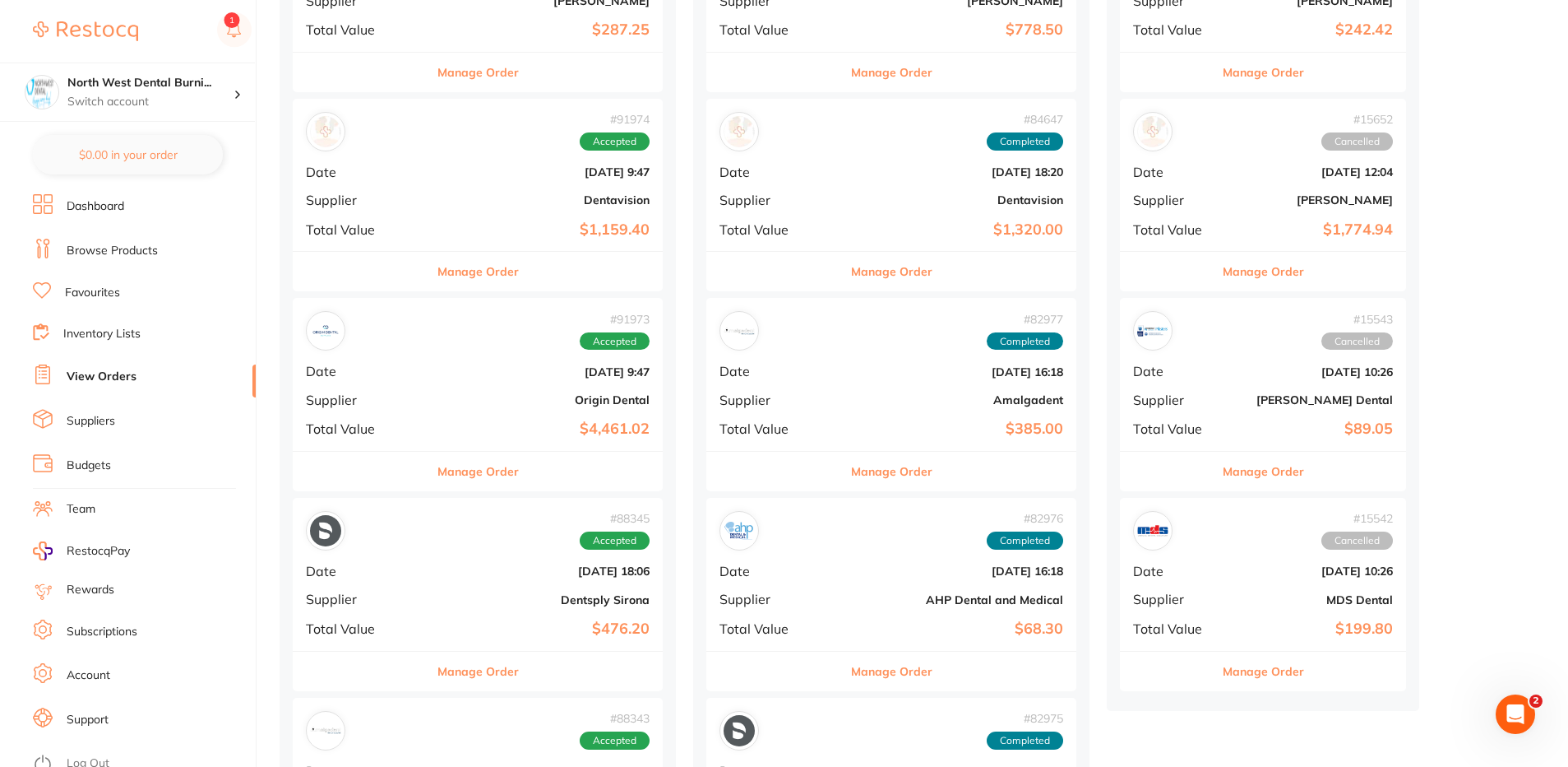
scroll to position [1893, 0]
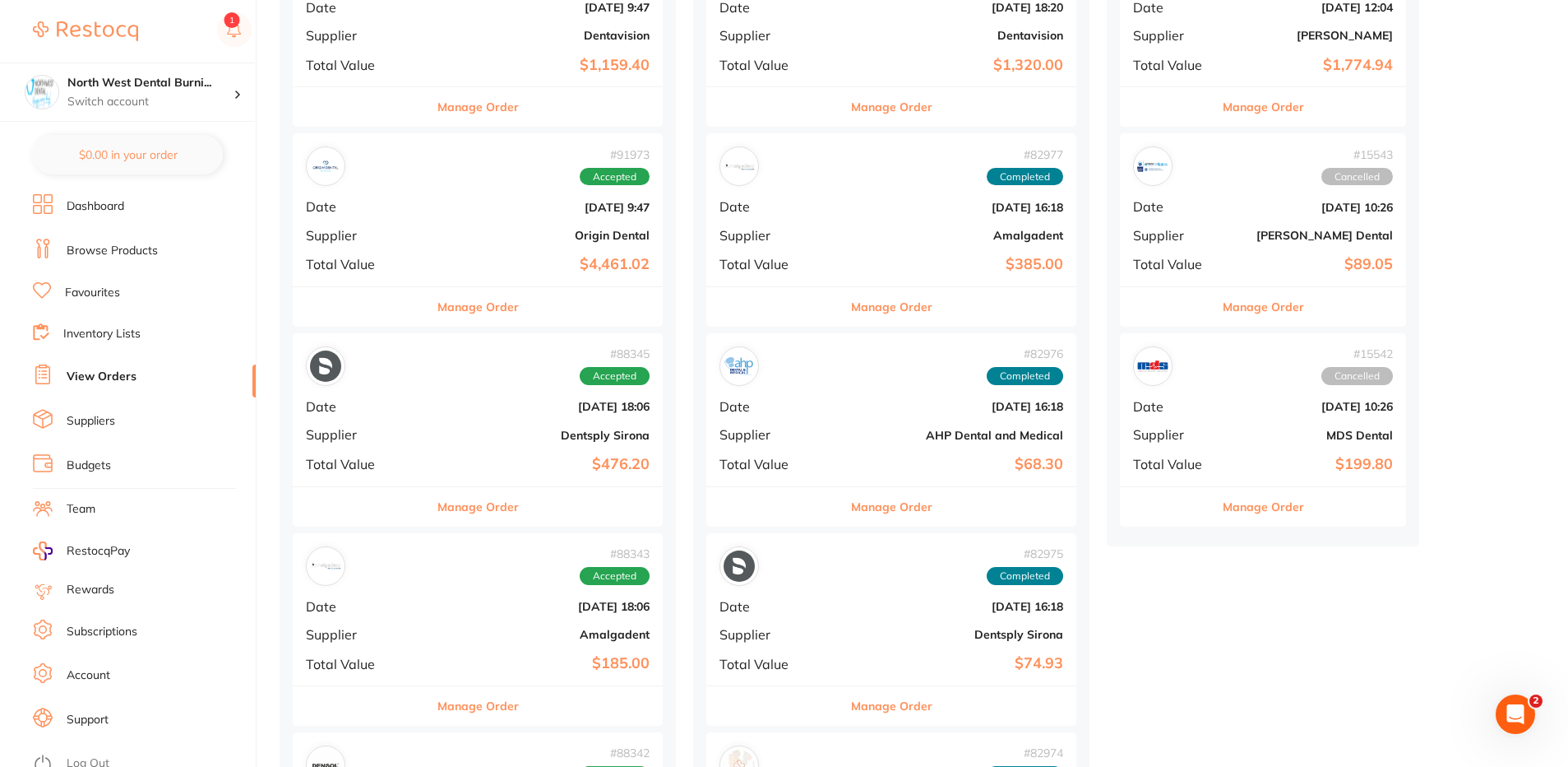
click at [468, 242] on b "Origin Dental" at bounding box center [539, 235] width 220 height 13
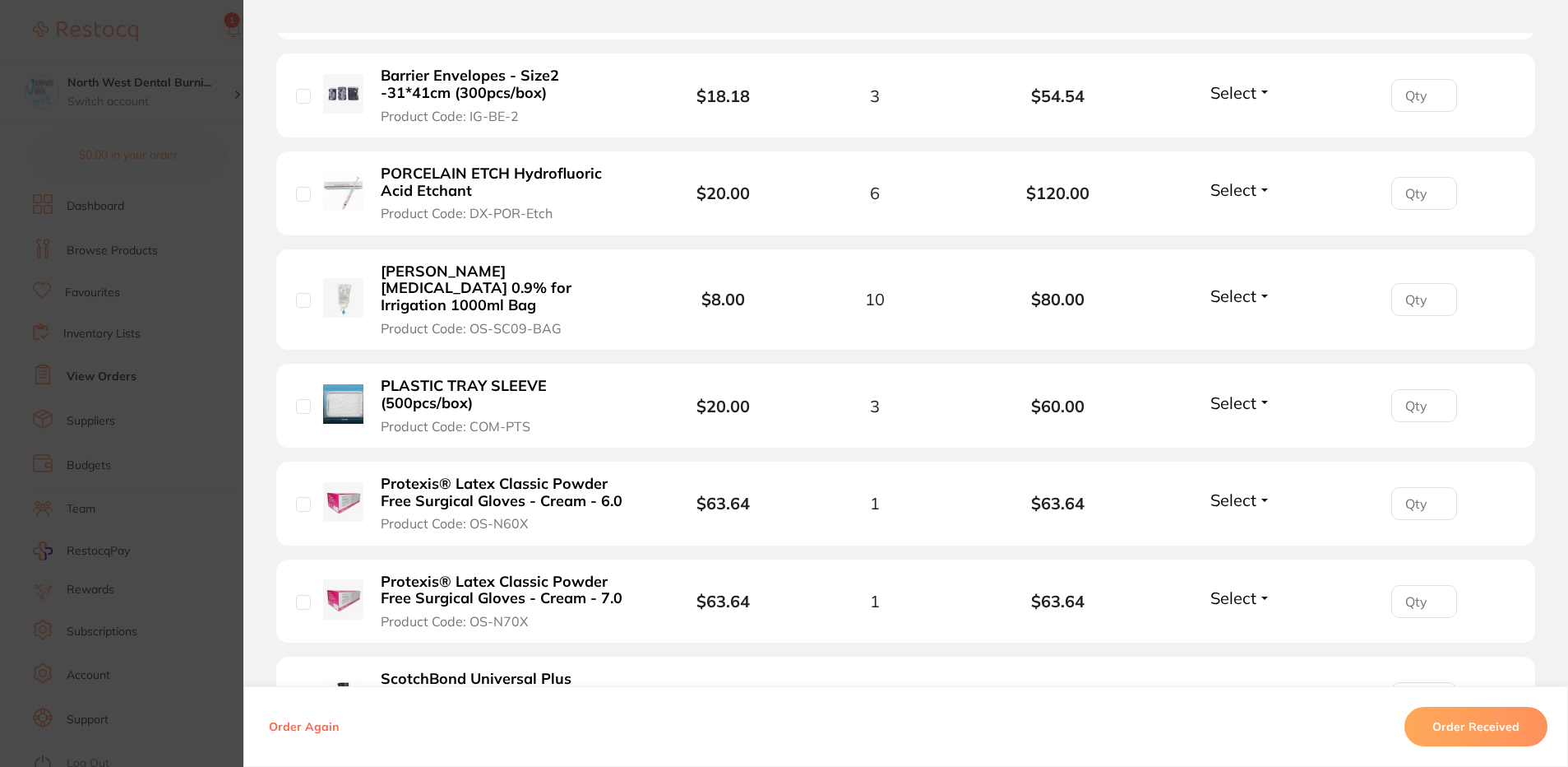
scroll to position [1810, 0]
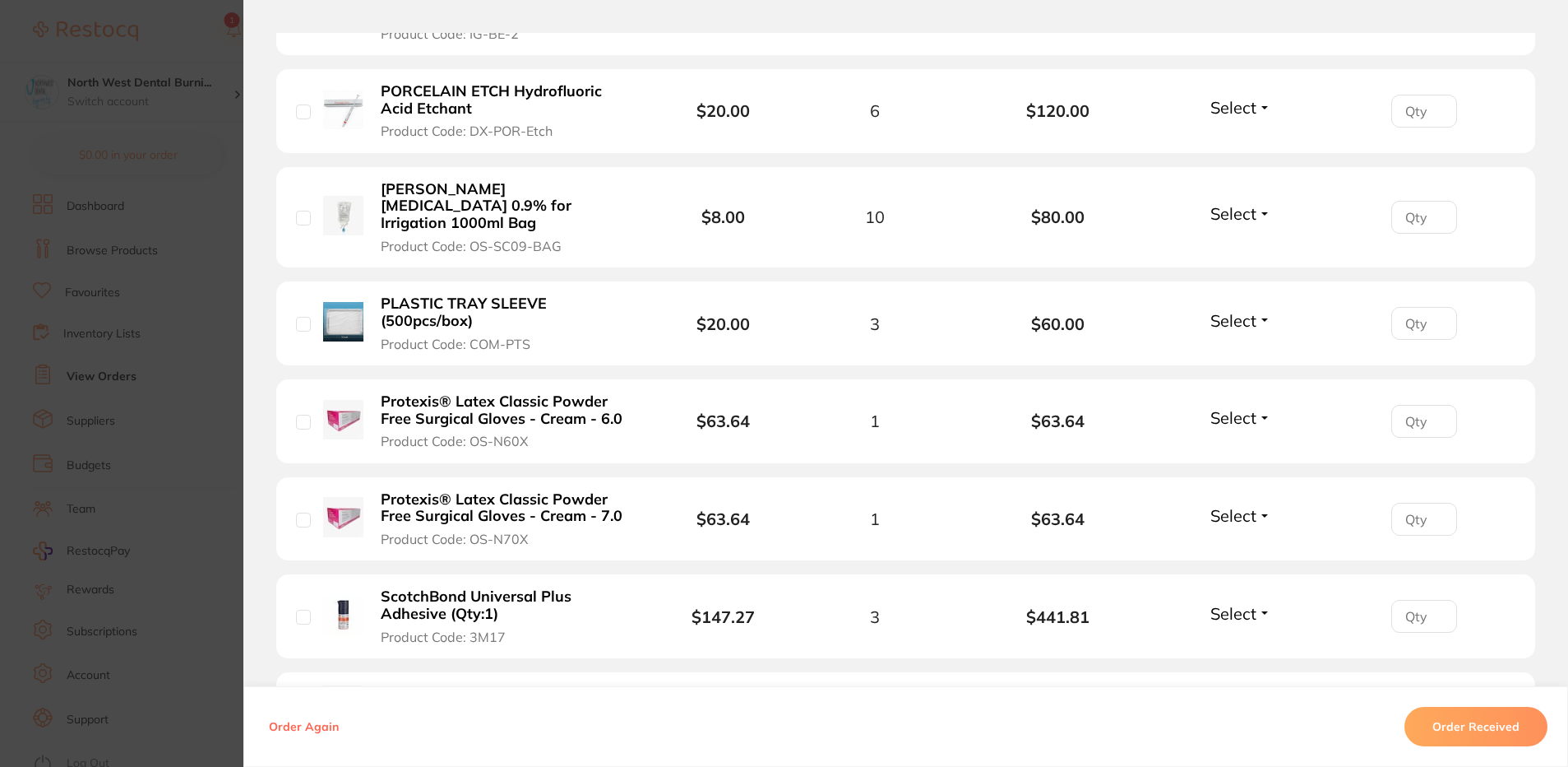
click at [152, 514] on section "Order ID: Restocq- 91973 Order Information Accepted Order Order Date [DATE] 9:4…" at bounding box center [784, 383] width 1568 height 767
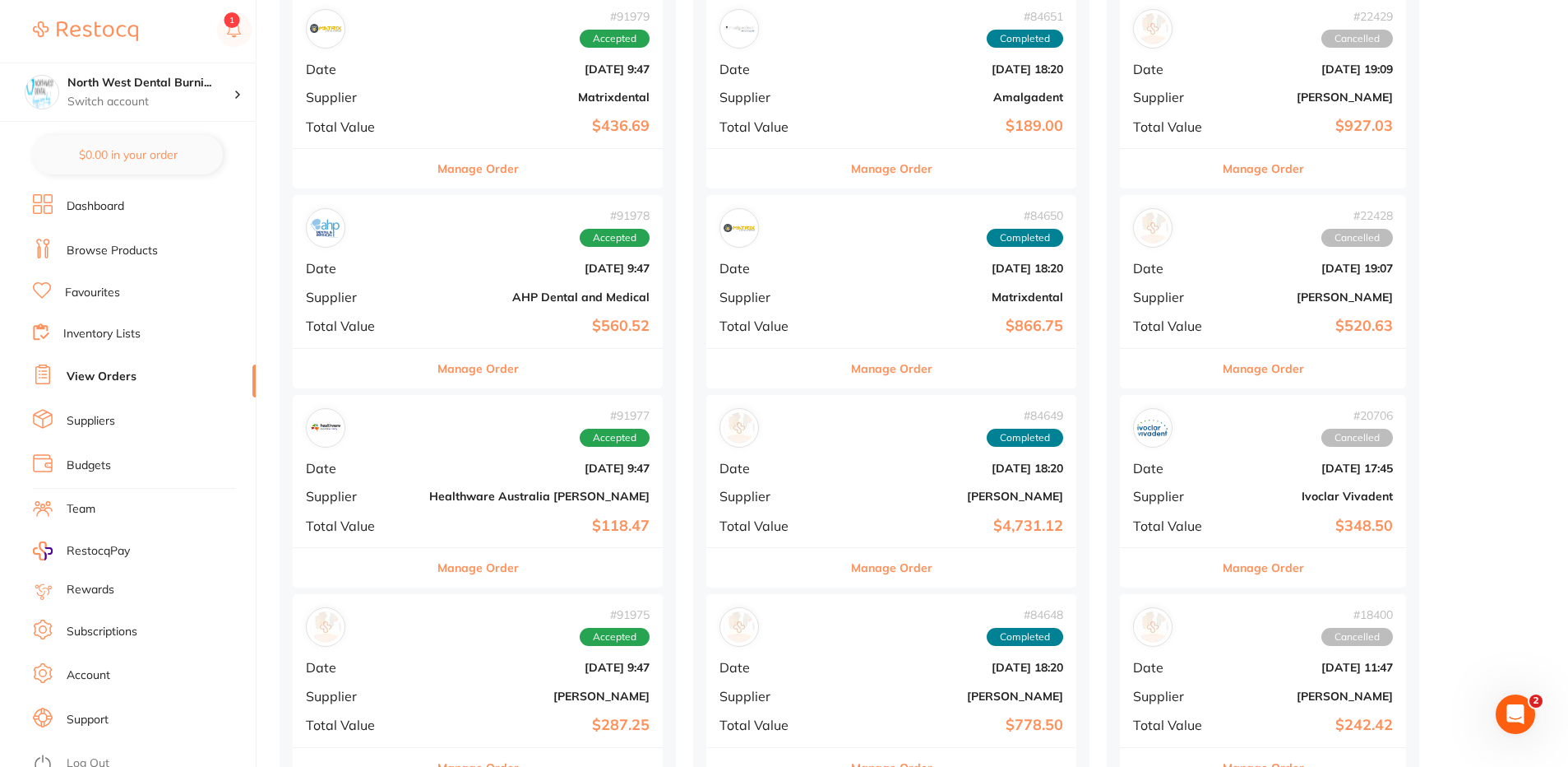
scroll to position [905, 0]
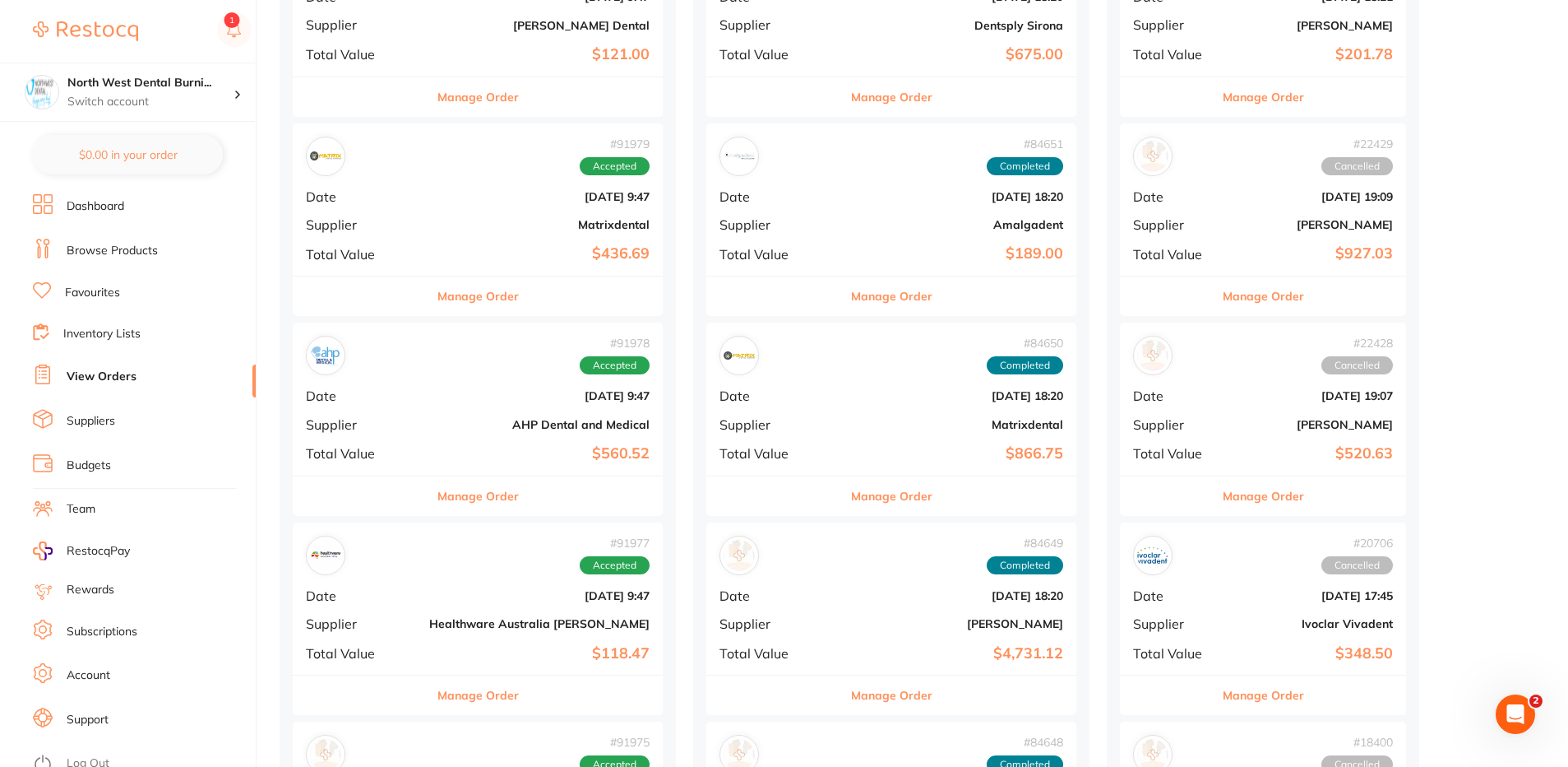
click at [472, 210] on div "# 91979 Accepted Date [DATE] 9:47 Supplier Matrixdental Total Value $436.69" at bounding box center [477, 199] width 370 height 152
